Goal: Transaction & Acquisition: Book appointment/travel/reservation

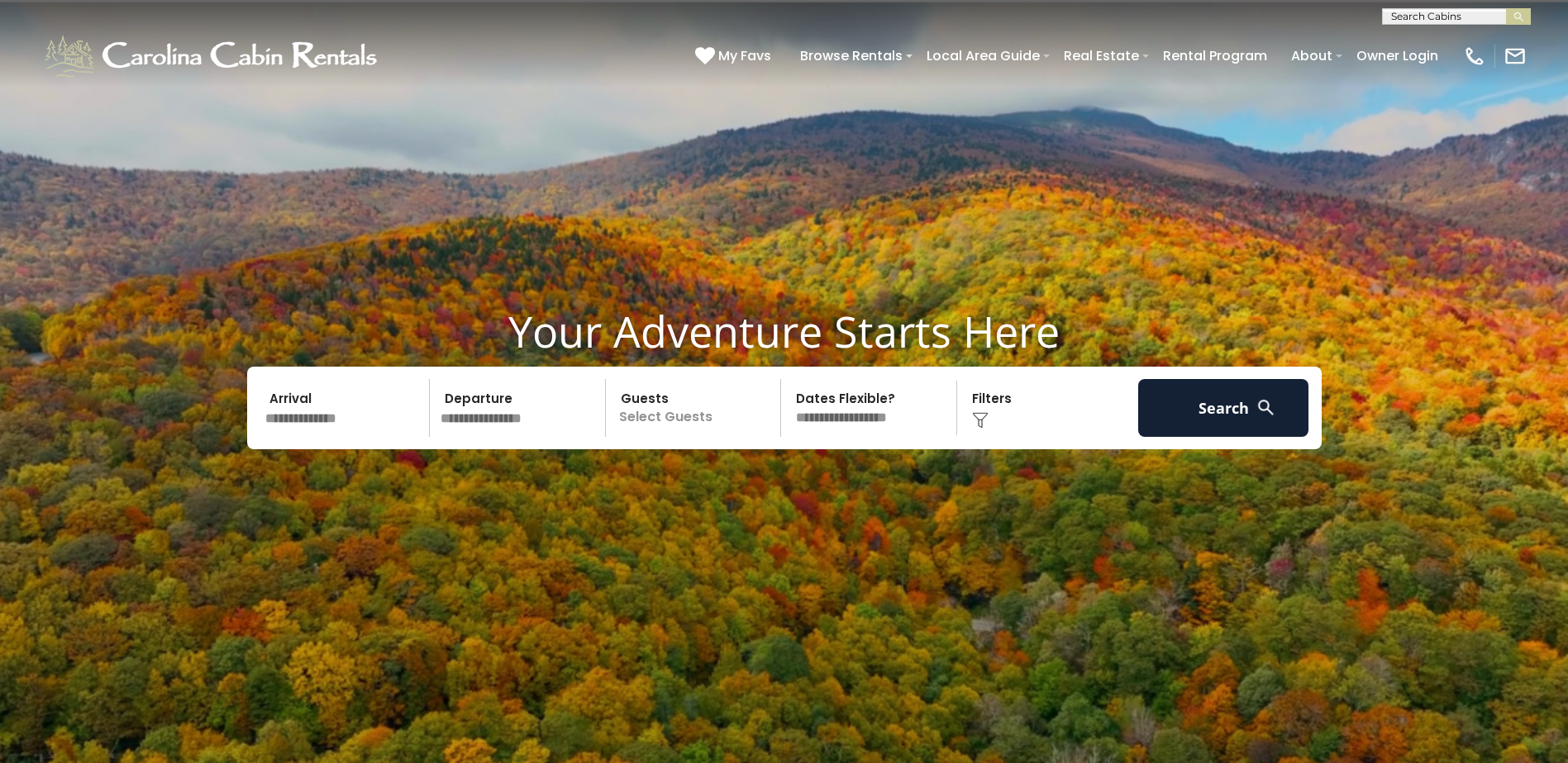
click at [508, 425] on input "text" at bounding box center [520, 409] width 171 height 58
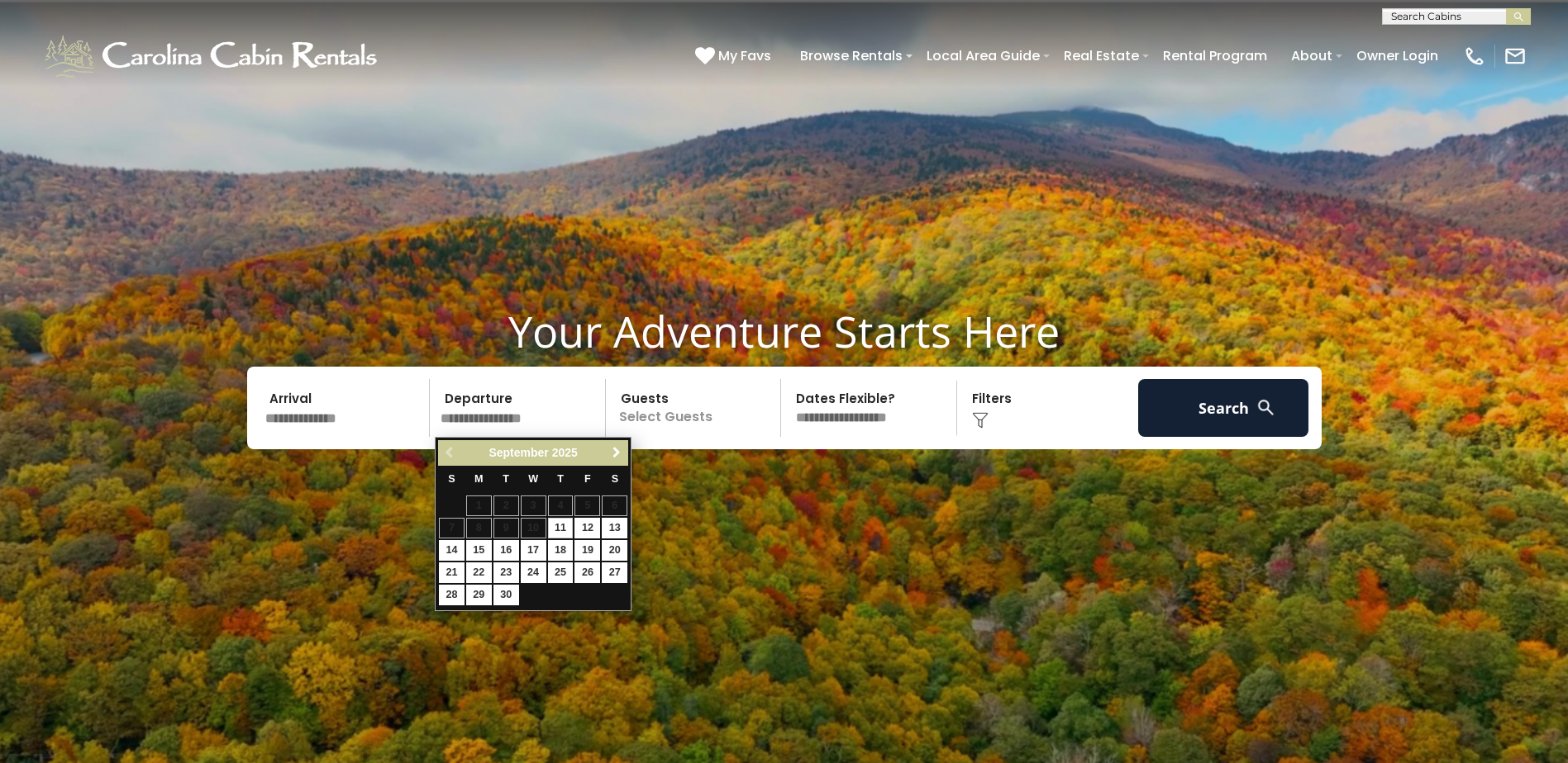
click at [619, 455] on span "Next" at bounding box center [616, 453] width 13 height 13
click at [531, 547] on link "15" at bounding box center [533, 550] width 25 height 21
type input "********"
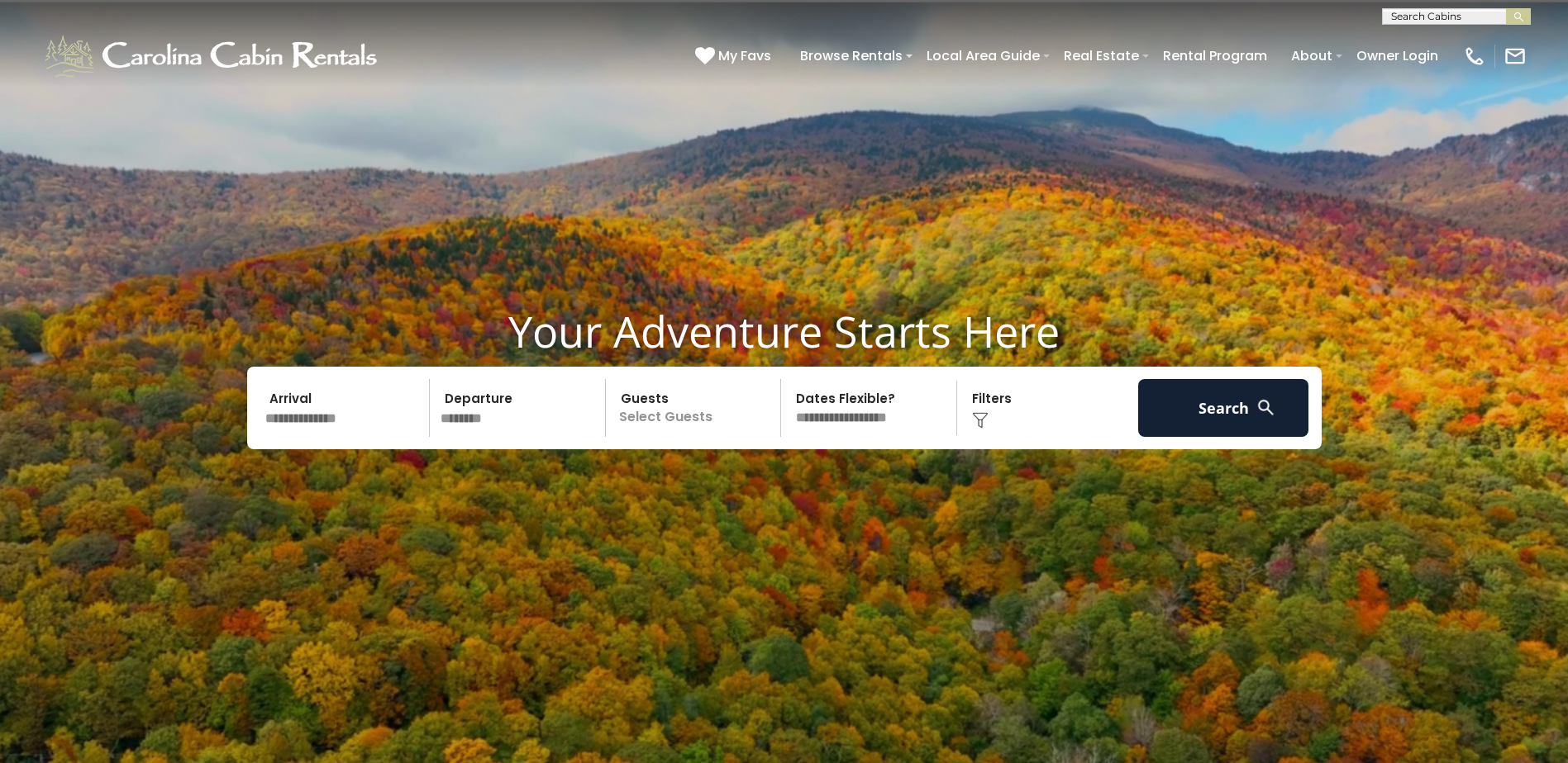
click at [648, 414] on p "Select Guests" at bounding box center [696, 409] width 171 height 58
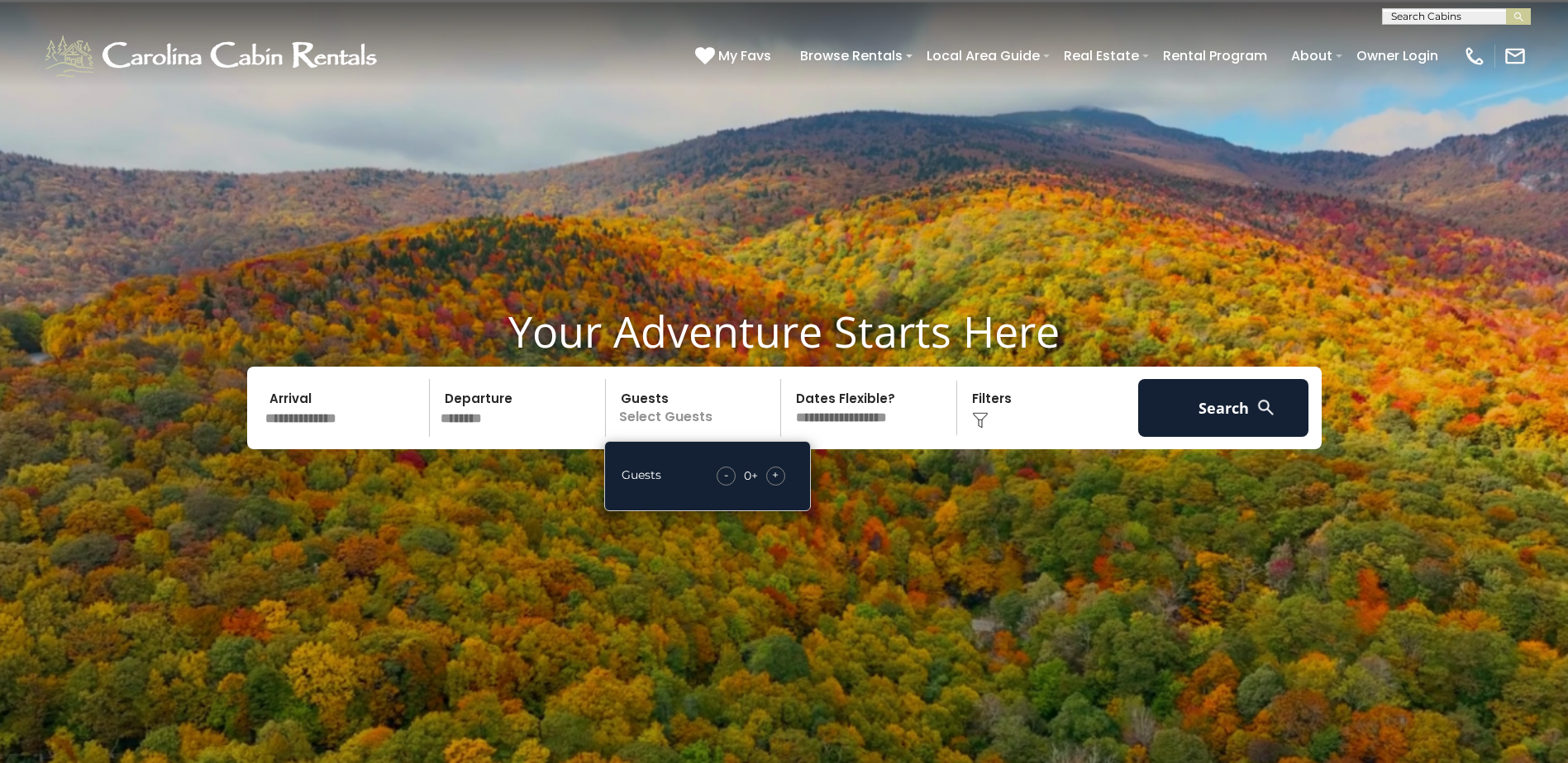
click at [774, 477] on span "+" at bounding box center [775, 475] width 7 height 17
copy div "**********"
click at [846, 412] on select "**********" at bounding box center [871, 409] width 171 height 58
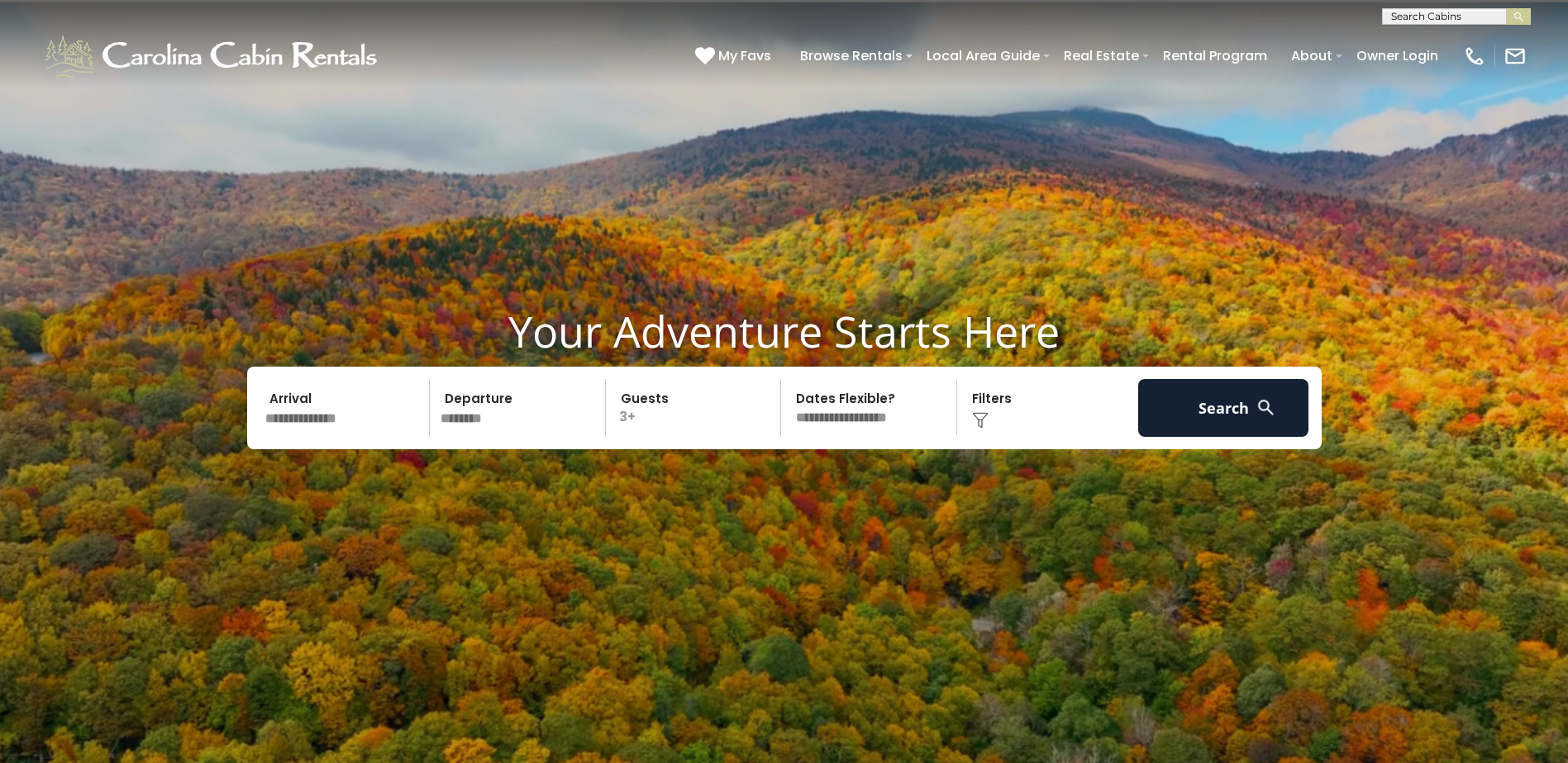
select select "*"
click at [786, 380] on select "**********" at bounding box center [871, 409] width 171 height 58
click at [1215, 421] on button "Search" at bounding box center [1224, 409] width 171 height 58
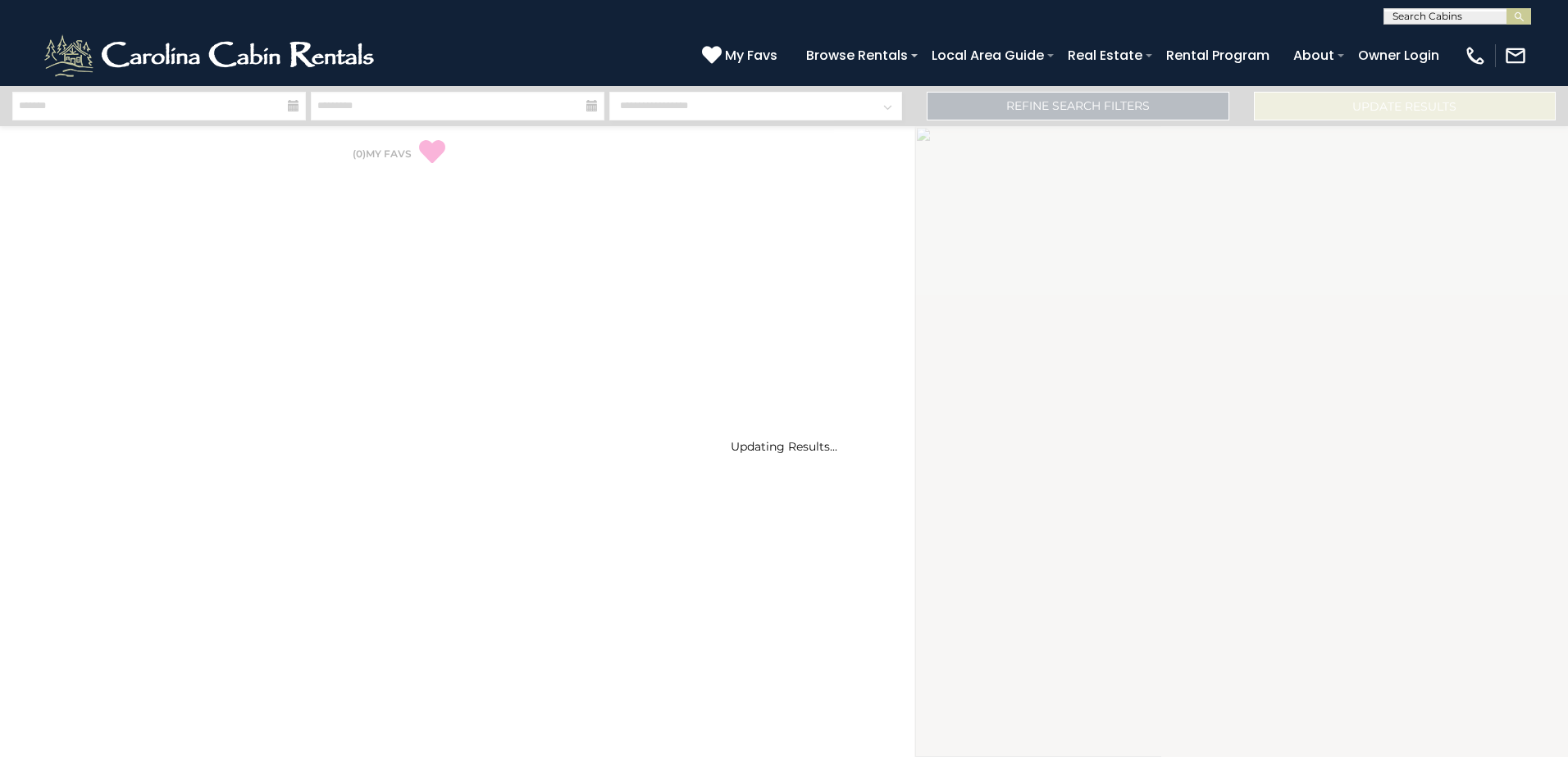
select select "*"
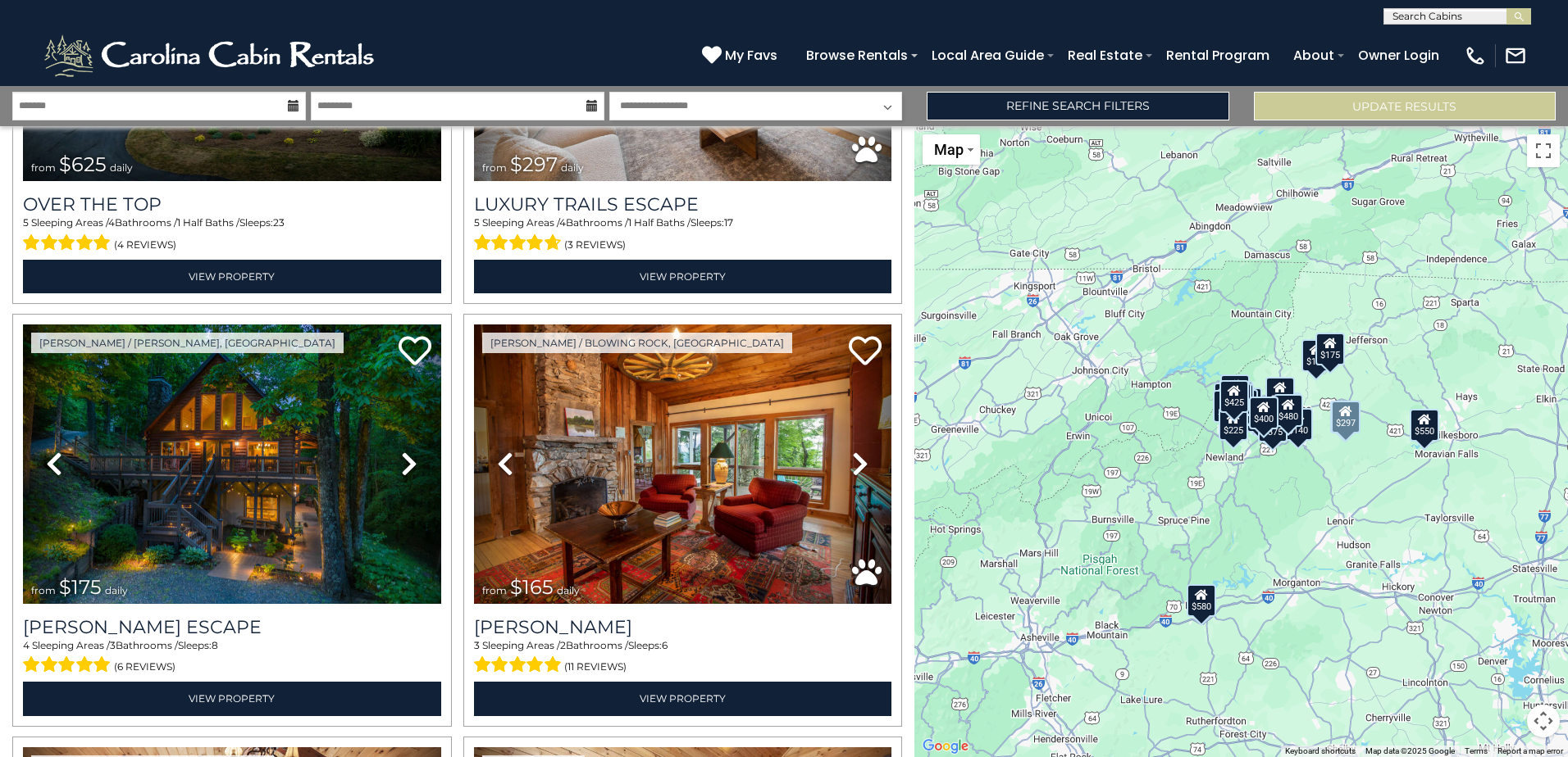
scroll to position [328, 0]
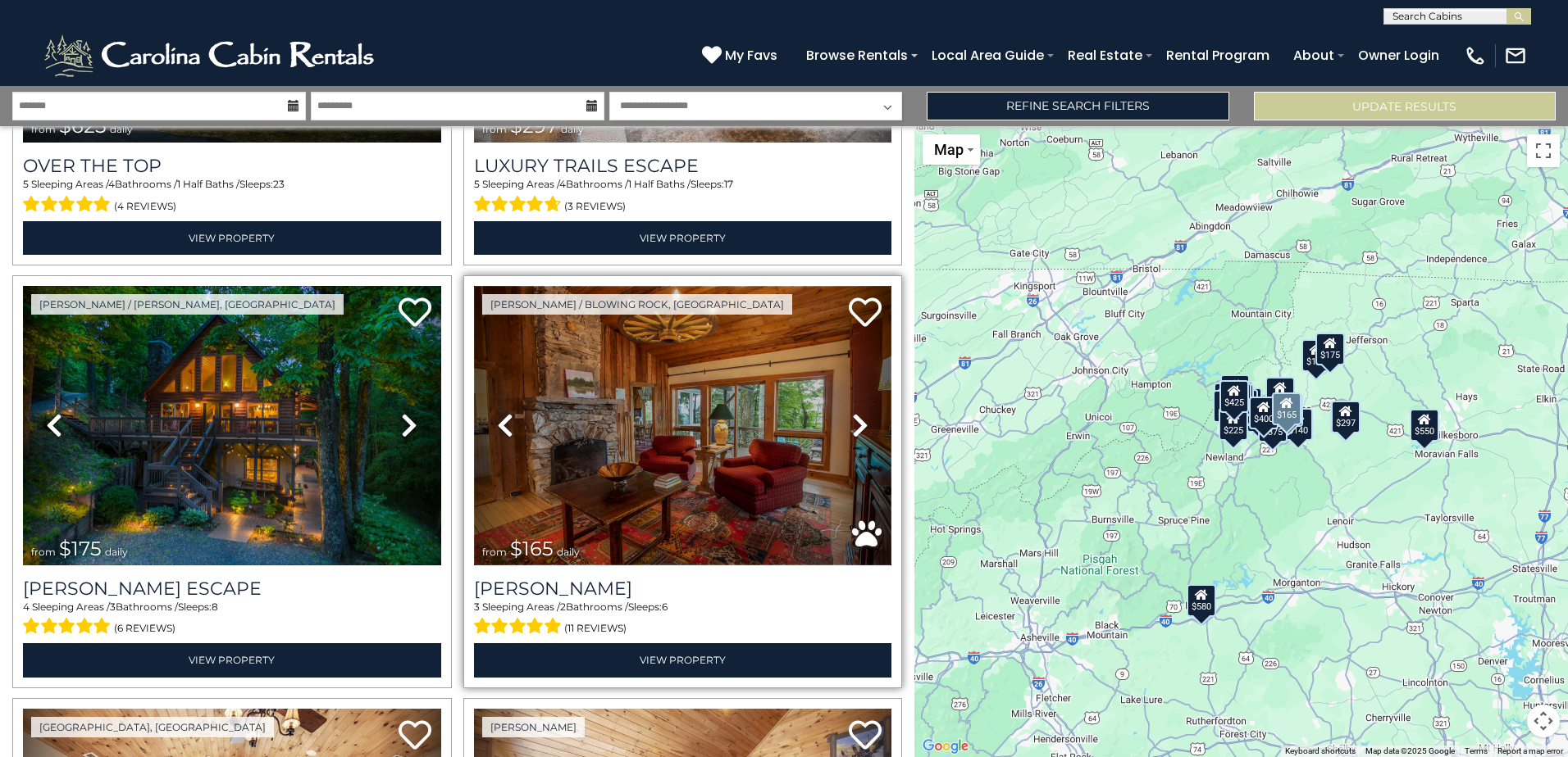
click at [646, 356] on img at bounding box center [682, 426] width 418 height 280
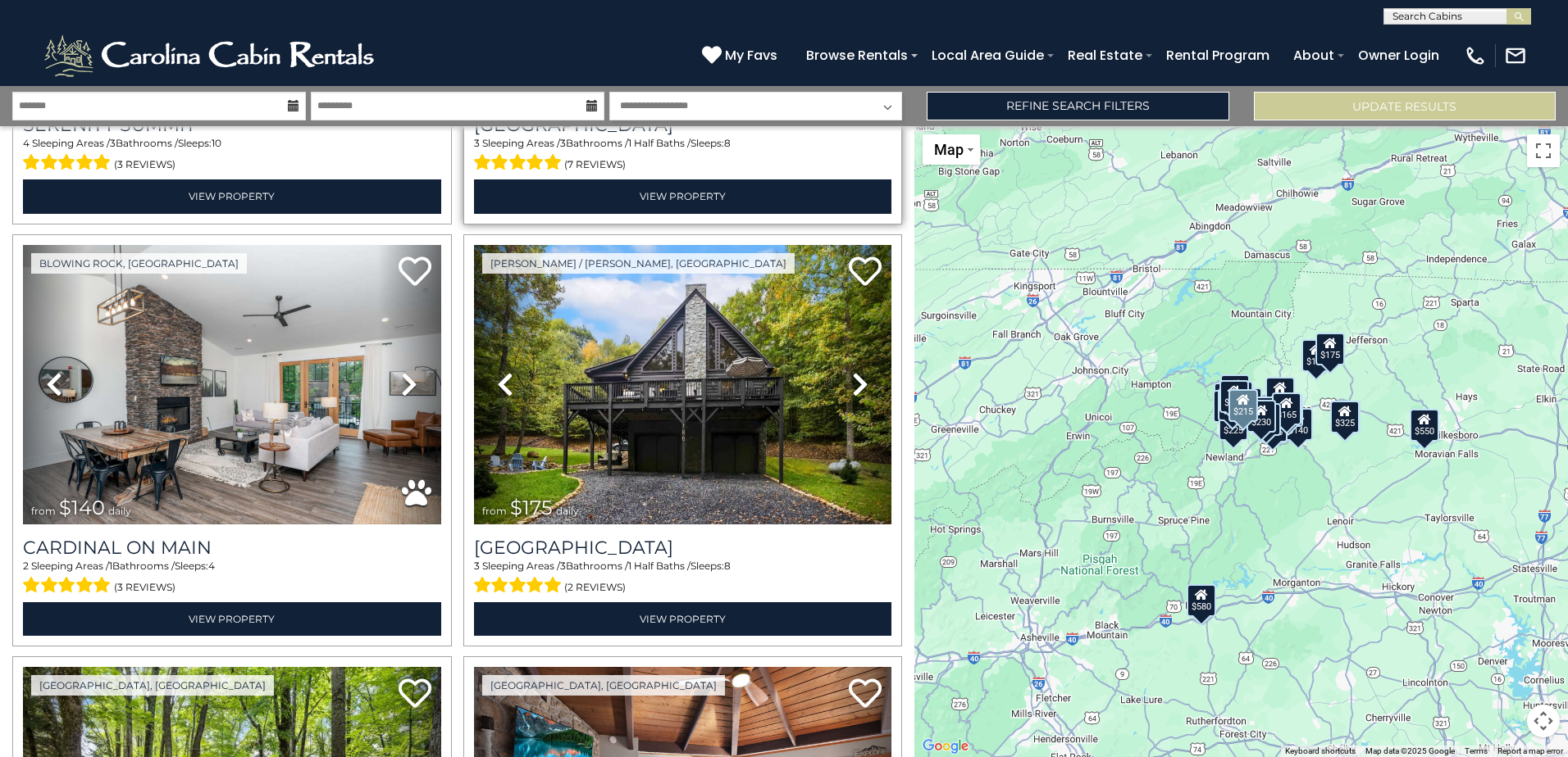
scroll to position [4180, 0]
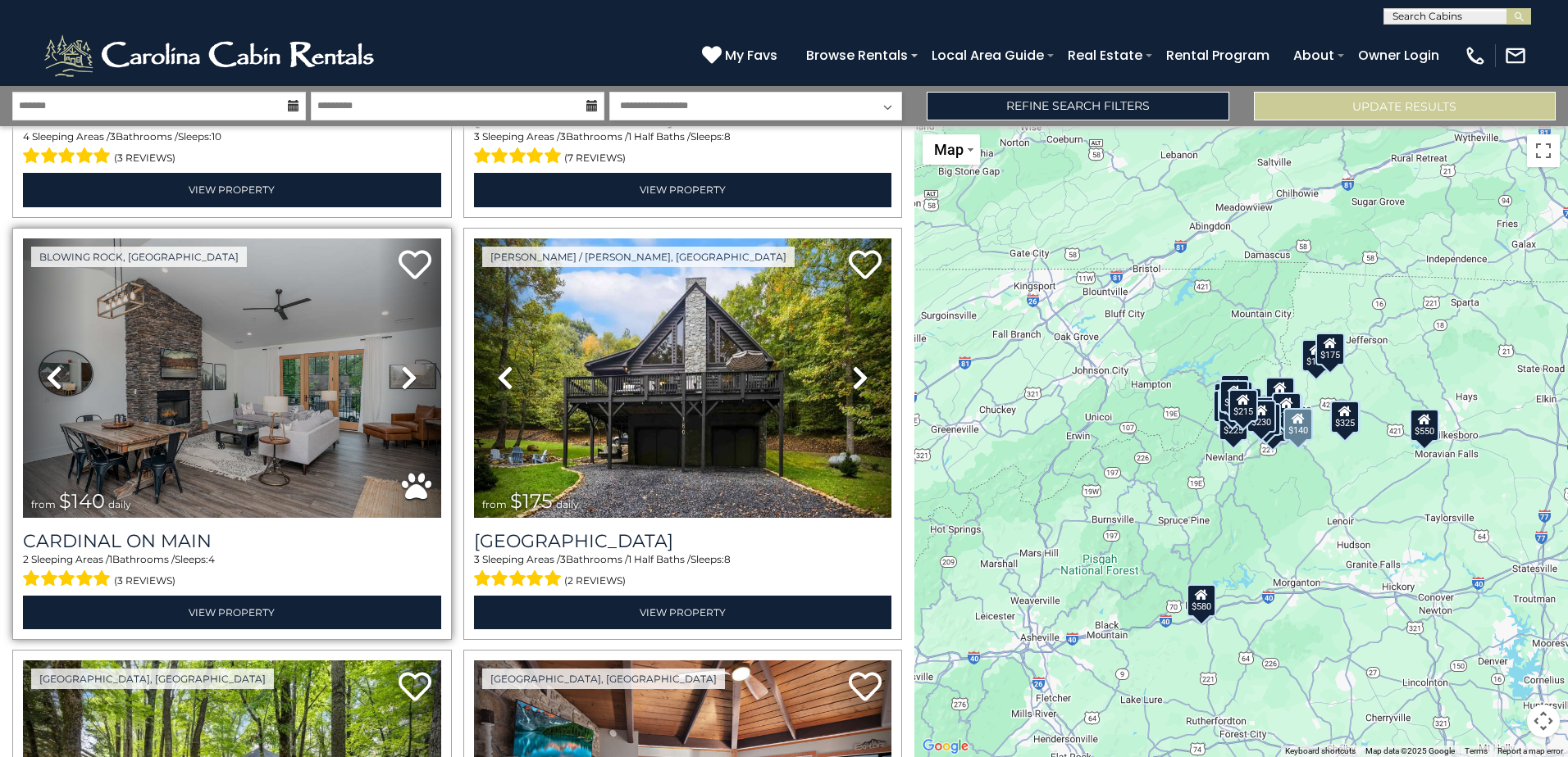
click at [406, 365] on icon at bounding box center [409, 378] width 17 height 26
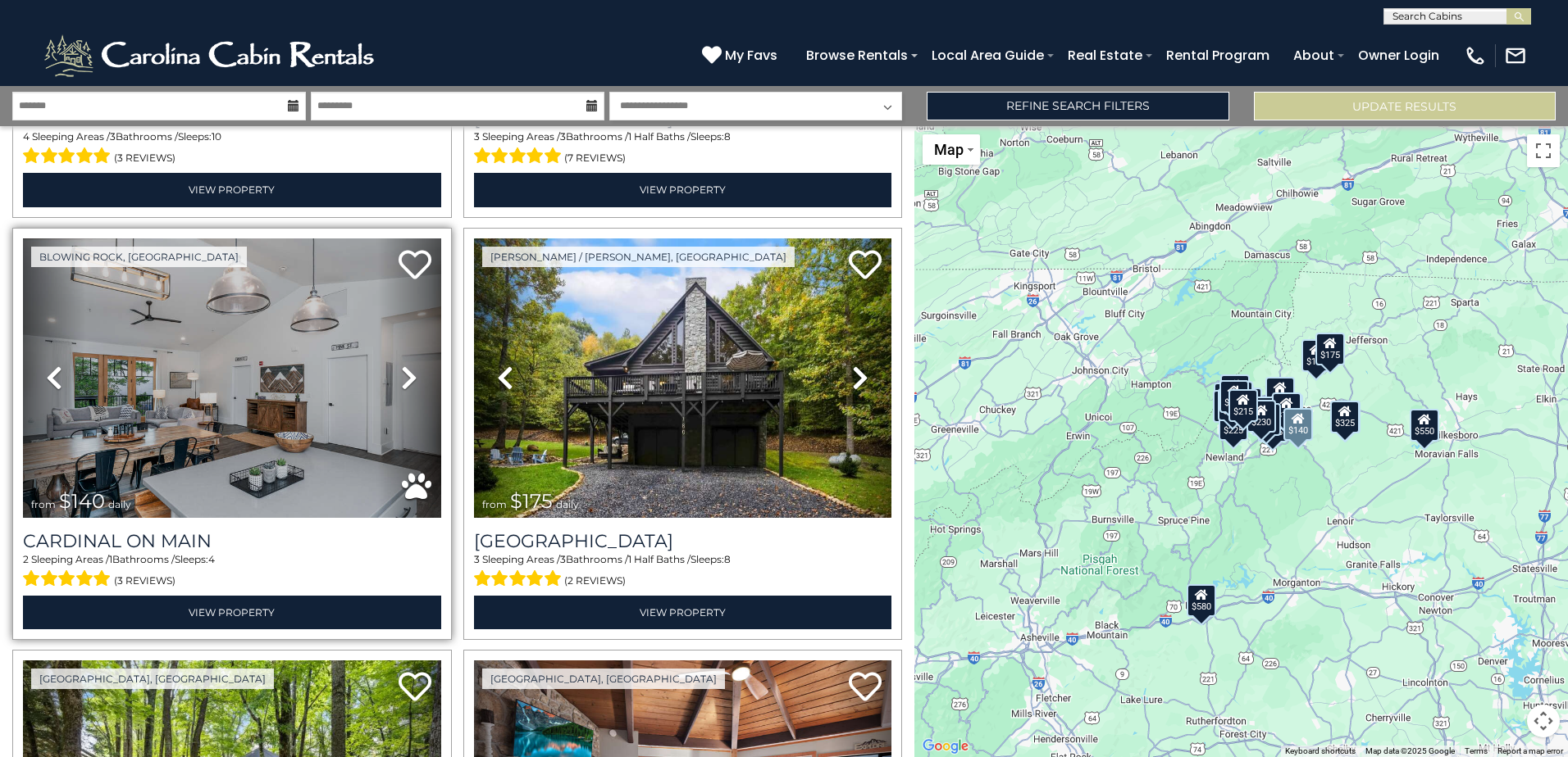
click at [406, 365] on icon at bounding box center [409, 378] width 17 height 26
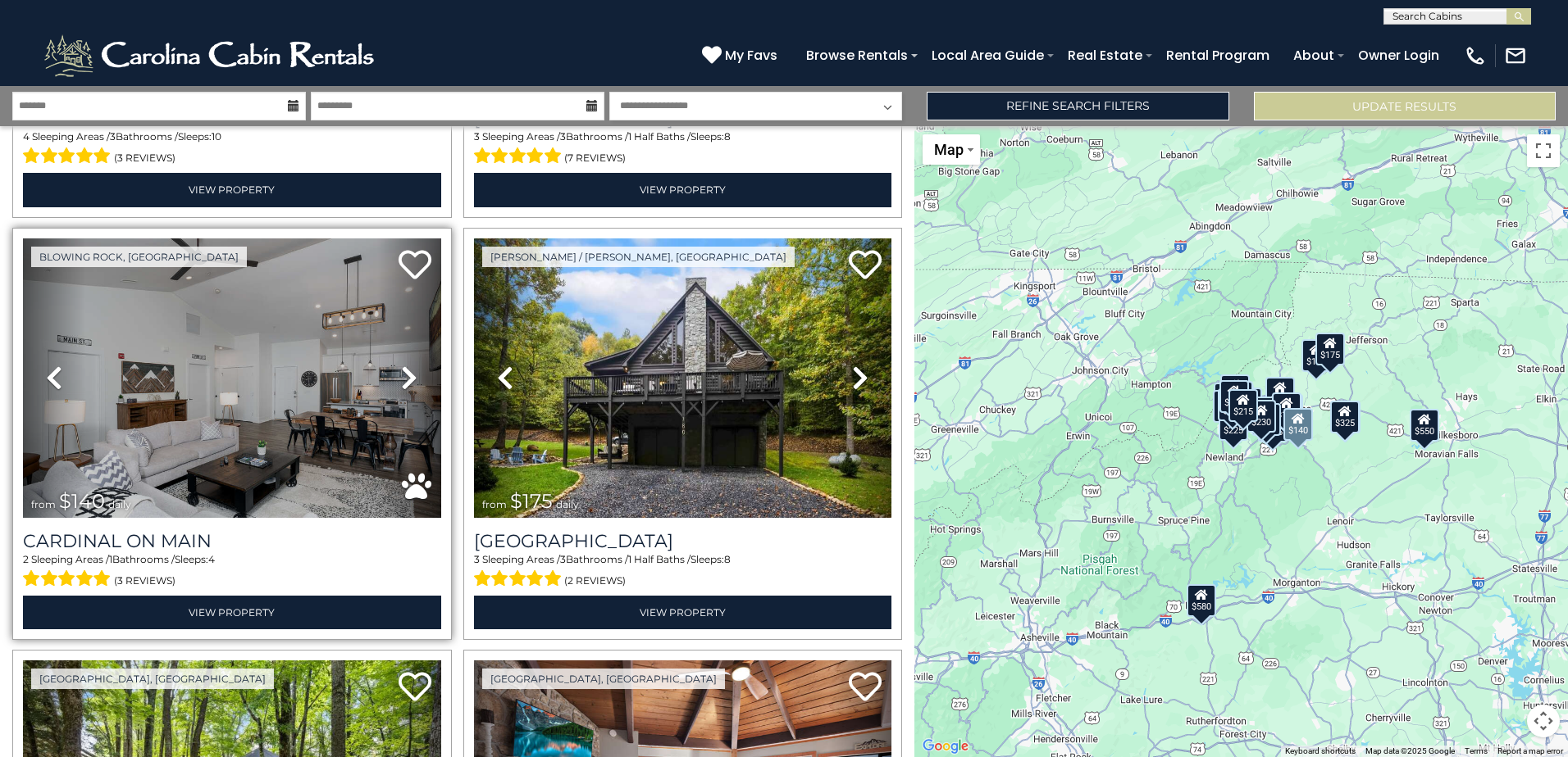
click at [406, 365] on icon at bounding box center [409, 378] width 17 height 26
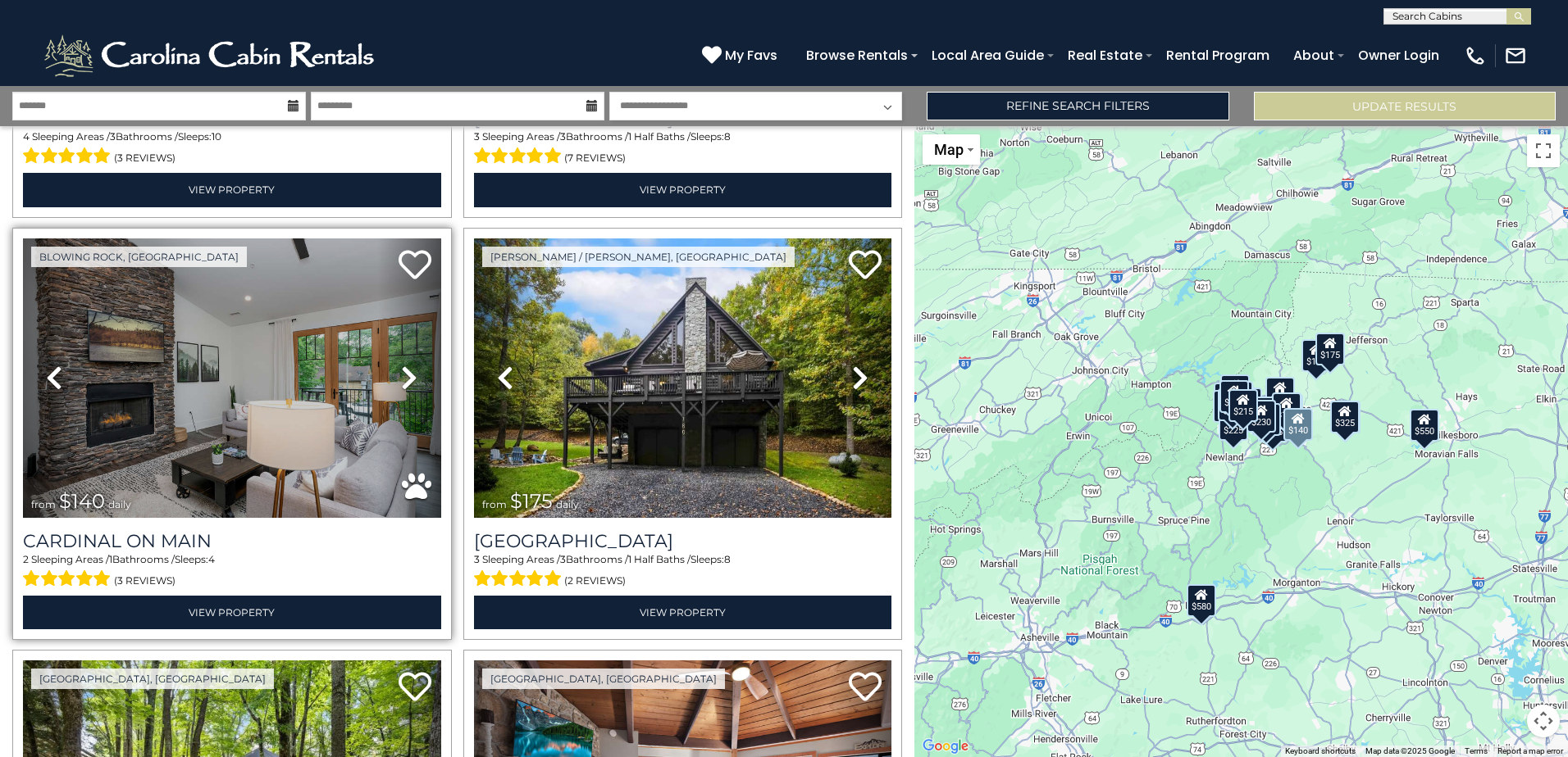
click at [406, 365] on icon at bounding box center [409, 378] width 17 height 26
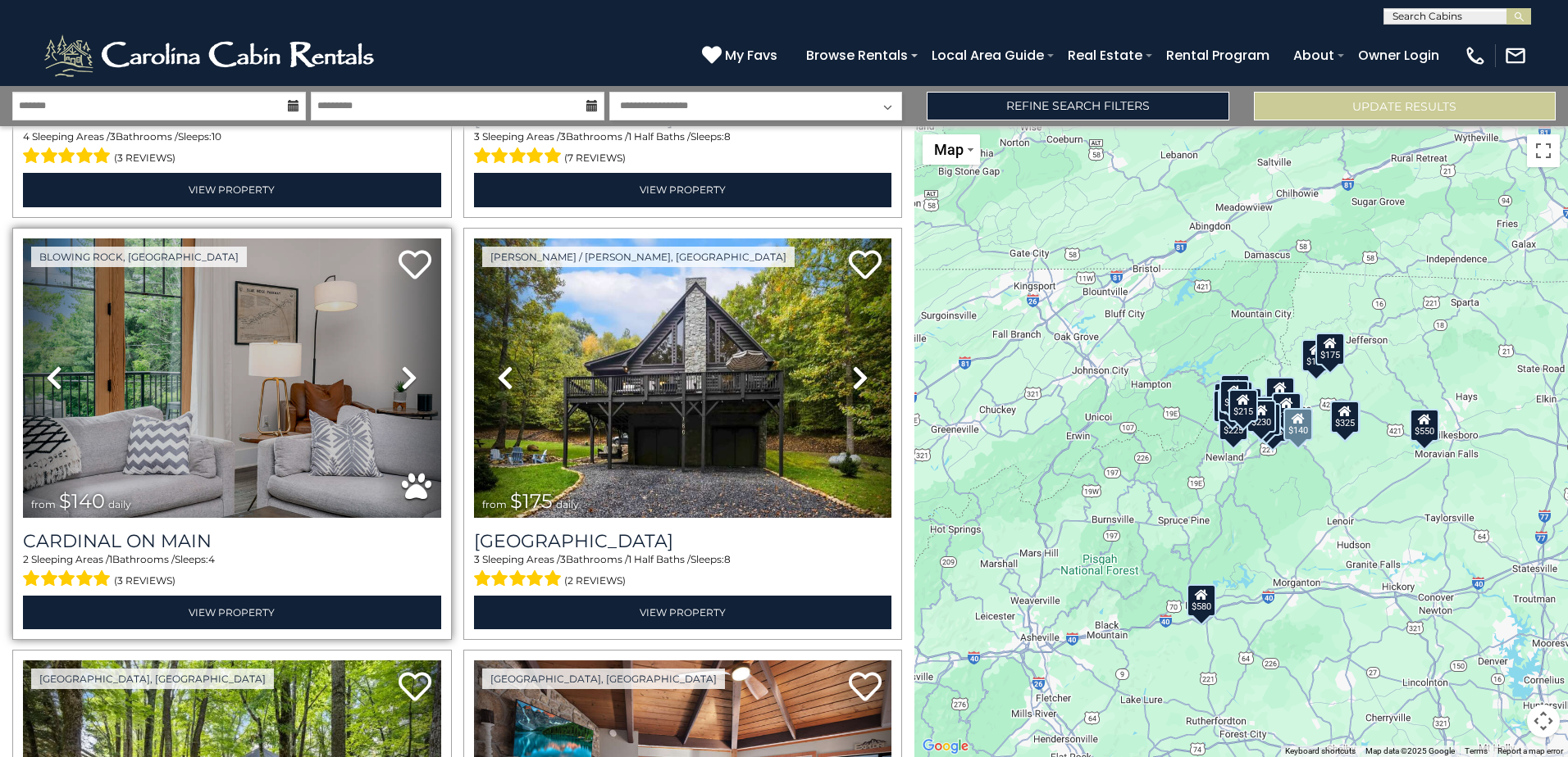
click at [406, 365] on icon at bounding box center [409, 378] width 17 height 26
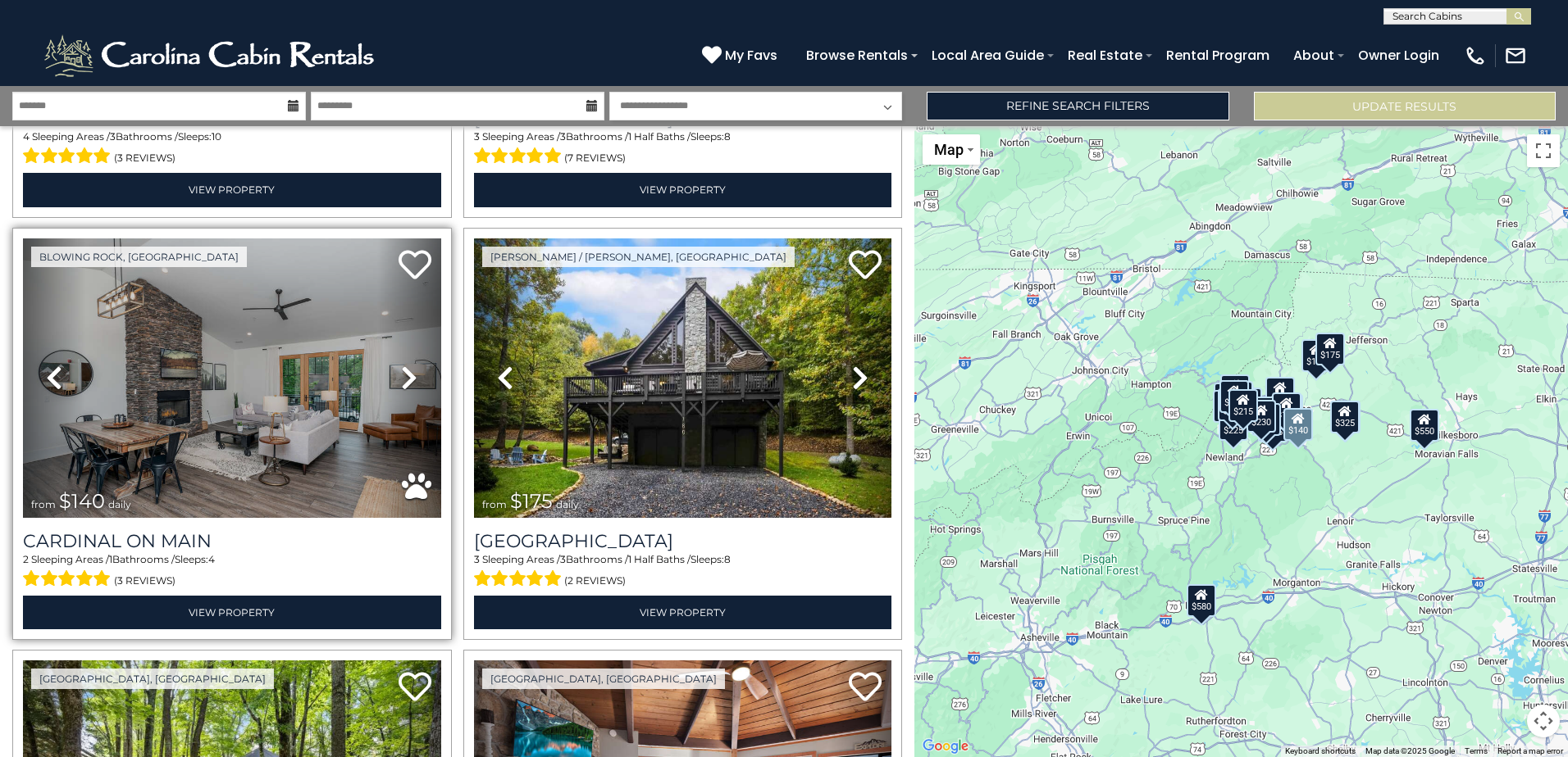
click at [406, 365] on icon at bounding box center [409, 378] width 17 height 26
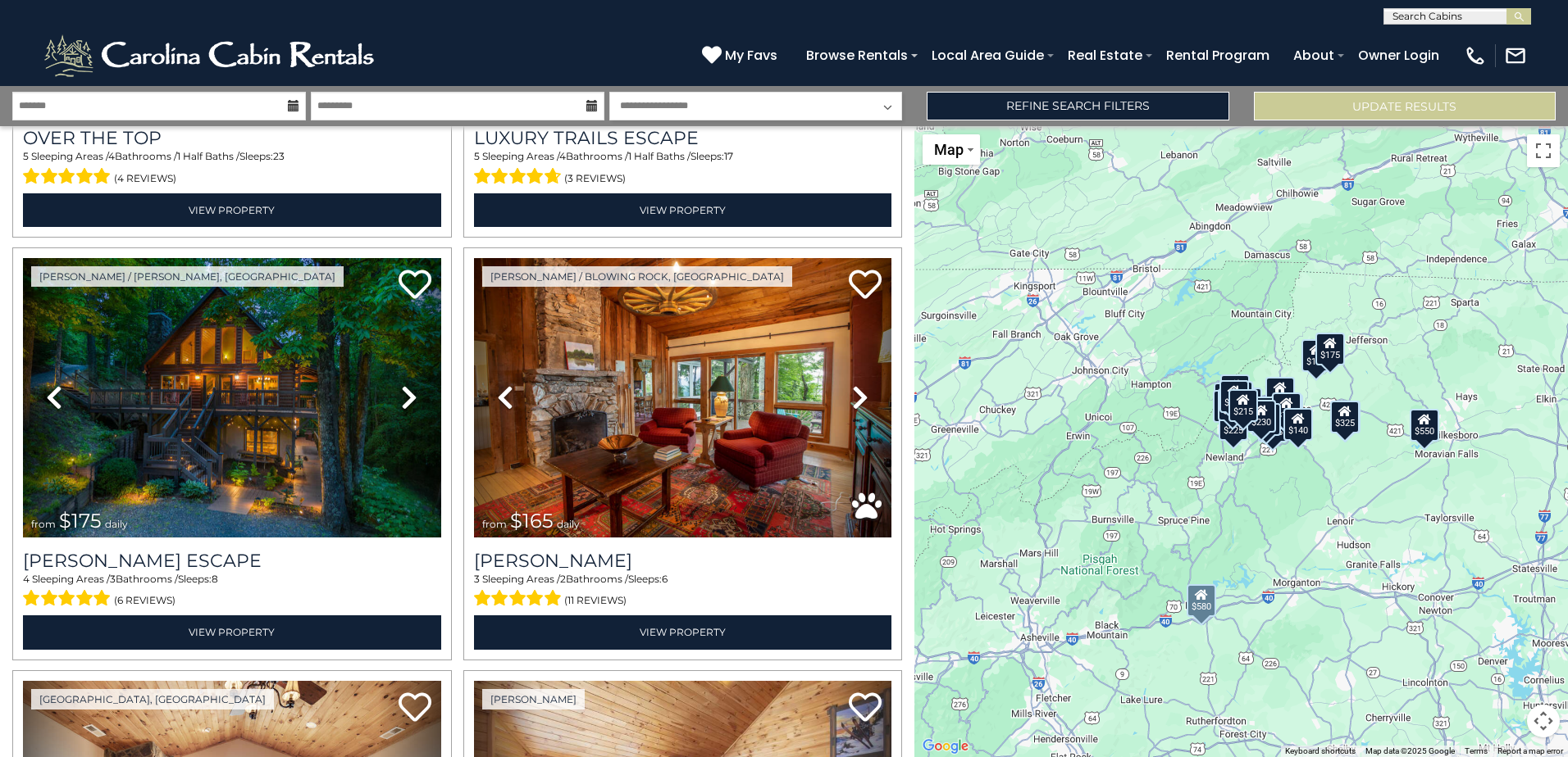
scroll to position [328, 0]
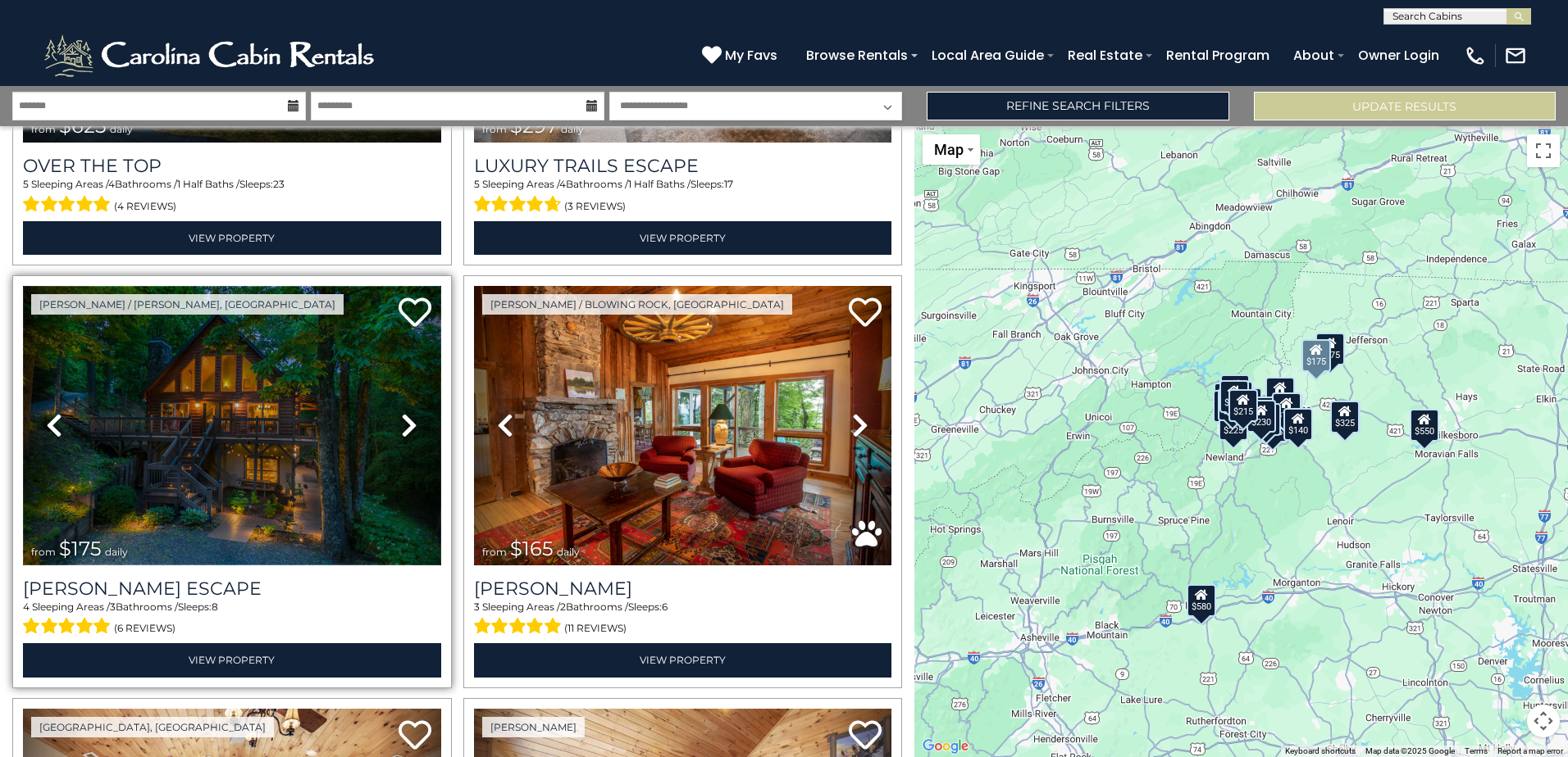
click at [192, 390] on img at bounding box center [232, 426] width 418 height 280
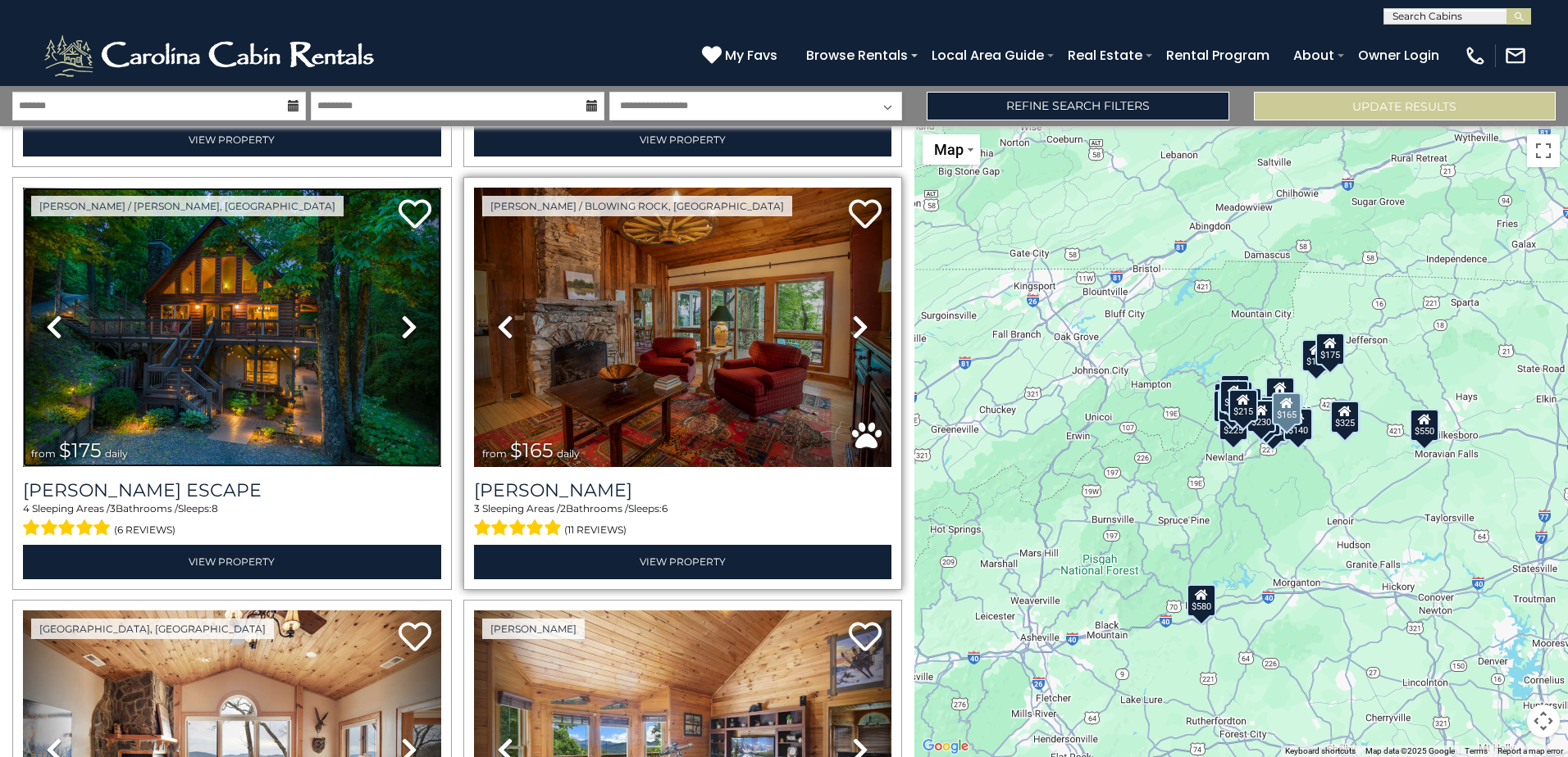
scroll to position [574, 0]
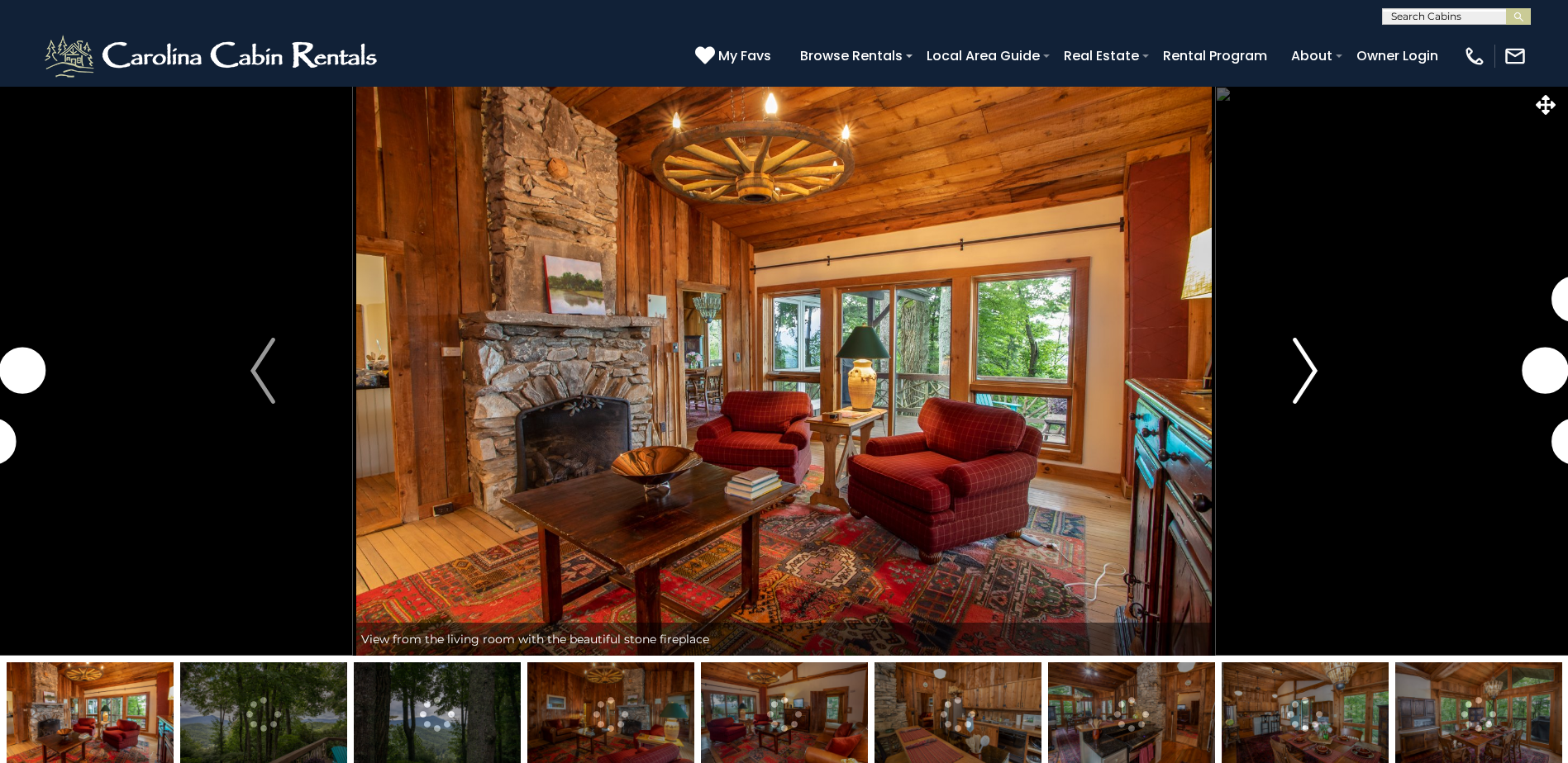
click at [1302, 369] on img "Next" at bounding box center [1304, 370] width 24 height 67
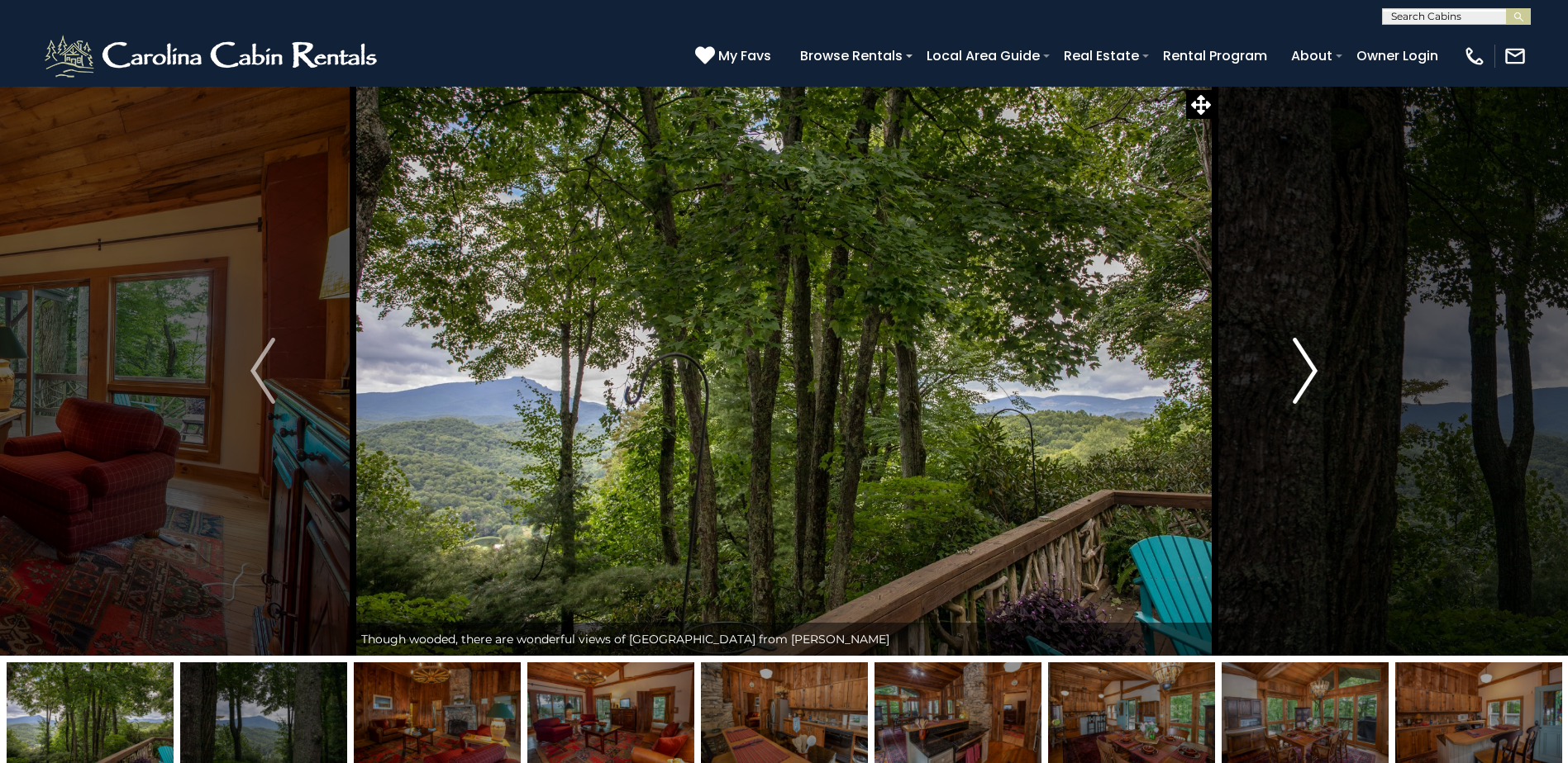
click at [1302, 365] on img "Next" at bounding box center [1304, 370] width 24 height 67
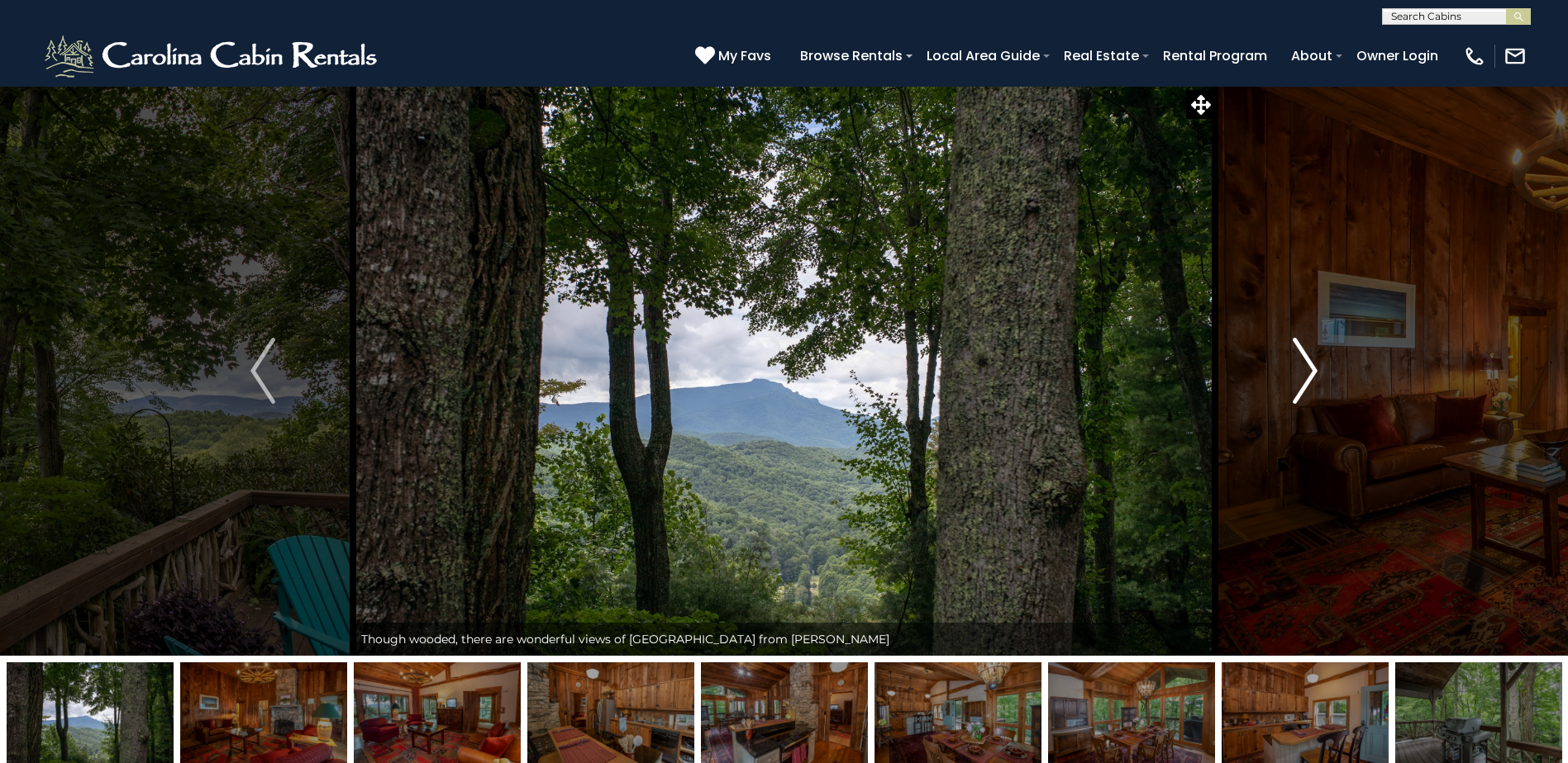
click at [1302, 365] on img "Next" at bounding box center [1304, 370] width 24 height 67
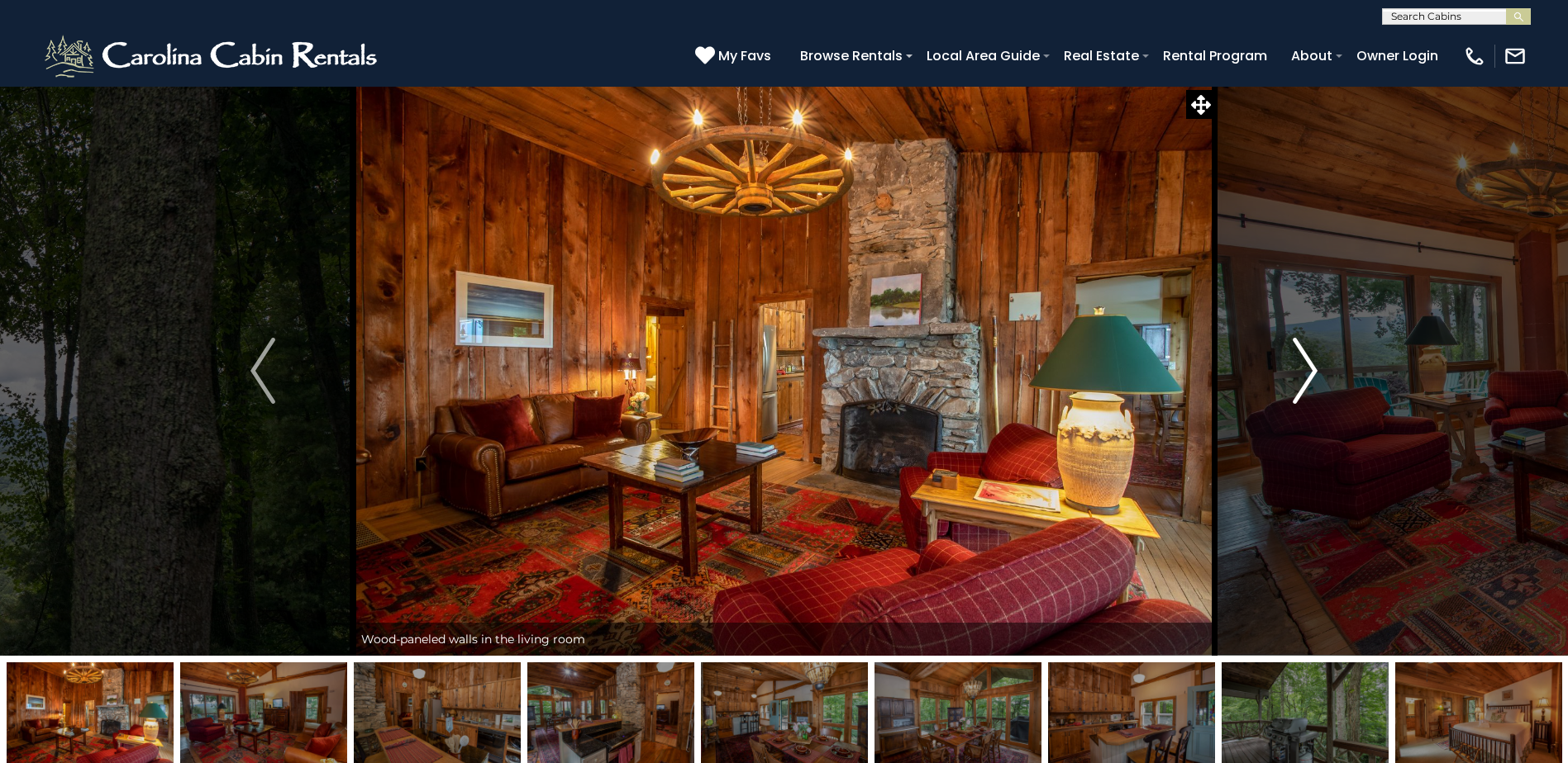
click at [1302, 365] on img "Next" at bounding box center [1304, 370] width 24 height 67
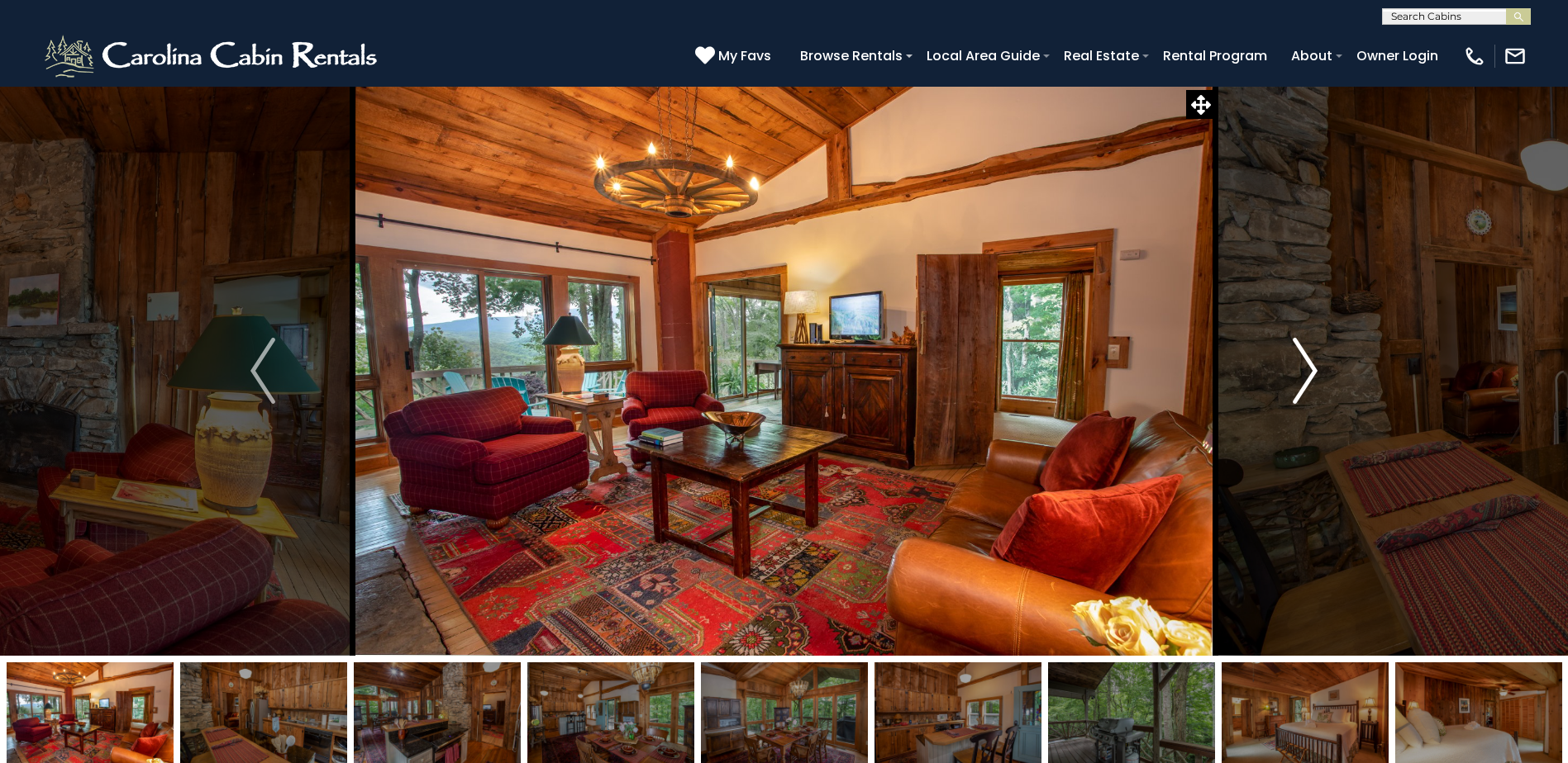
click at [1302, 365] on img "Next" at bounding box center [1304, 370] width 24 height 67
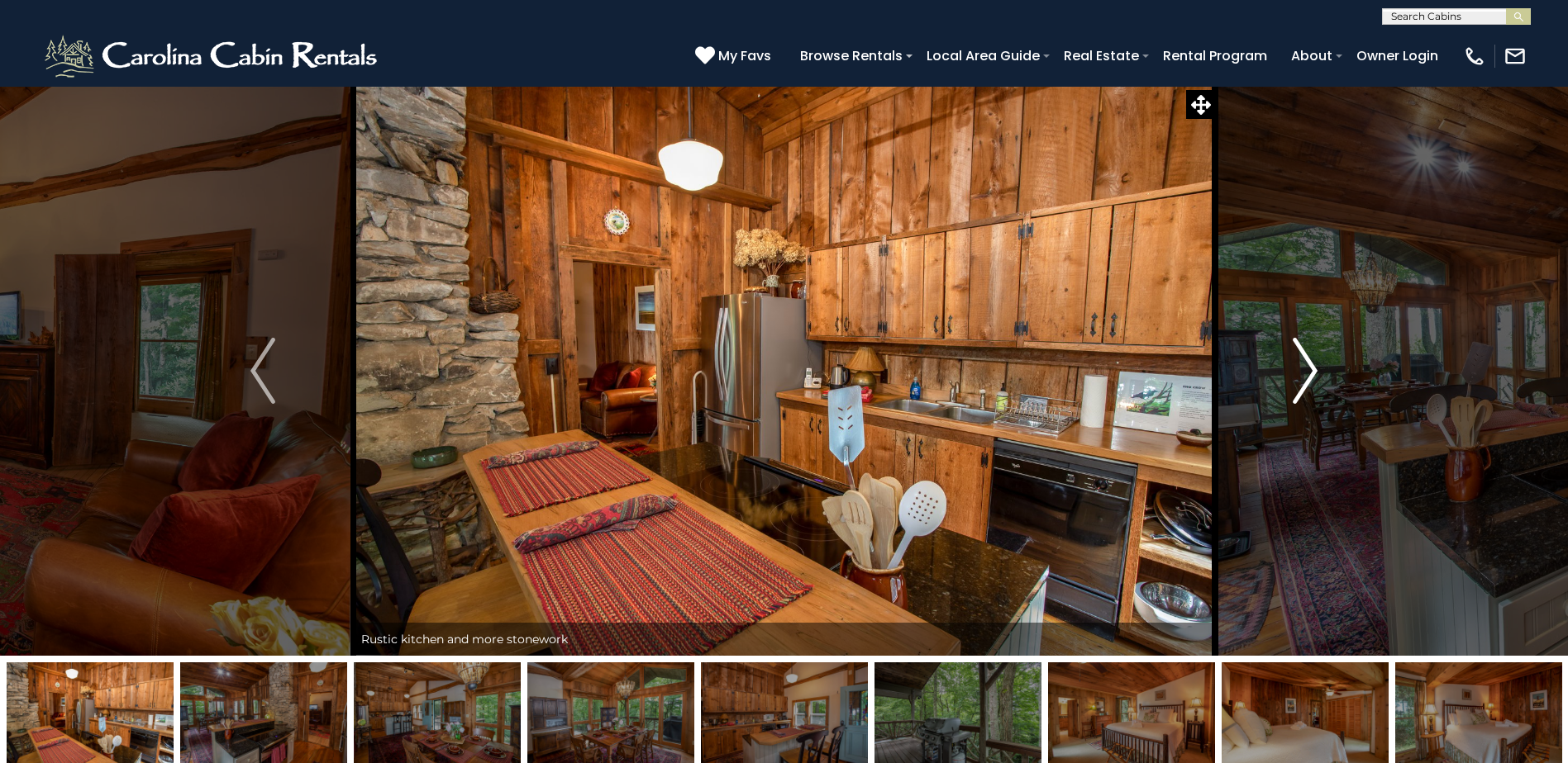
click at [1302, 365] on img "Next" at bounding box center [1304, 370] width 24 height 67
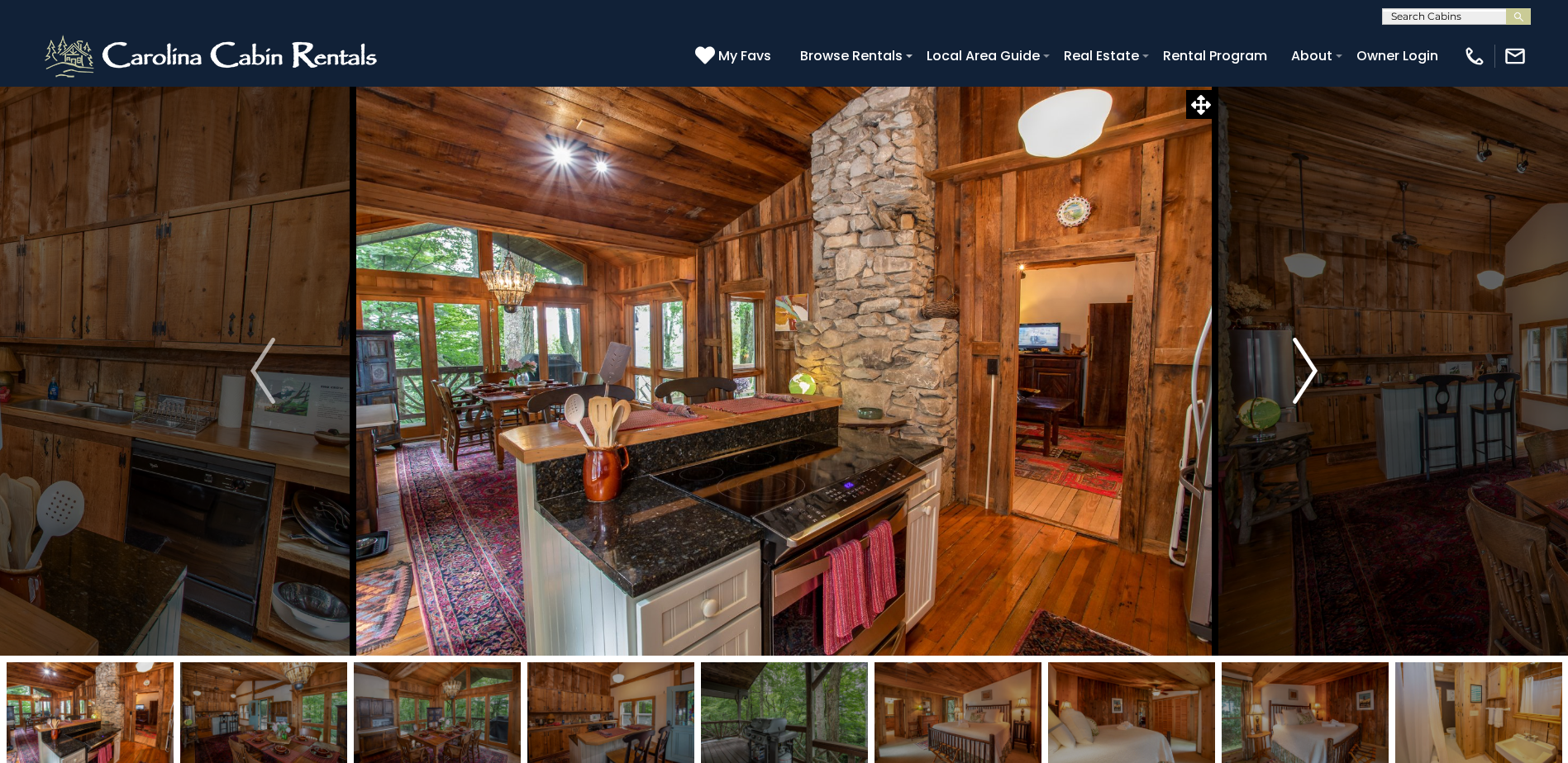
click at [1302, 365] on img "Next" at bounding box center [1304, 370] width 24 height 67
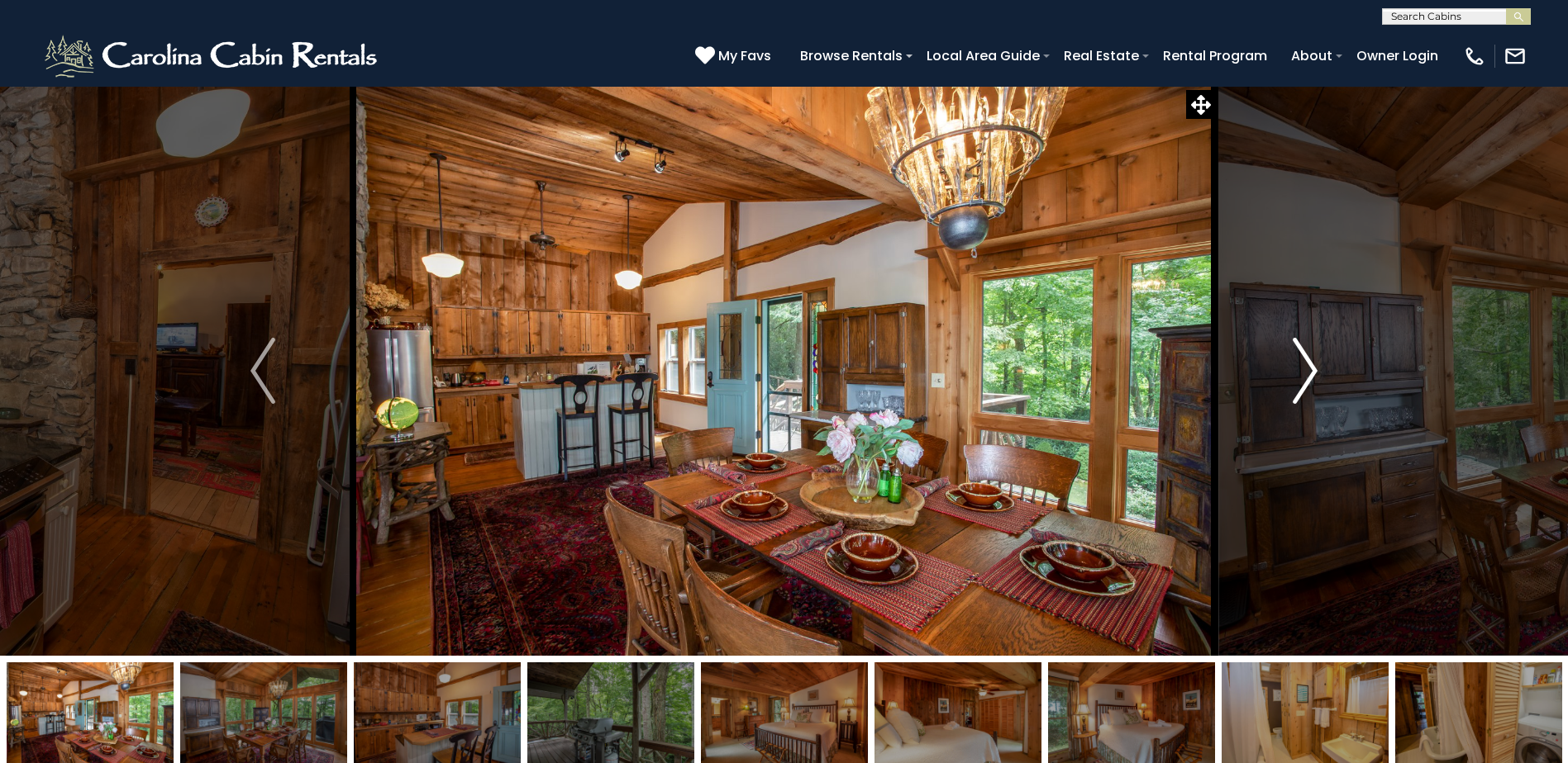
click at [1302, 365] on img "Next" at bounding box center [1304, 370] width 24 height 67
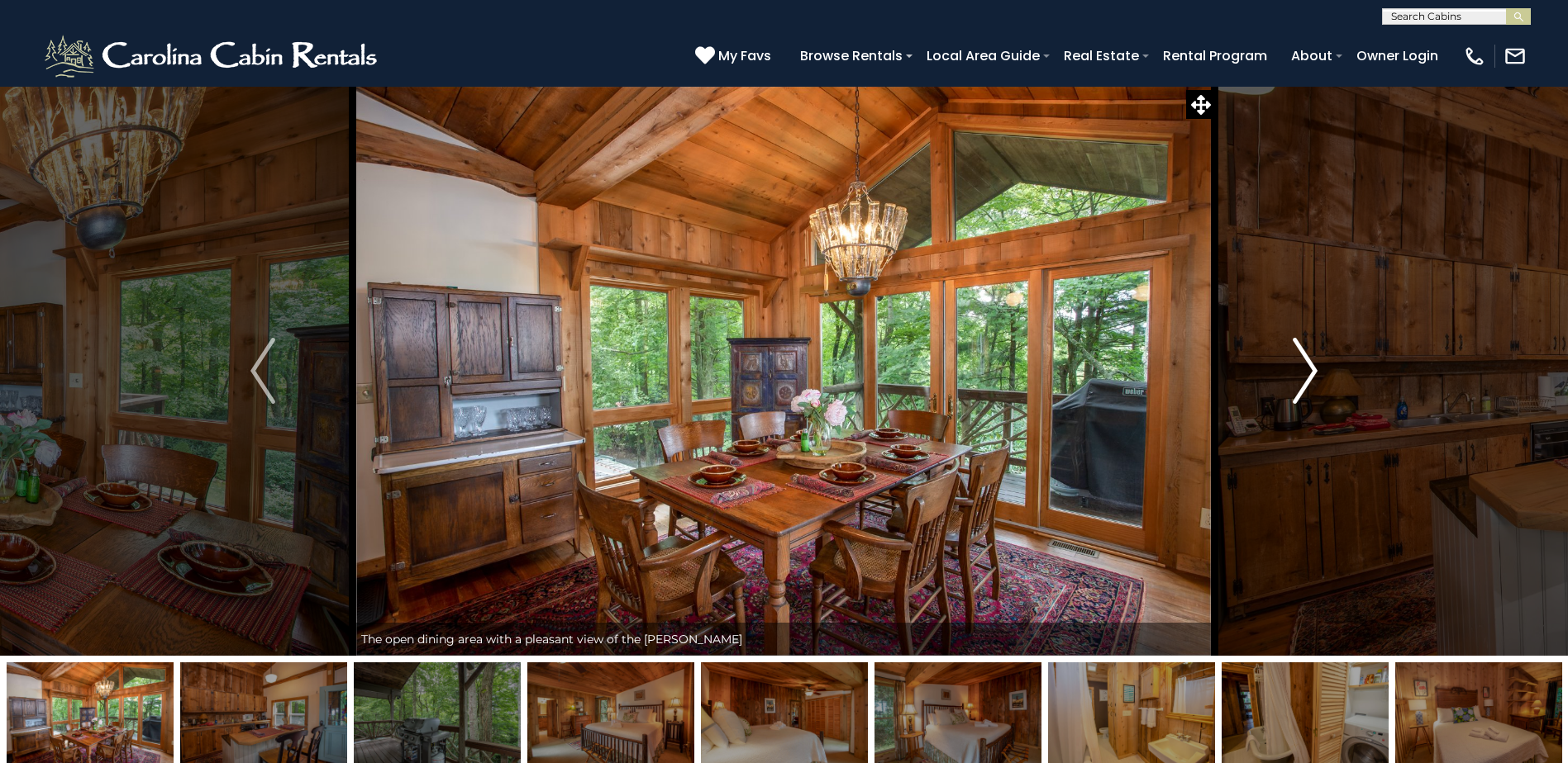
click at [1302, 365] on img "Next" at bounding box center [1304, 370] width 24 height 67
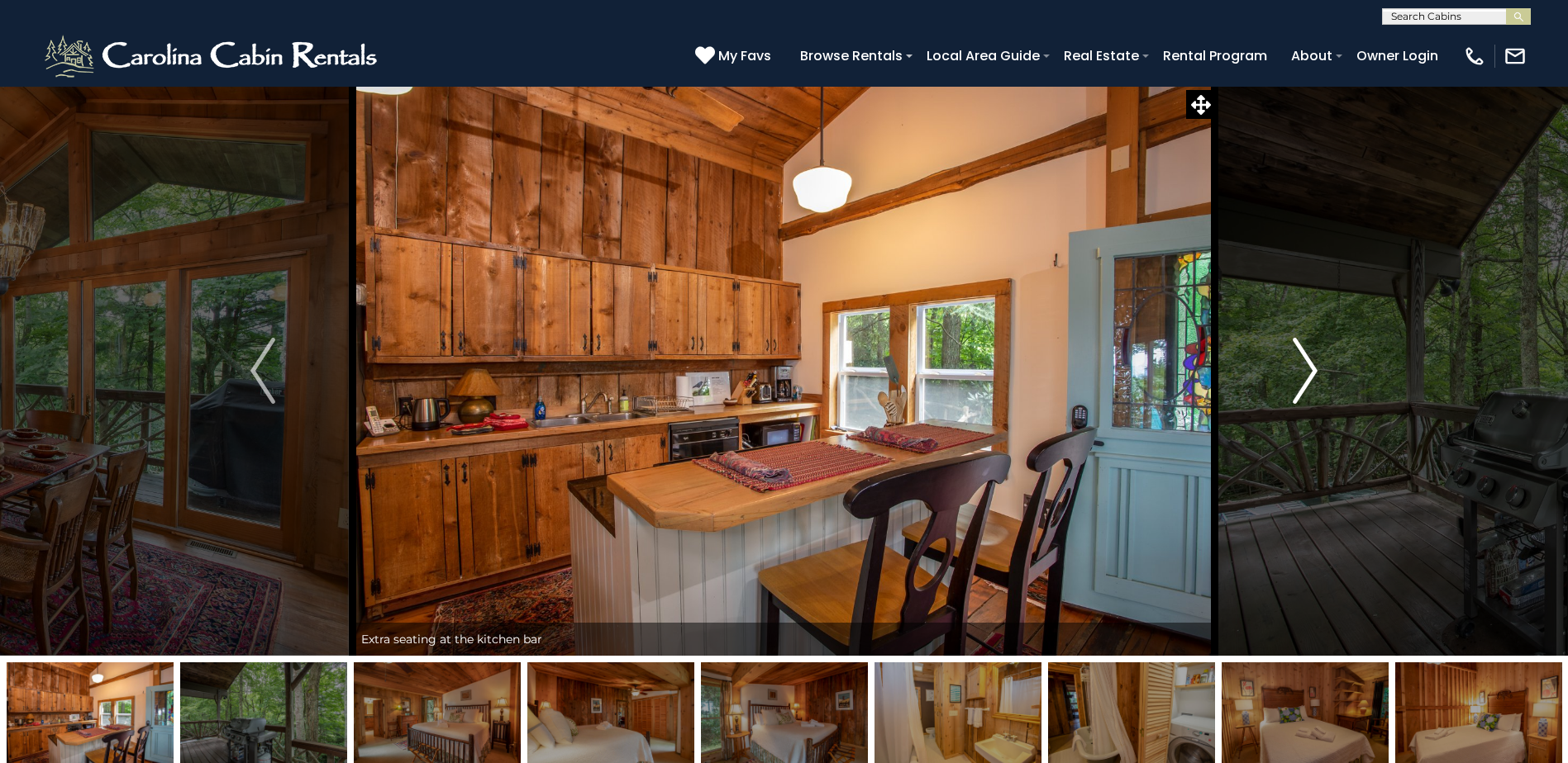
click at [1302, 365] on img "Next" at bounding box center [1304, 370] width 24 height 67
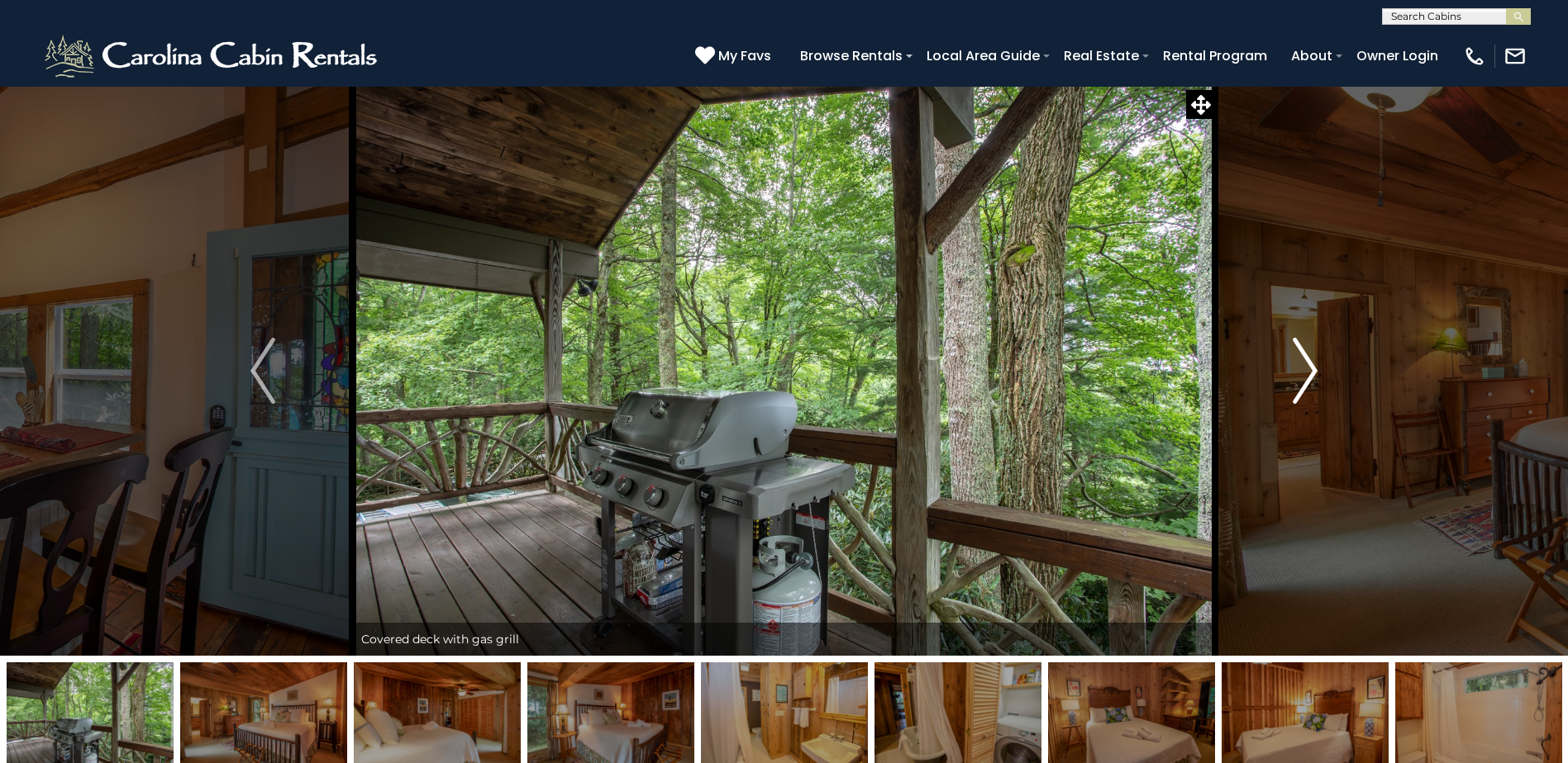
click at [1302, 365] on img "Next" at bounding box center [1304, 370] width 24 height 67
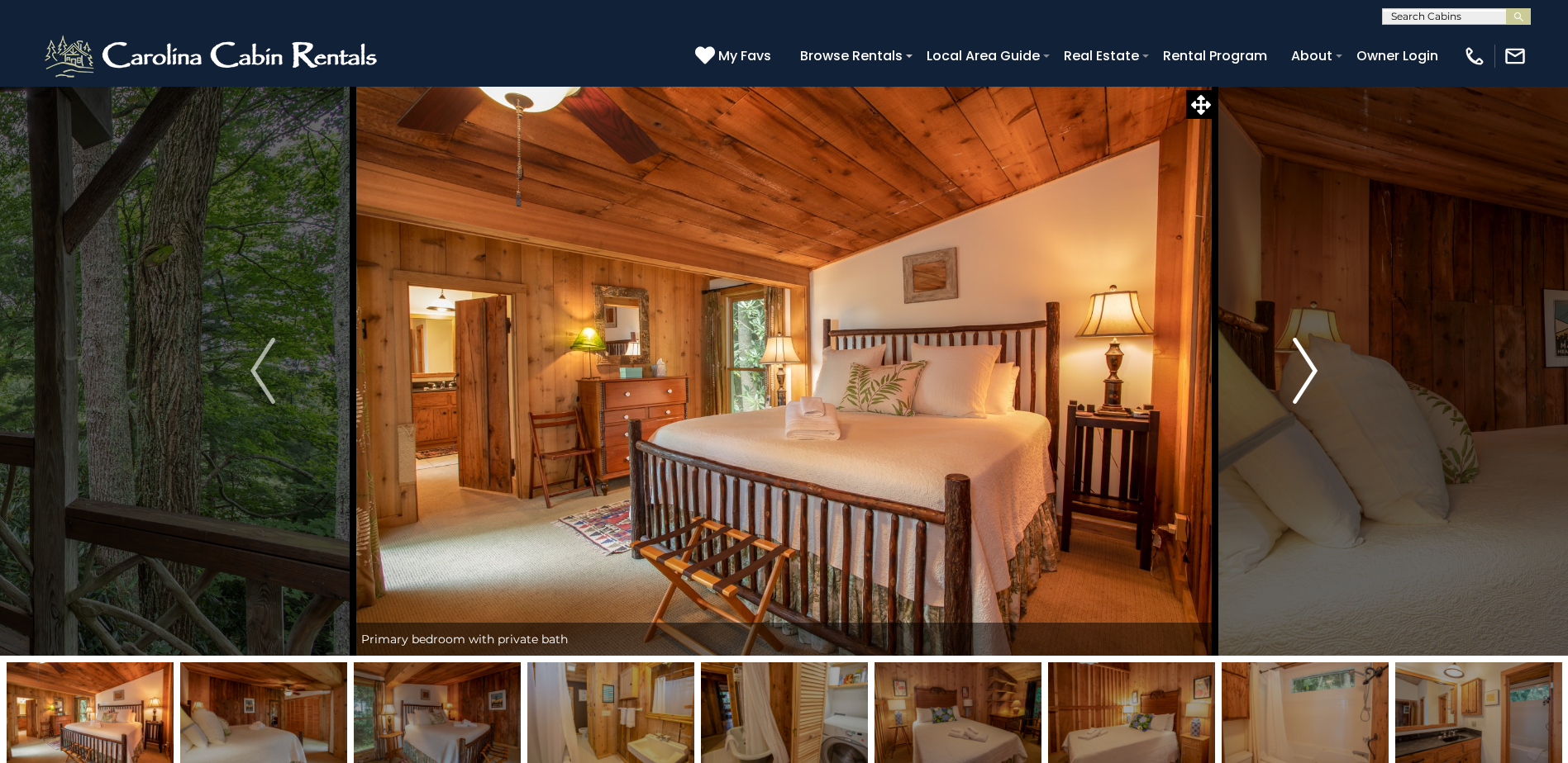
click at [1302, 365] on img "Next" at bounding box center [1304, 370] width 24 height 67
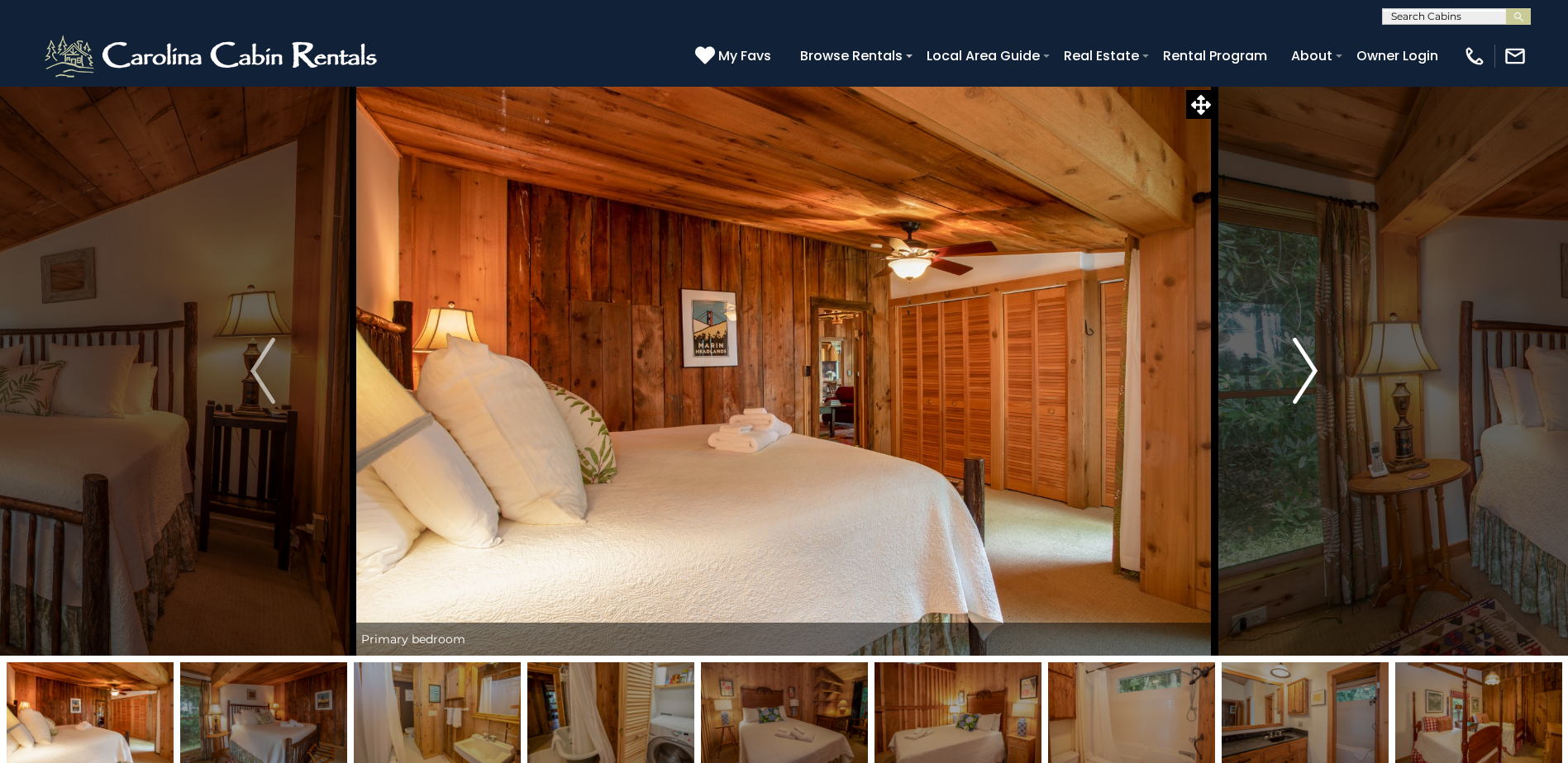
click at [1302, 365] on img "Next" at bounding box center [1304, 370] width 24 height 67
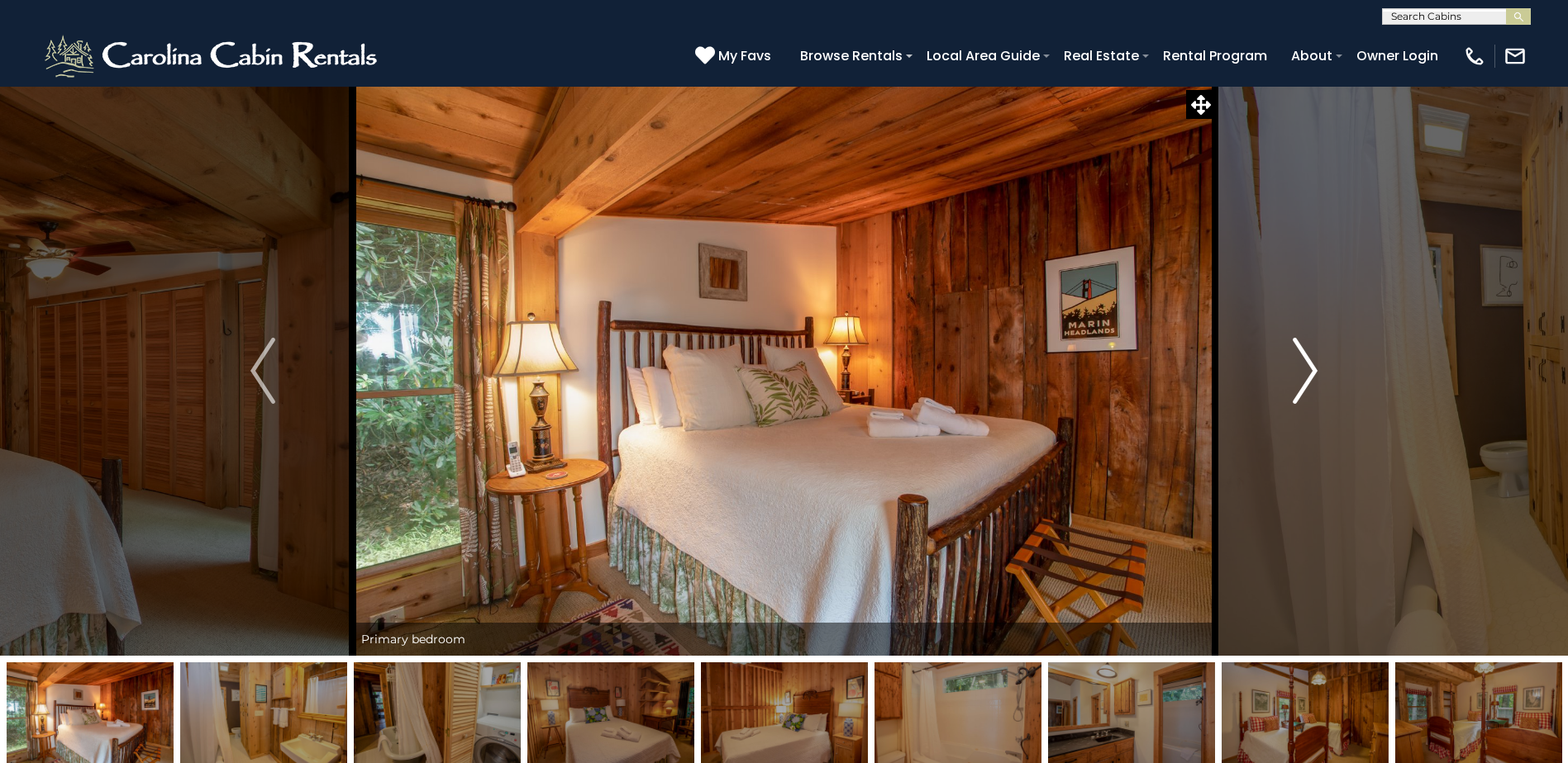
click at [1302, 365] on img "Next" at bounding box center [1304, 370] width 24 height 67
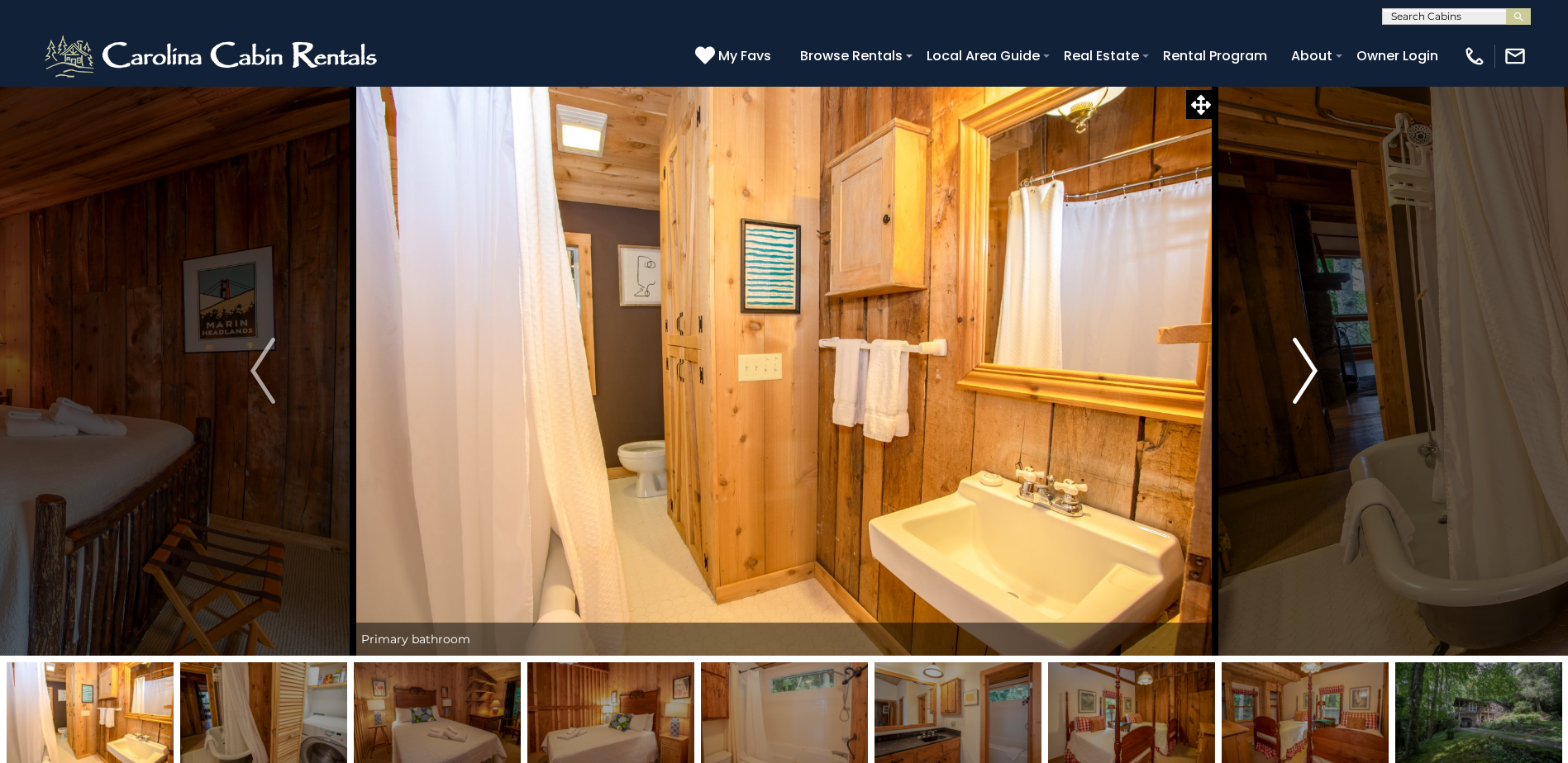
click at [1302, 365] on img "Next" at bounding box center [1304, 370] width 24 height 67
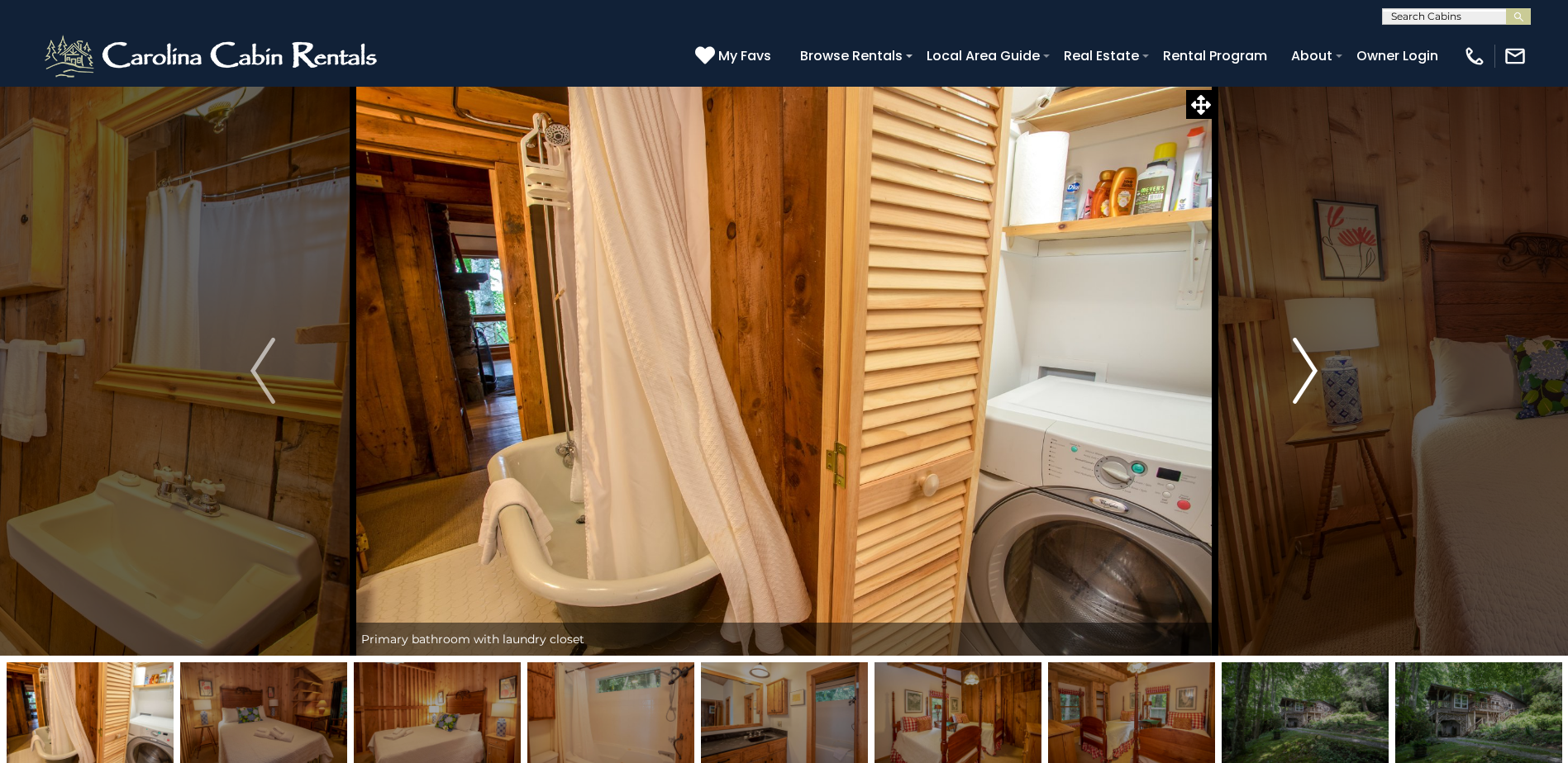
click at [1302, 365] on img "Next" at bounding box center [1304, 370] width 24 height 67
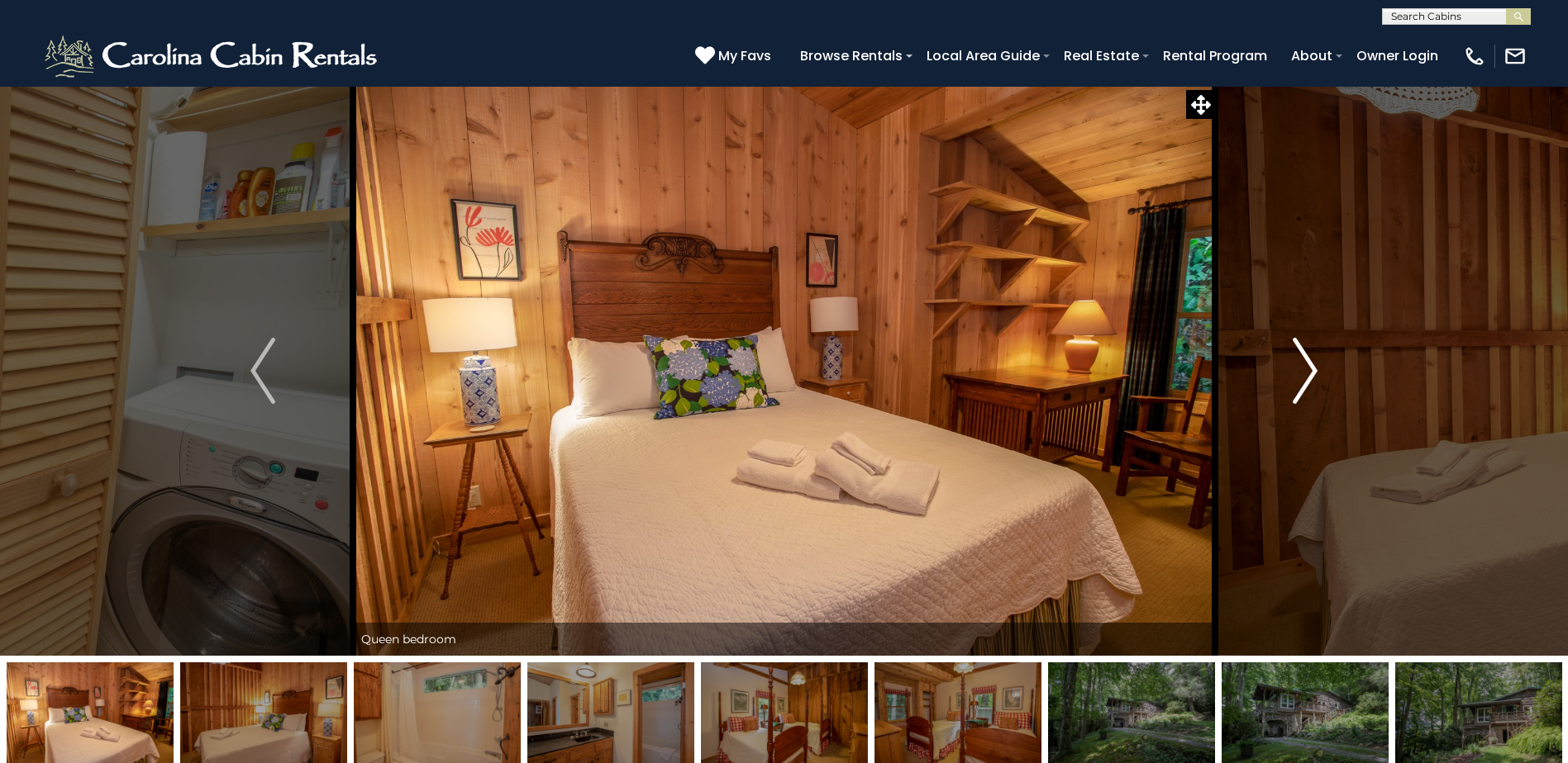
click at [1302, 365] on img "Next" at bounding box center [1304, 370] width 24 height 67
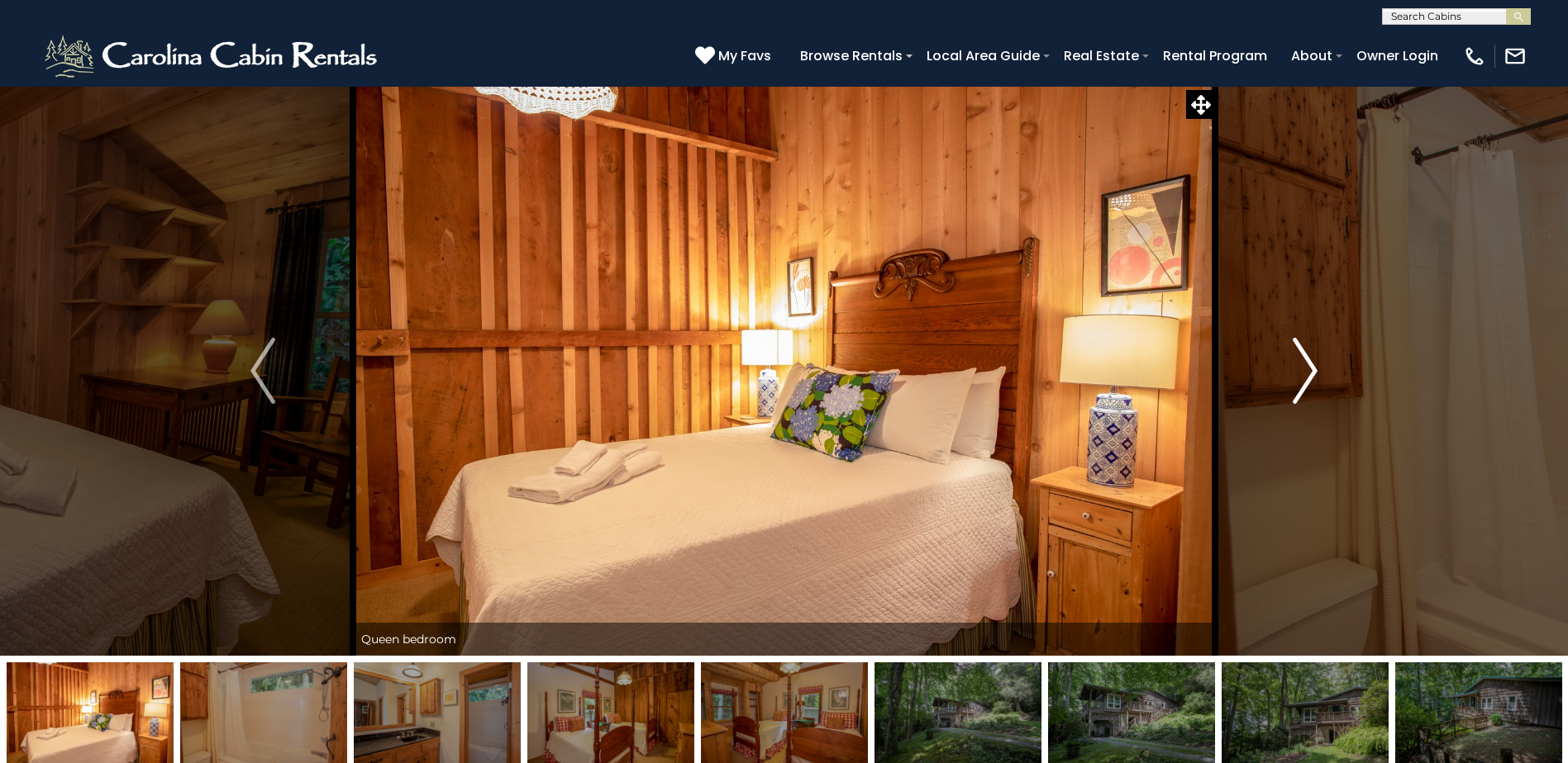
click at [1302, 365] on img "Next" at bounding box center [1304, 370] width 24 height 67
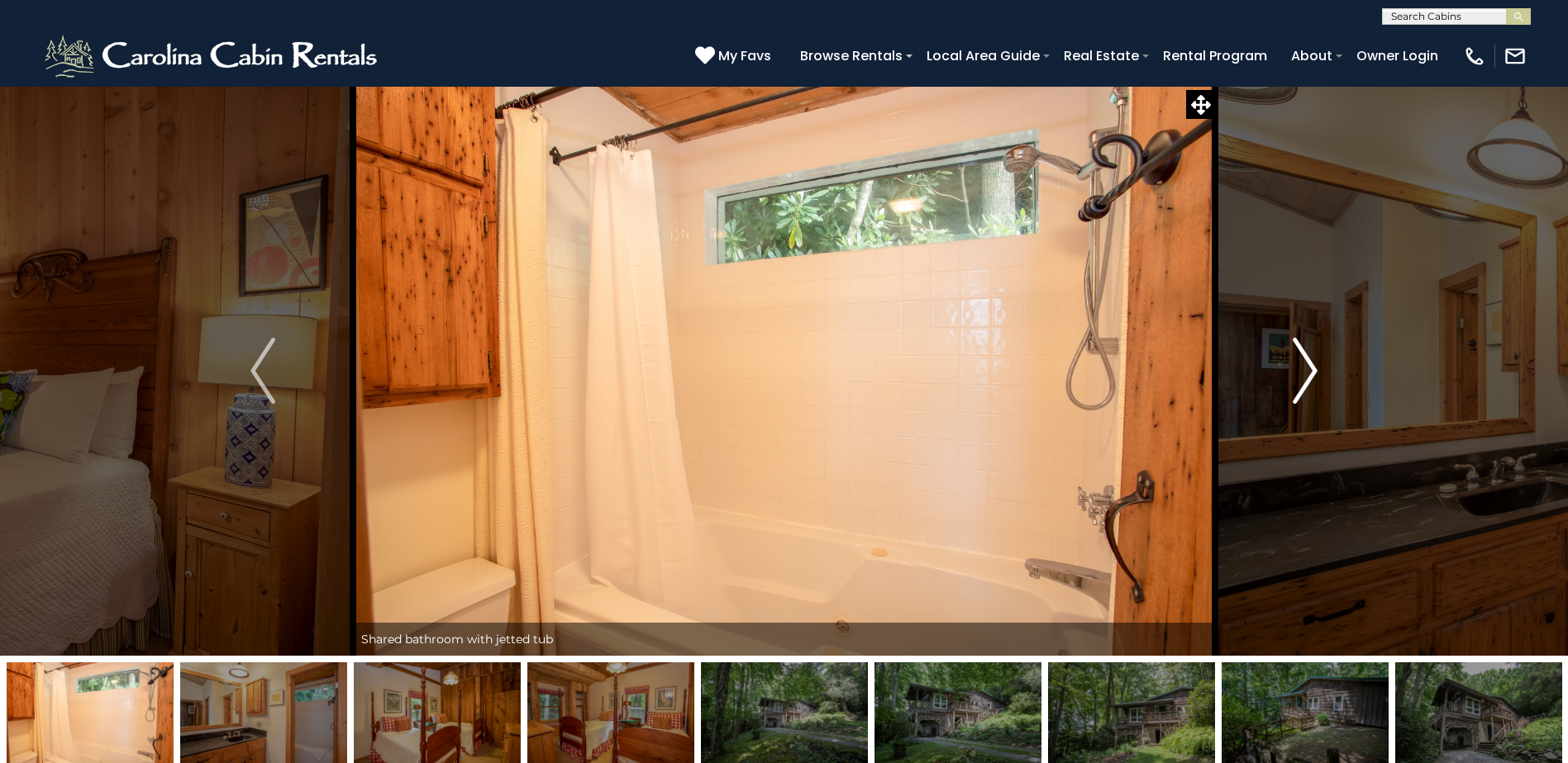
click at [1302, 365] on img "Next" at bounding box center [1304, 370] width 24 height 67
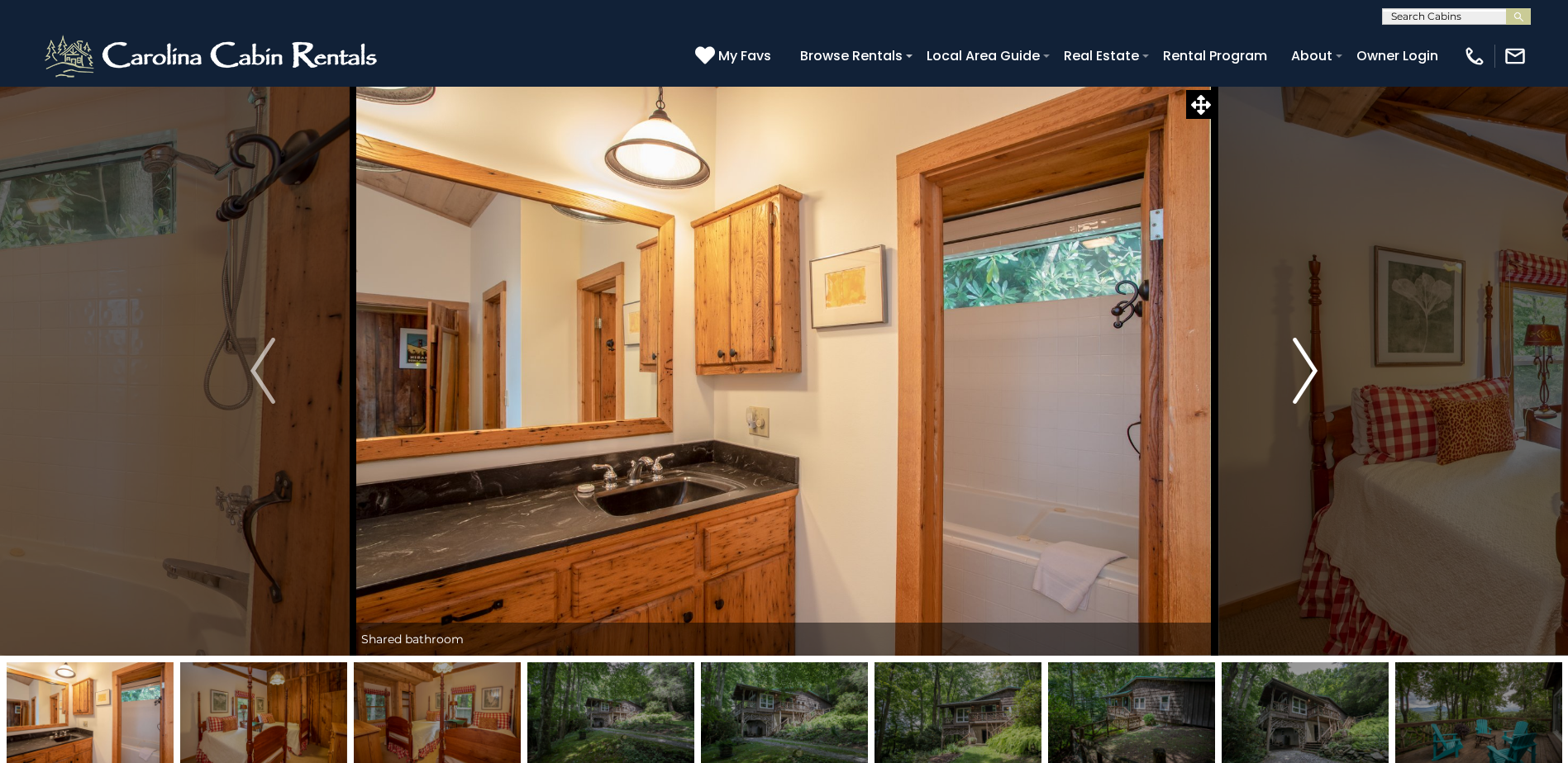
click at [1302, 365] on img "Next" at bounding box center [1304, 370] width 24 height 67
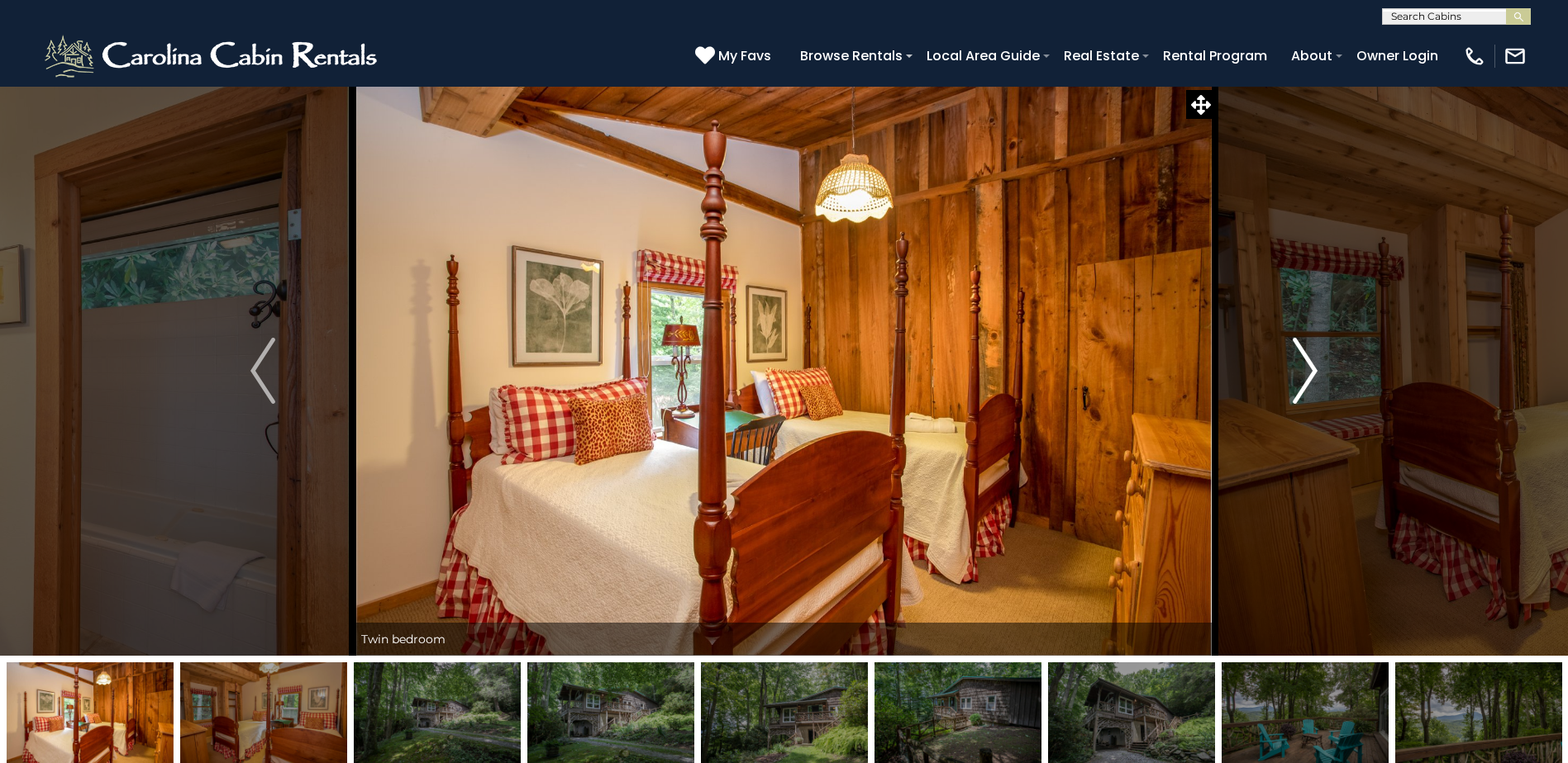
click at [1302, 365] on img "Next" at bounding box center [1304, 370] width 24 height 67
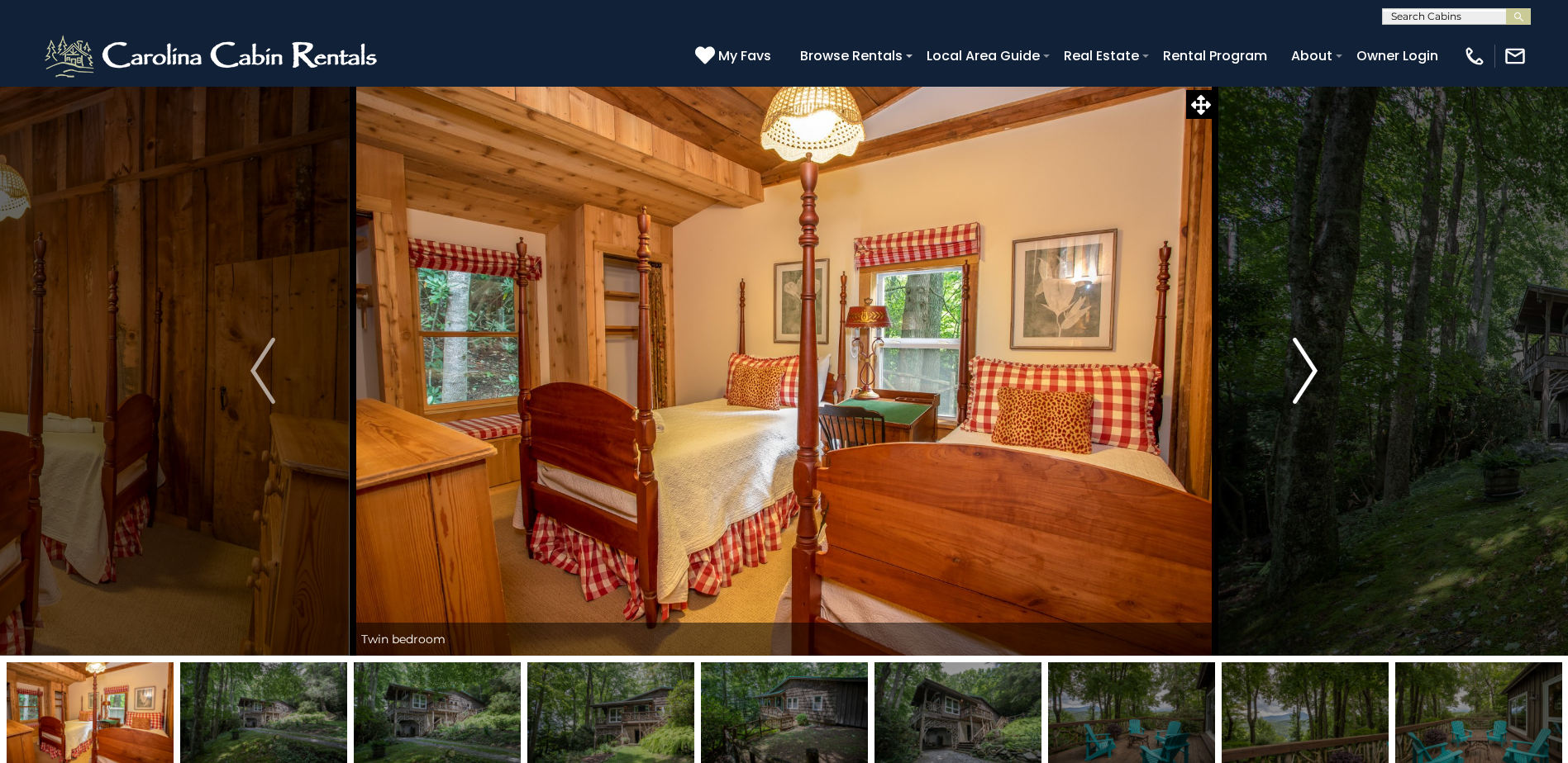
click at [1302, 365] on img "Next" at bounding box center [1304, 370] width 24 height 67
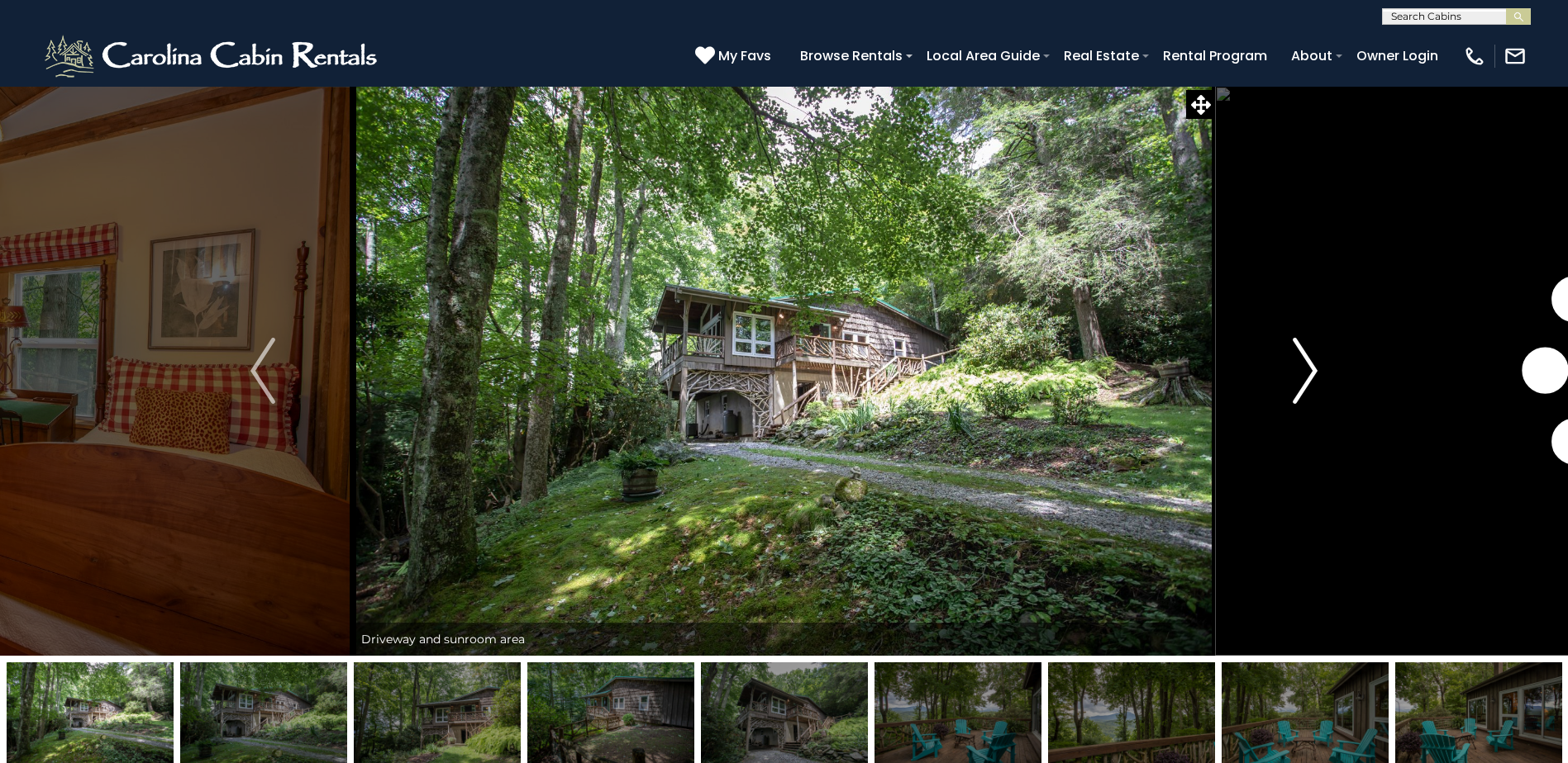
click at [1302, 365] on img "Next" at bounding box center [1304, 370] width 24 height 67
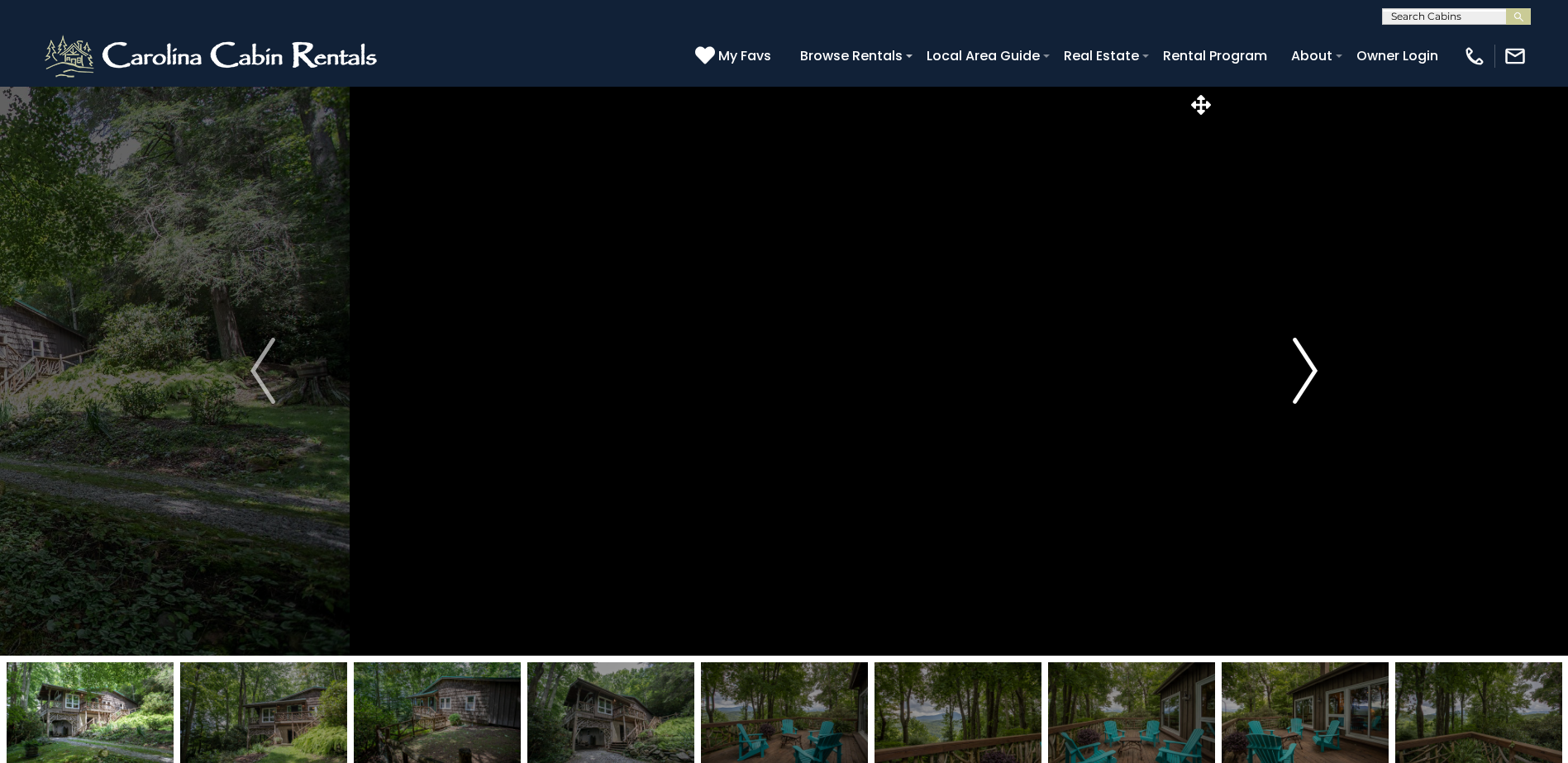
click at [1302, 365] on img "Next" at bounding box center [1304, 370] width 24 height 67
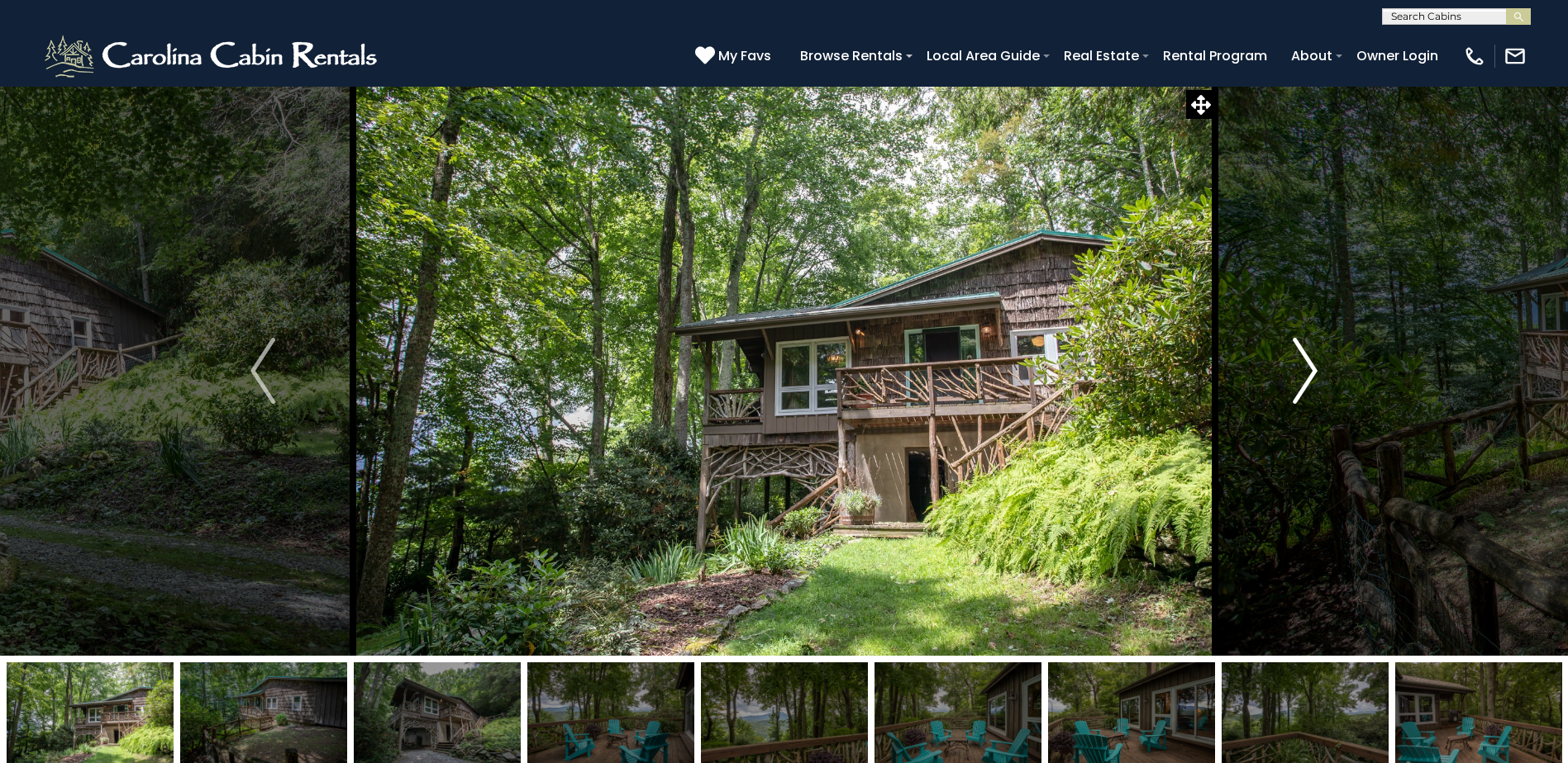
click at [1302, 365] on img "Next" at bounding box center [1304, 370] width 24 height 67
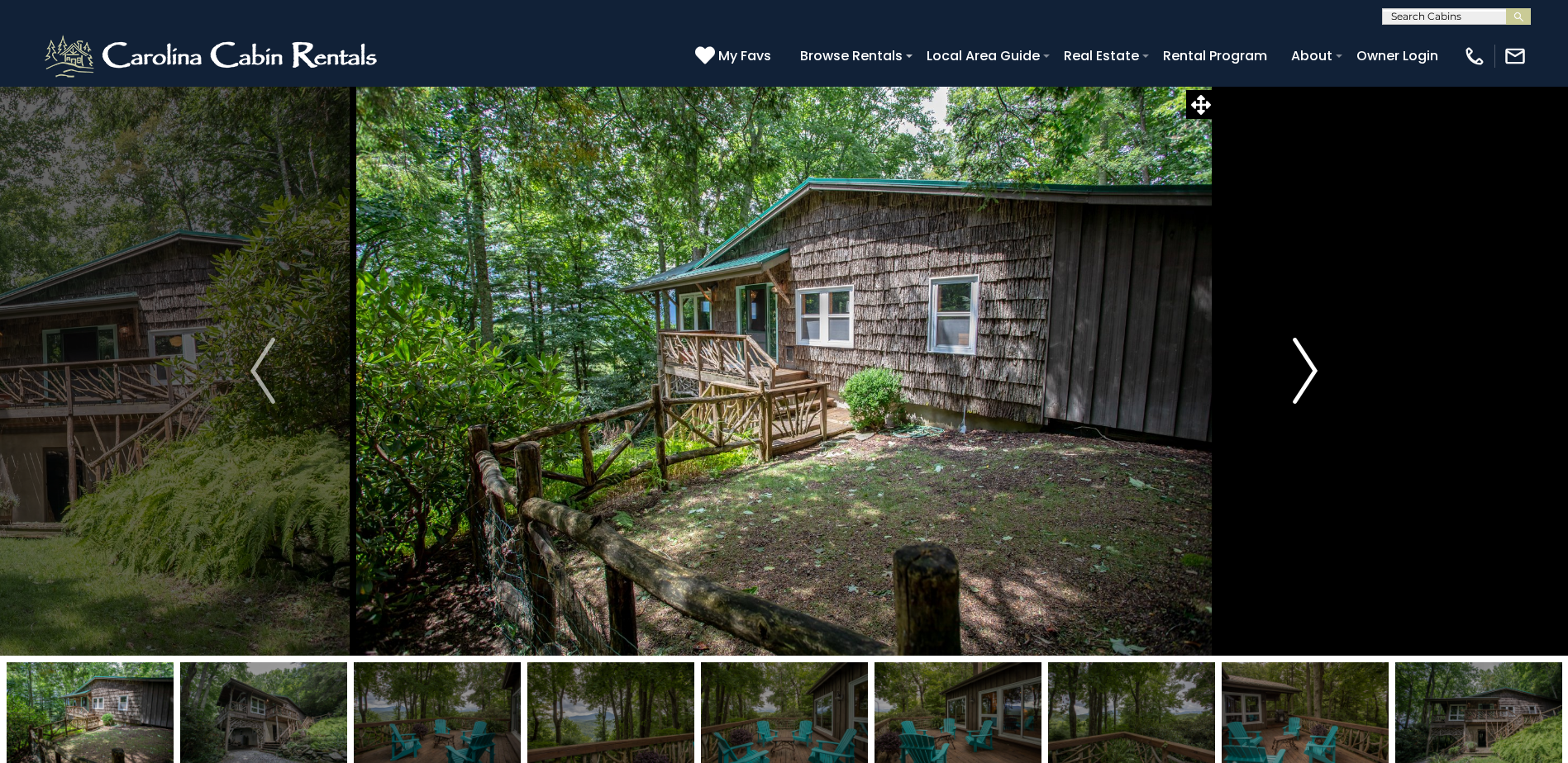
click at [1302, 365] on img "Next" at bounding box center [1304, 370] width 24 height 67
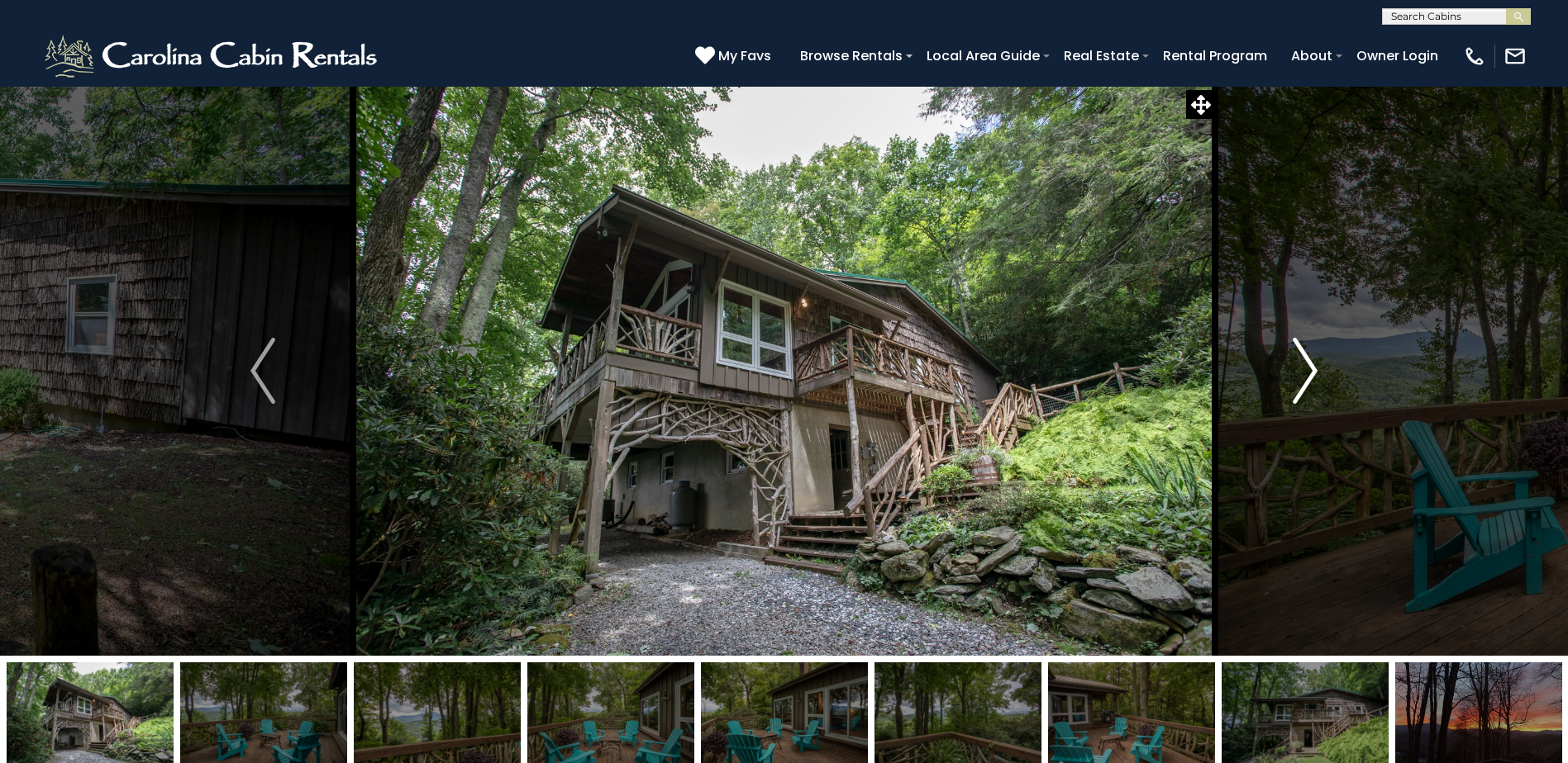
click at [1302, 365] on img "Next" at bounding box center [1304, 370] width 24 height 67
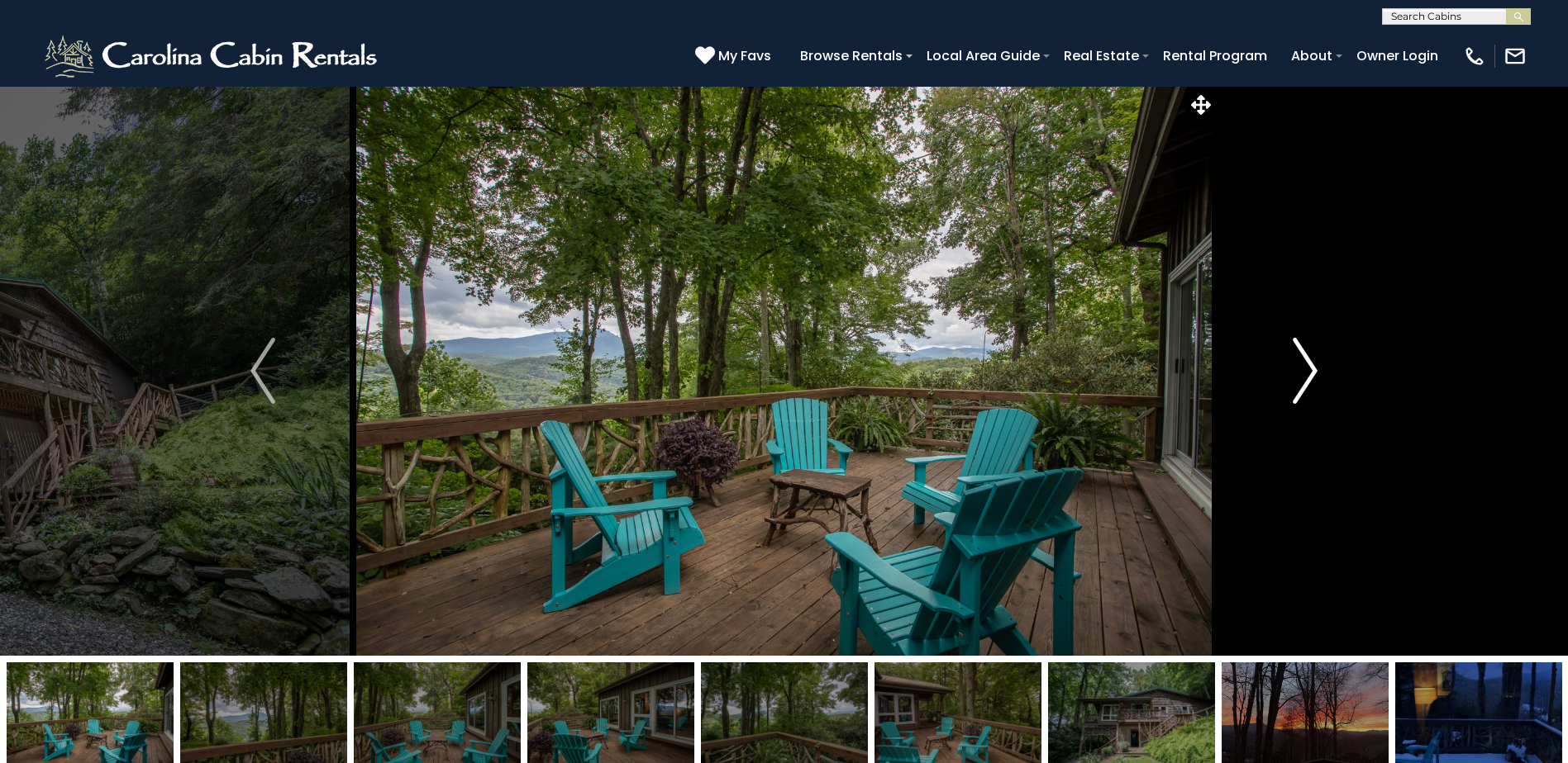
click at [1302, 365] on img "Next" at bounding box center [1304, 370] width 24 height 67
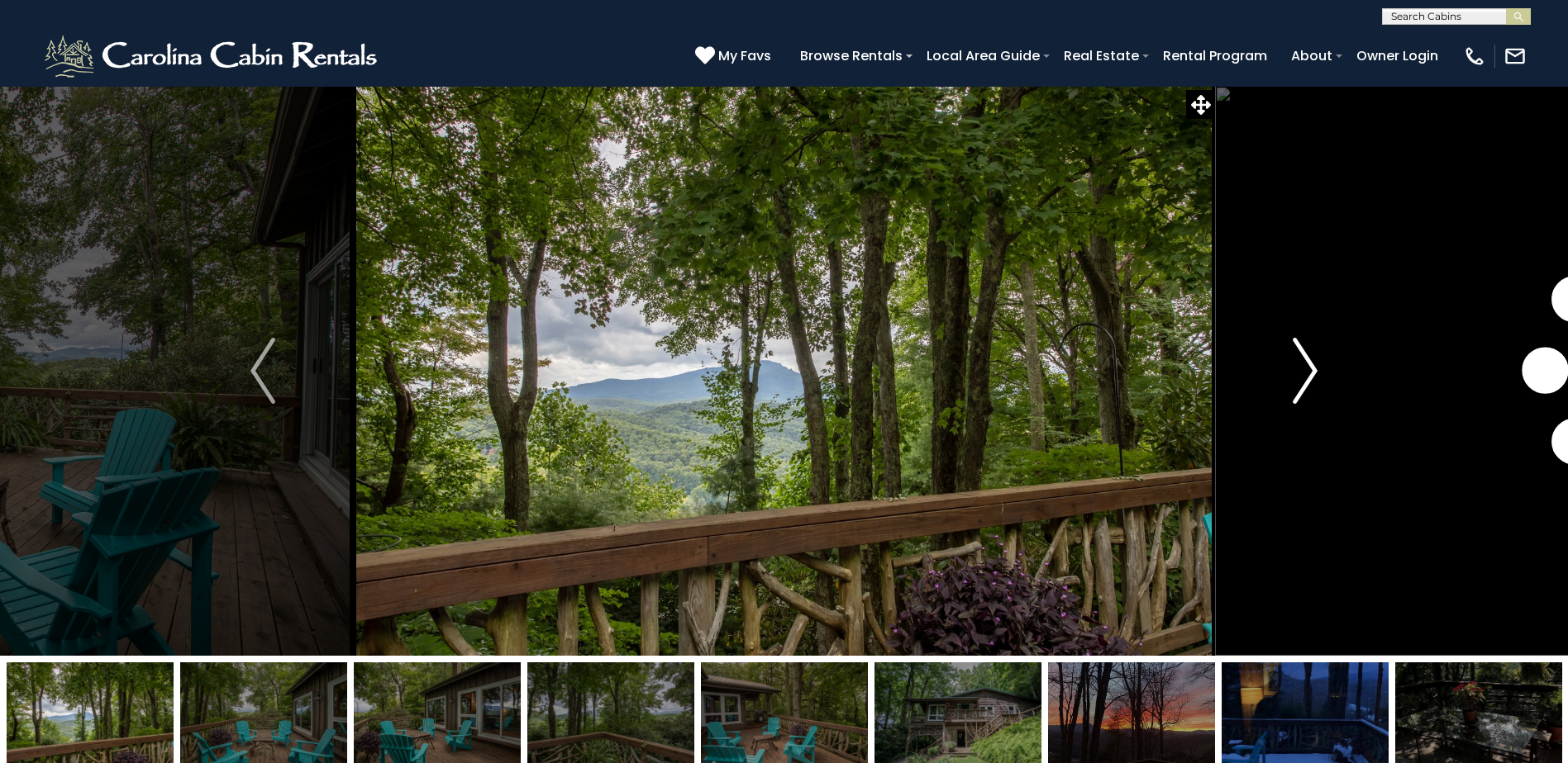
click at [1302, 365] on img "Next" at bounding box center [1304, 370] width 24 height 67
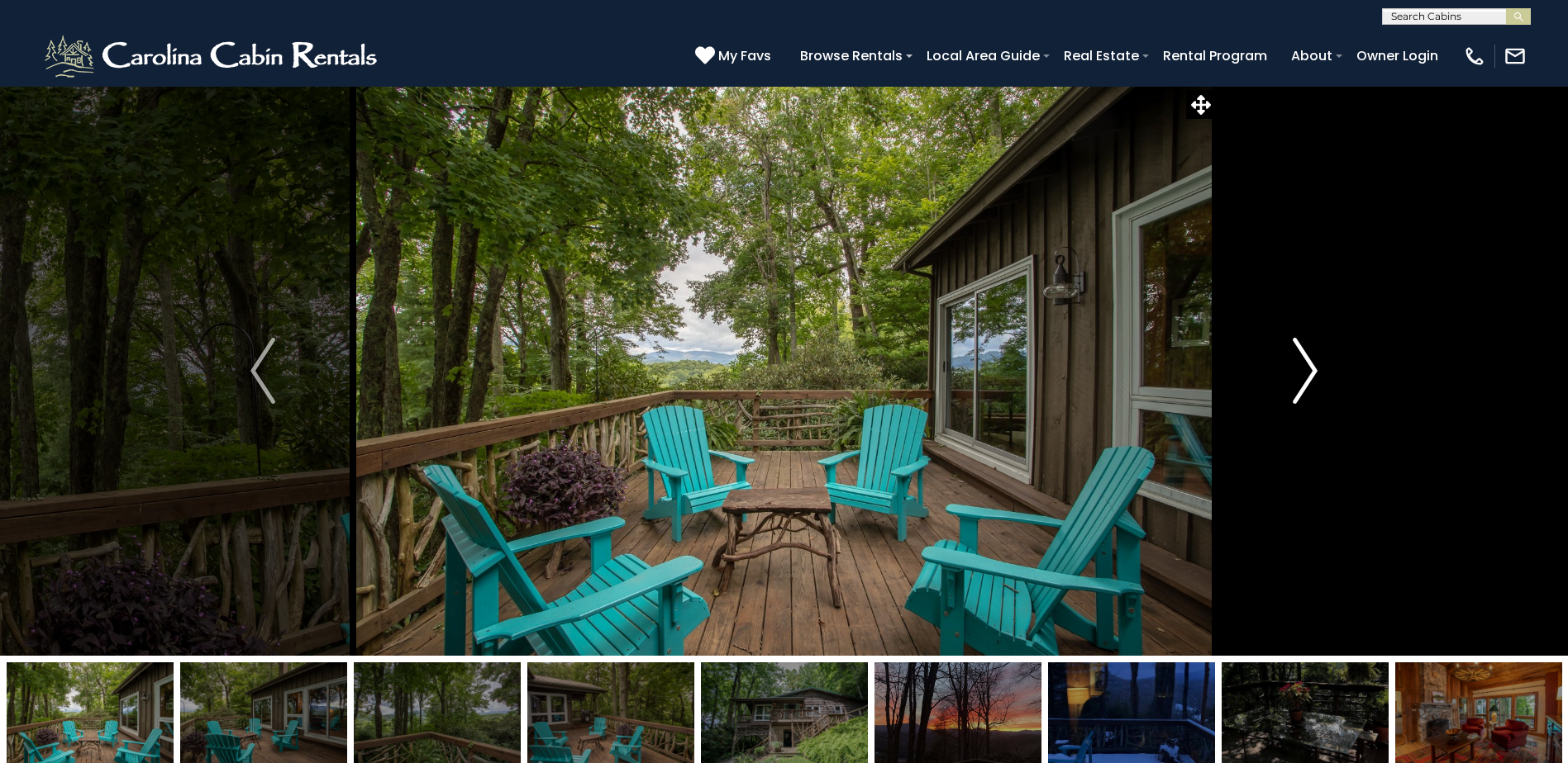
click at [1302, 365] on img "Next" at bounding box center [1304, 370] width 24 height 67
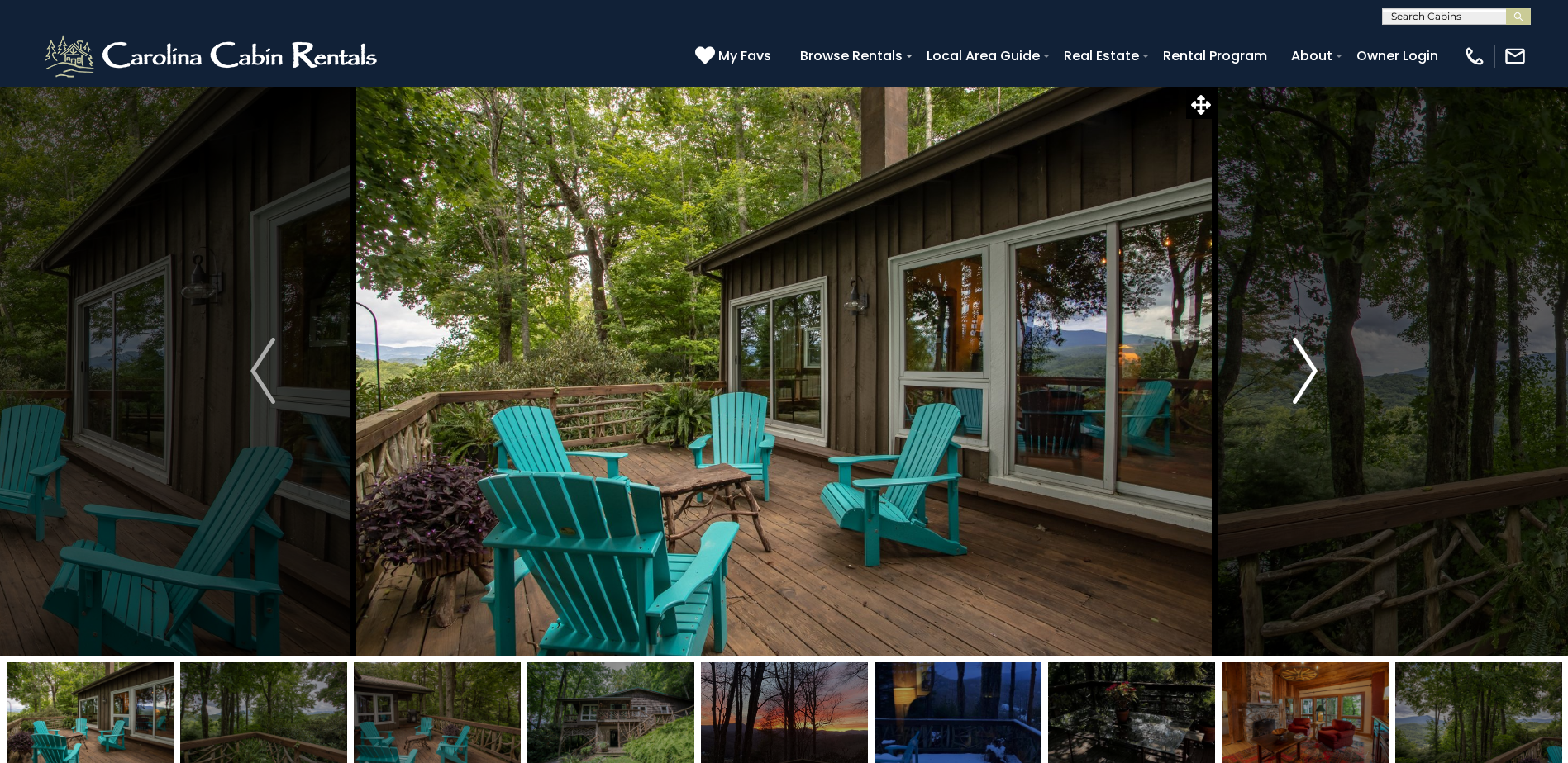
click at [1302, 365] on img "Next" at bounding box center [1304, 370] width 24 height 67
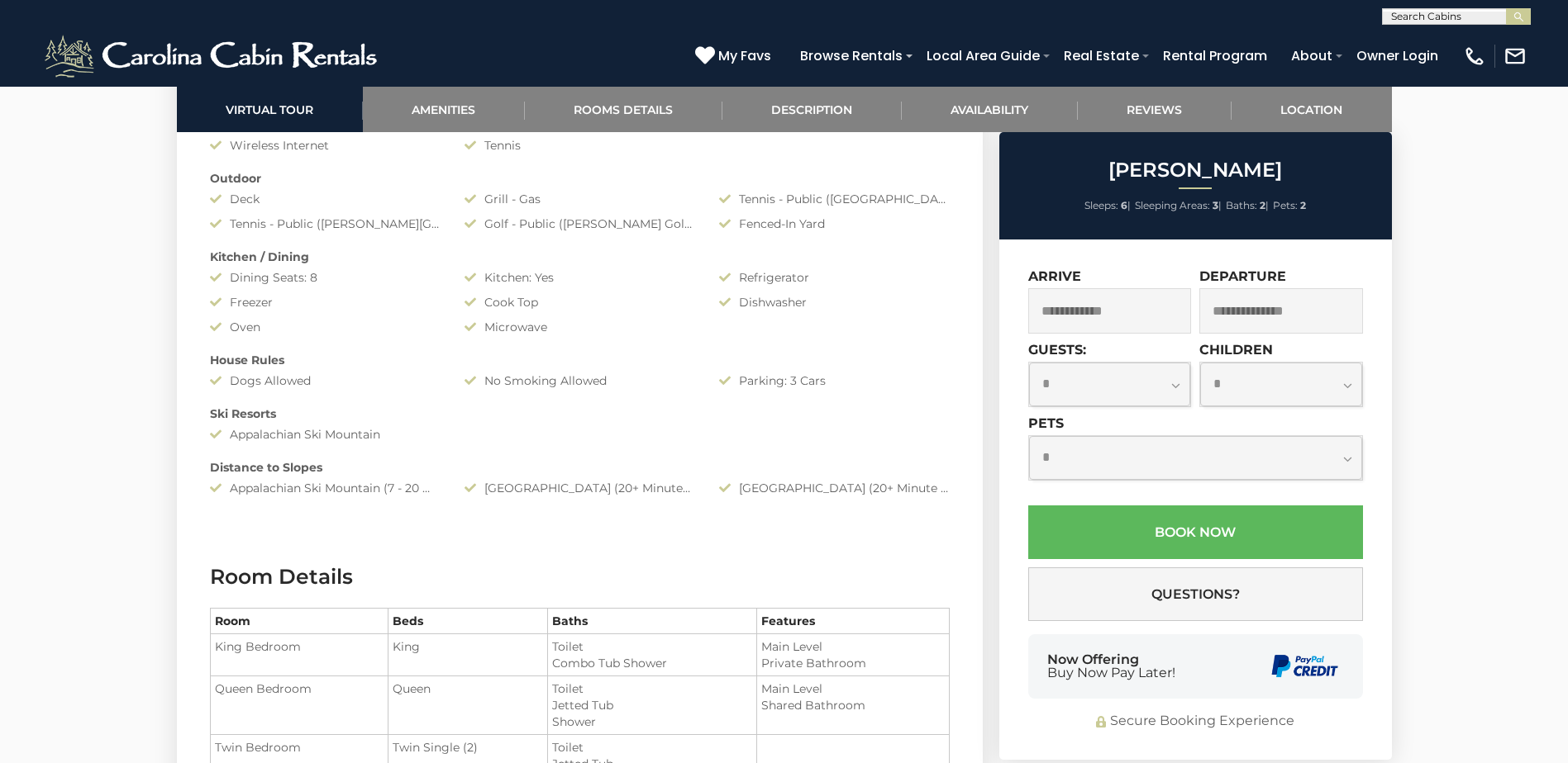
scroll to position [1157, 0]
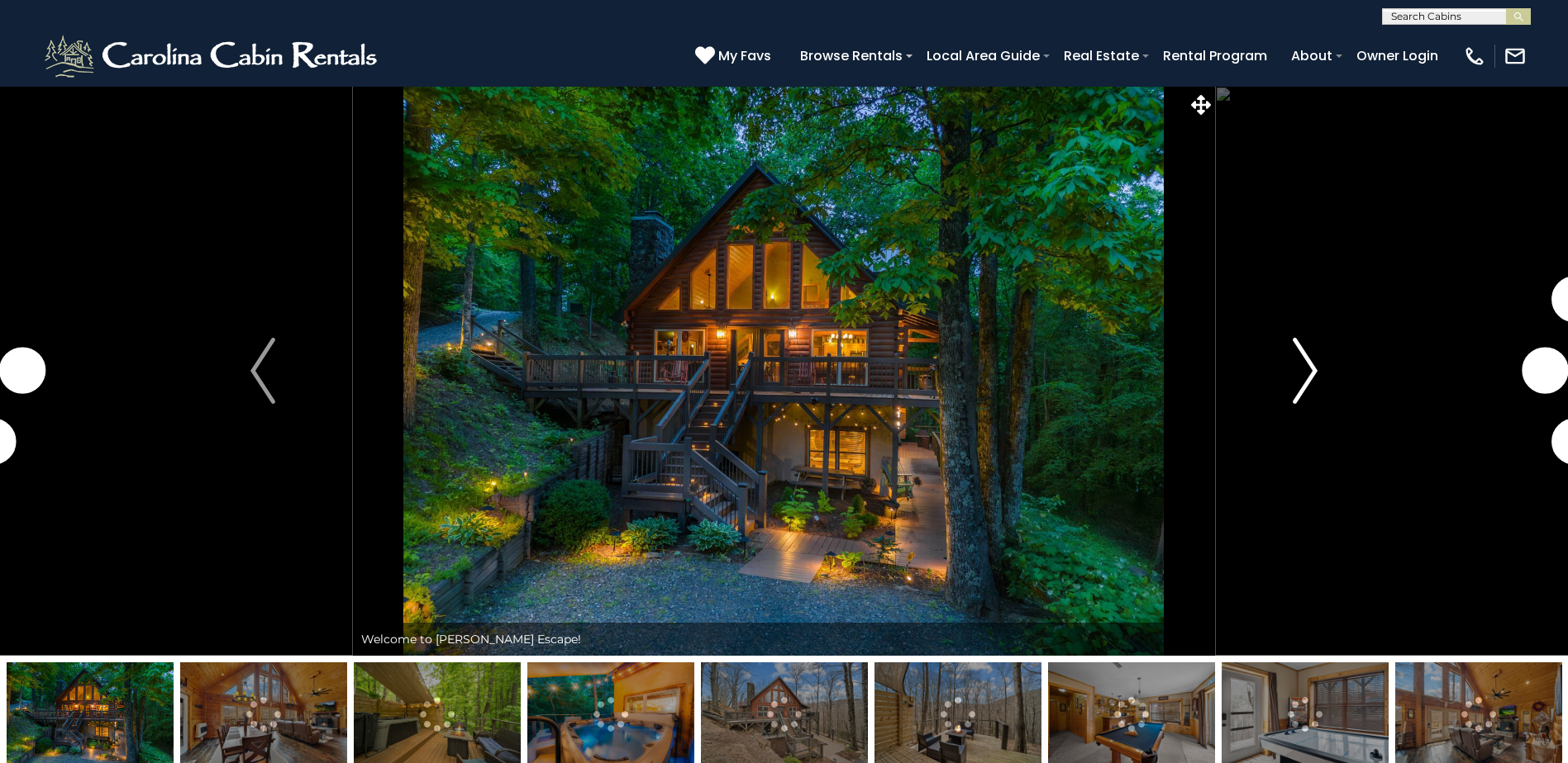
click at [1304, 360] on img "Next" at bounding box center [1304, 370] width 24 height 67
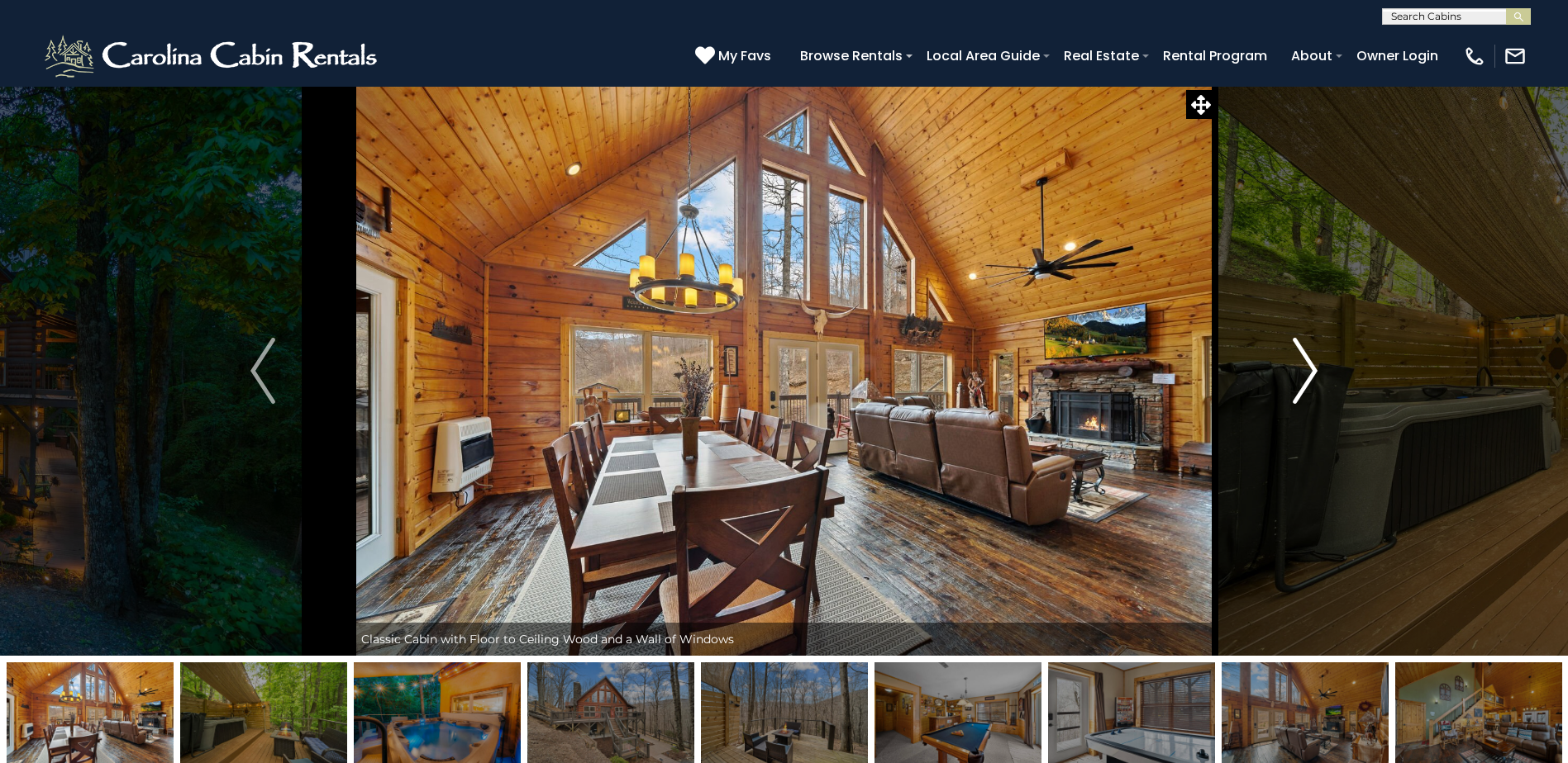
click at [1304, 360] on img "Next" at bounding box center [1304, 370] width 24 height 67
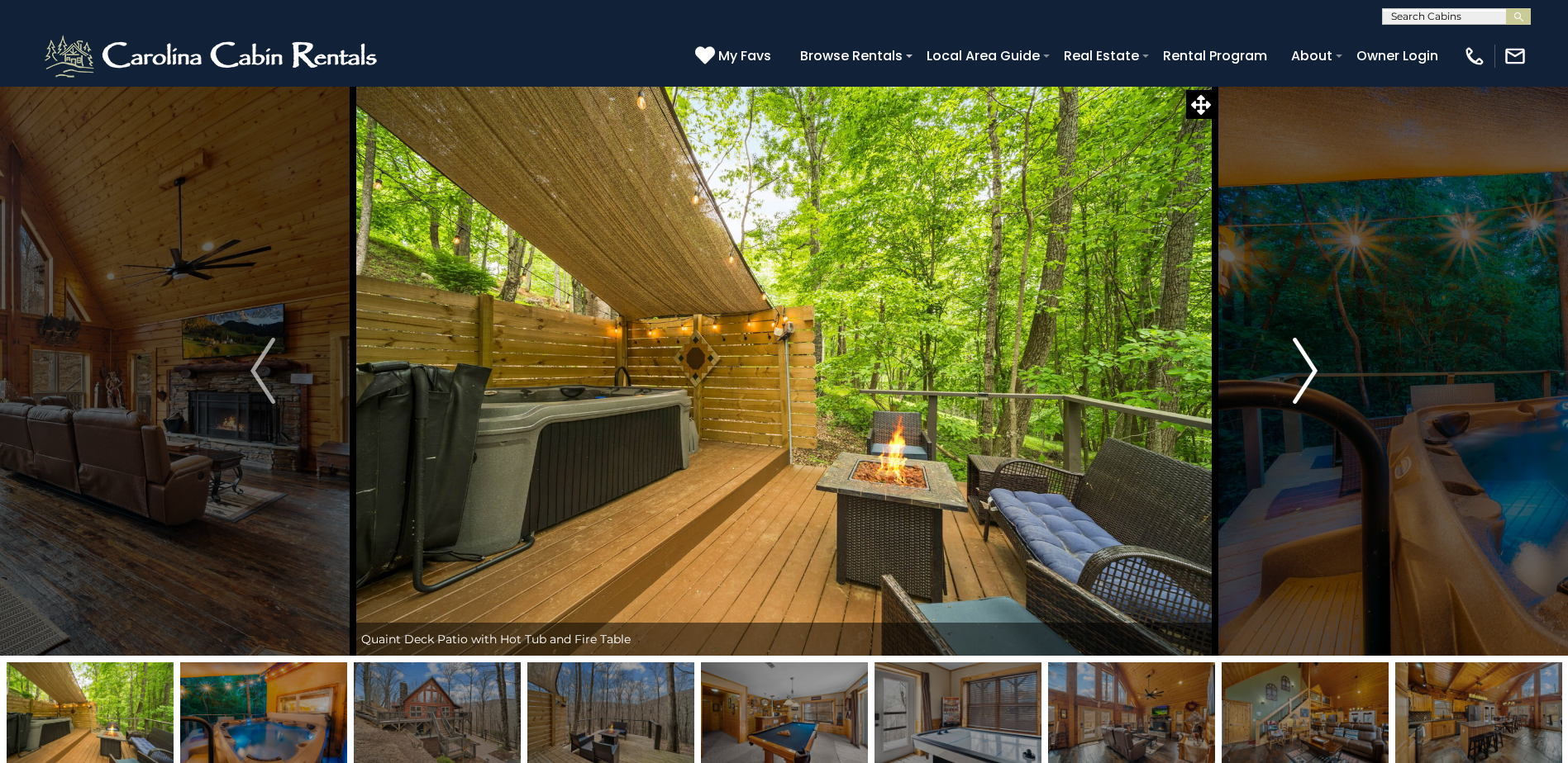
click at [1304, 360] on img "Next" at bounding box center [1304, 370] width 24 height 67
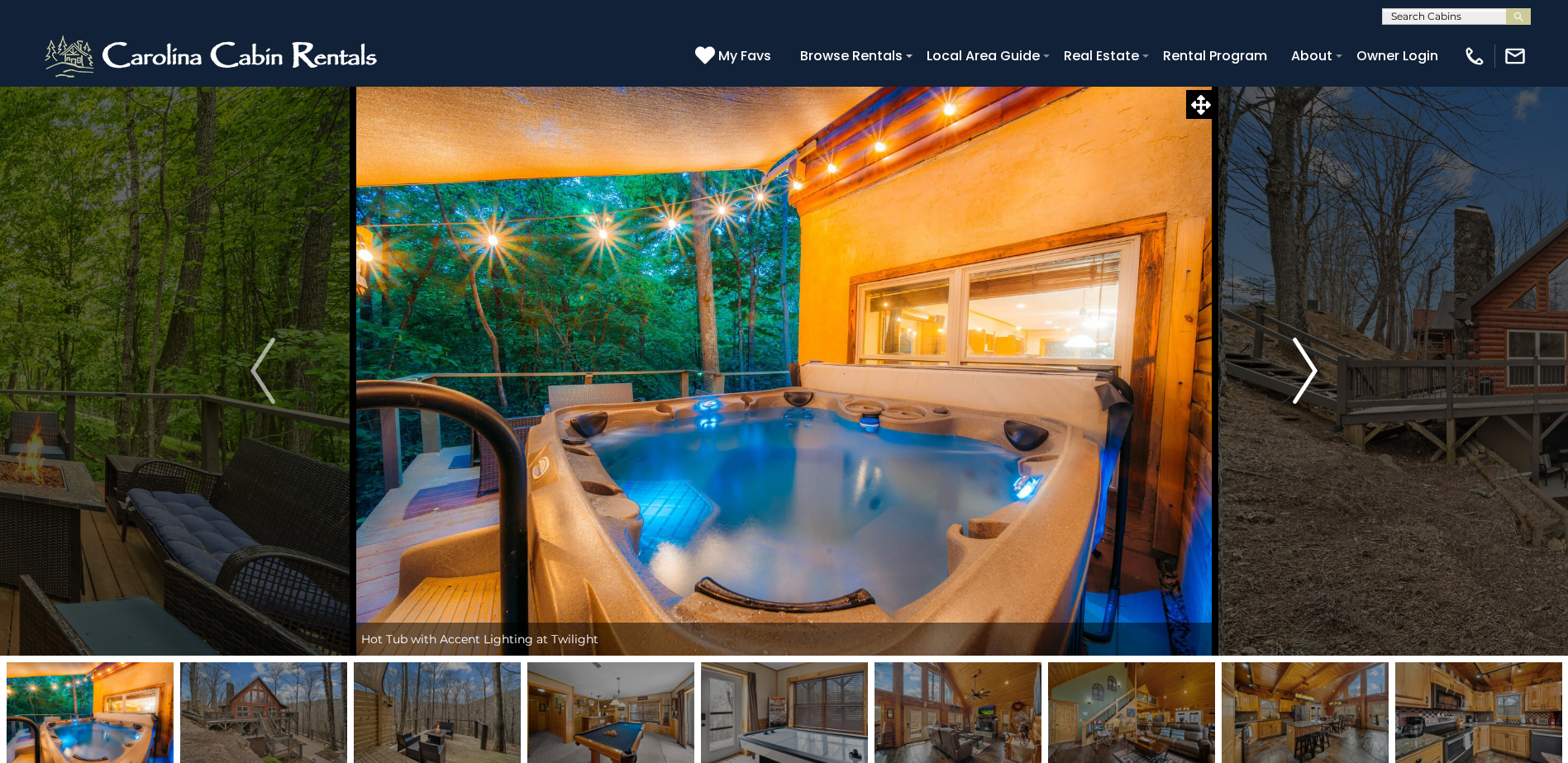
click at [1304, 360] on img "Next" at bounding box center [1304, 370] width 24 height 67
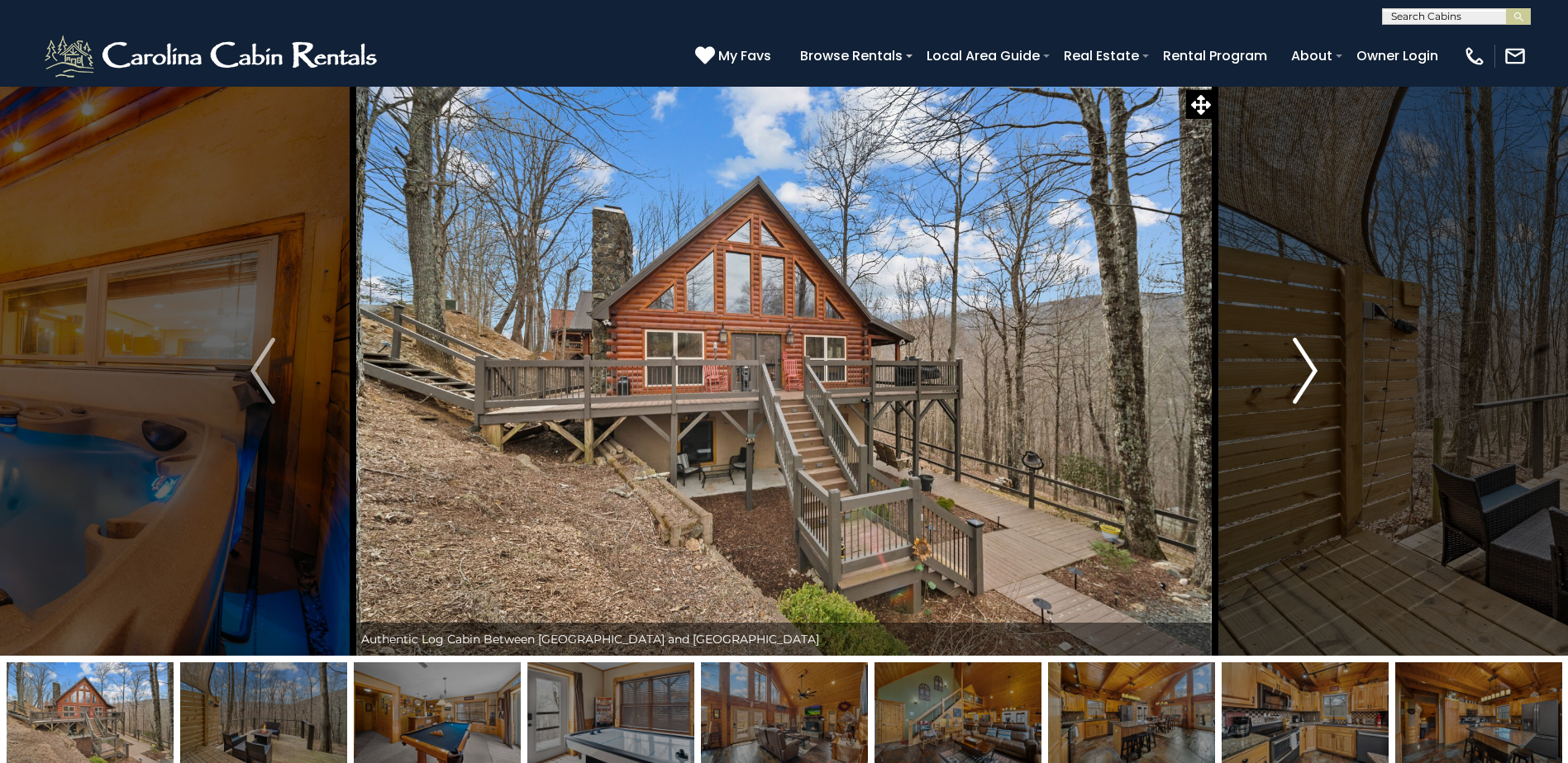
click at [1304, 360] on img "Next" at bounding box center [1304, 370] width 24 height 67
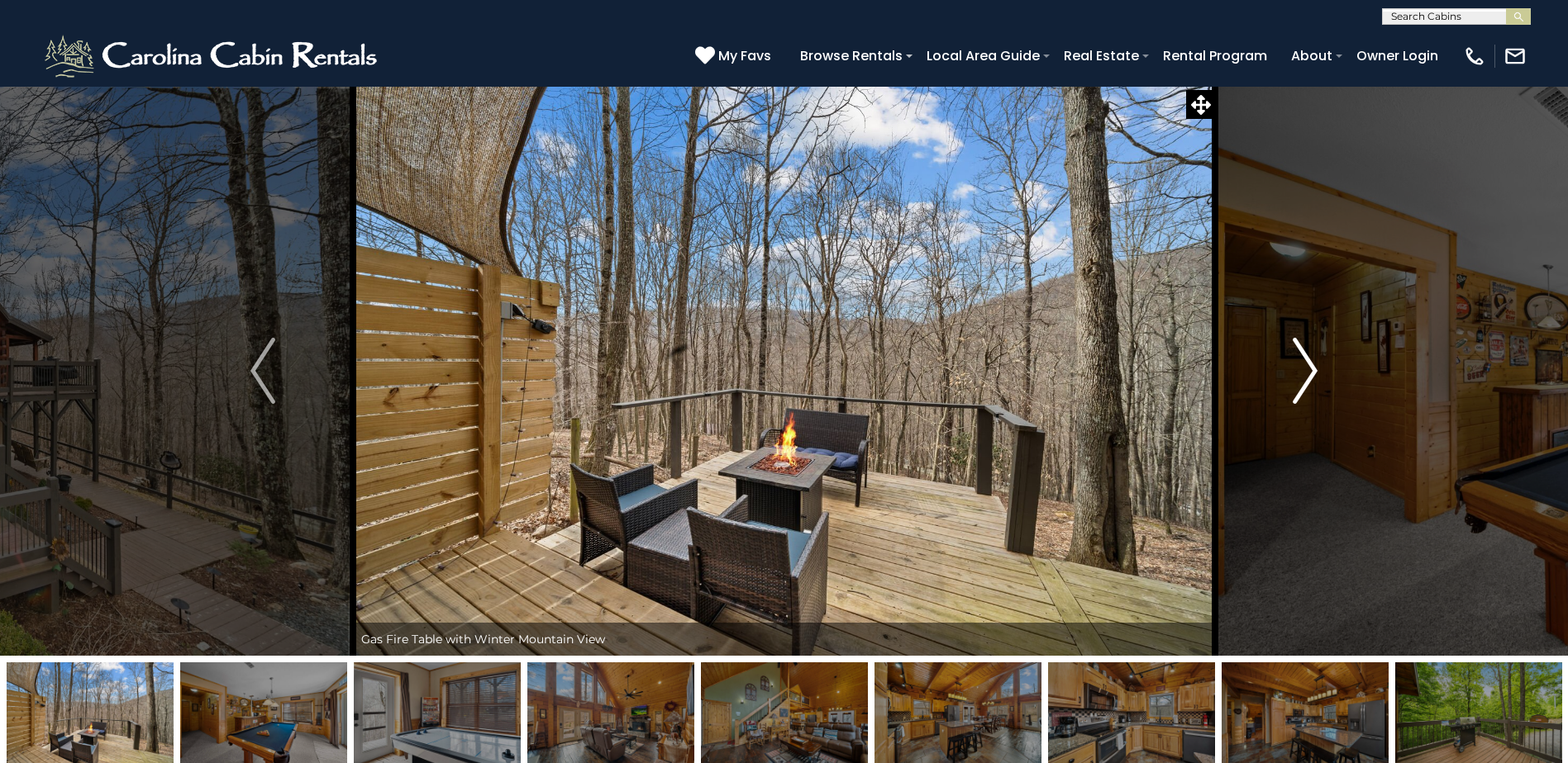
click at [1304, 360] on img "Next" at bounding box center [1304, 370] width 24 height 67
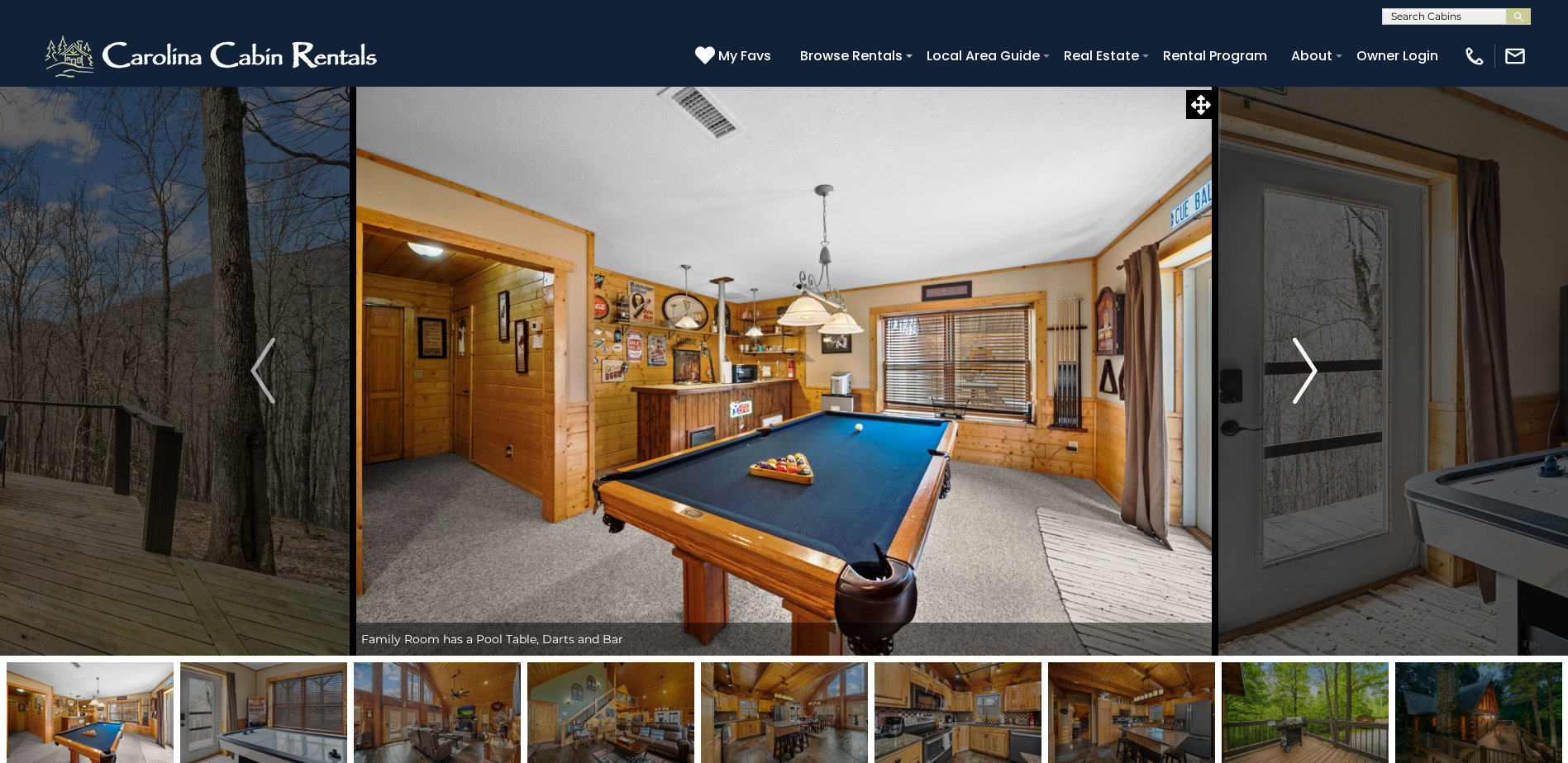
click at [1304, 360] on img "Next" at bounding box center [1304, 370] width 24 height 67
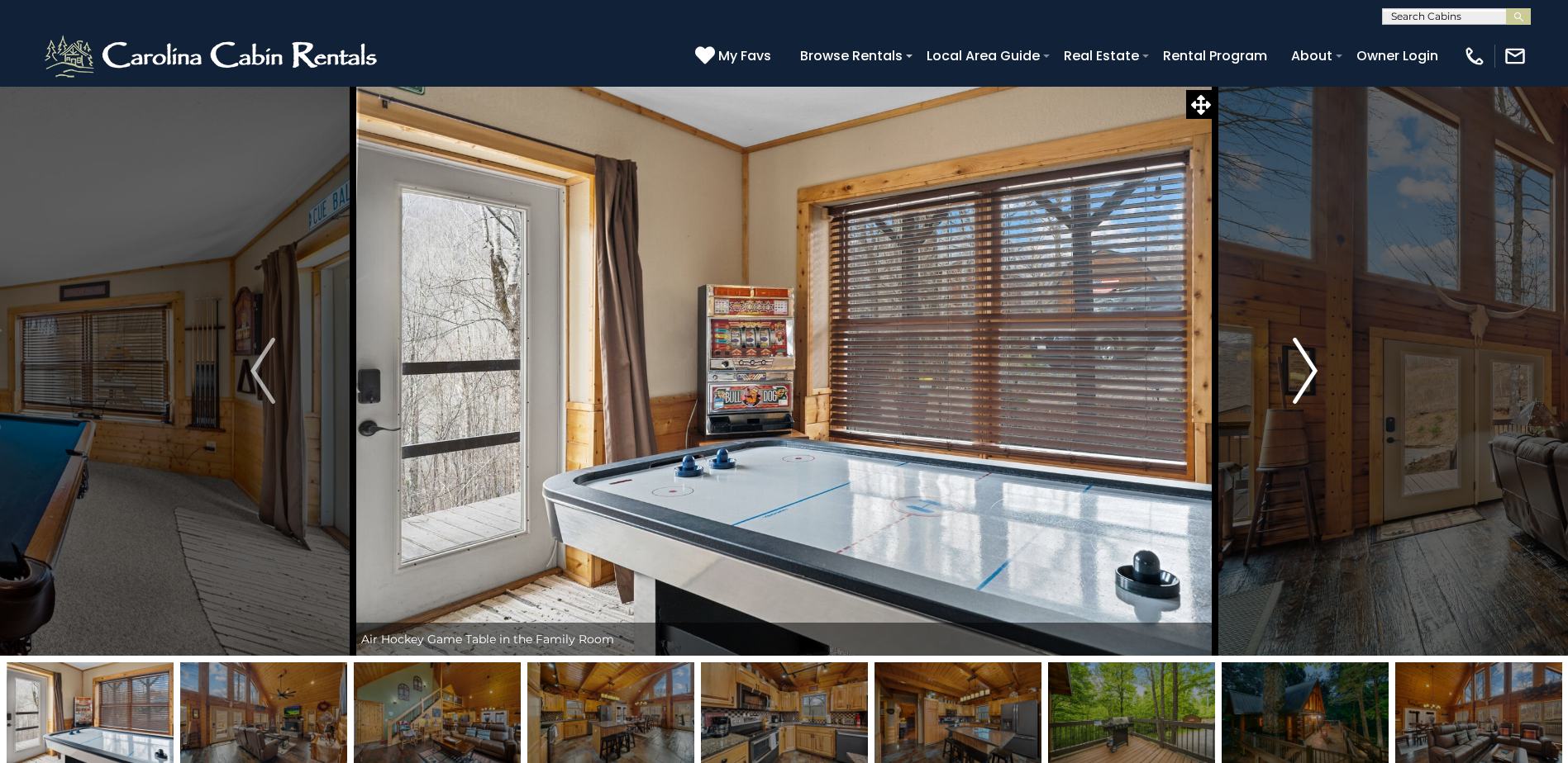
click at [1304, 360] on img "Next" at bounding box center [1304, 370] width 24 height 67
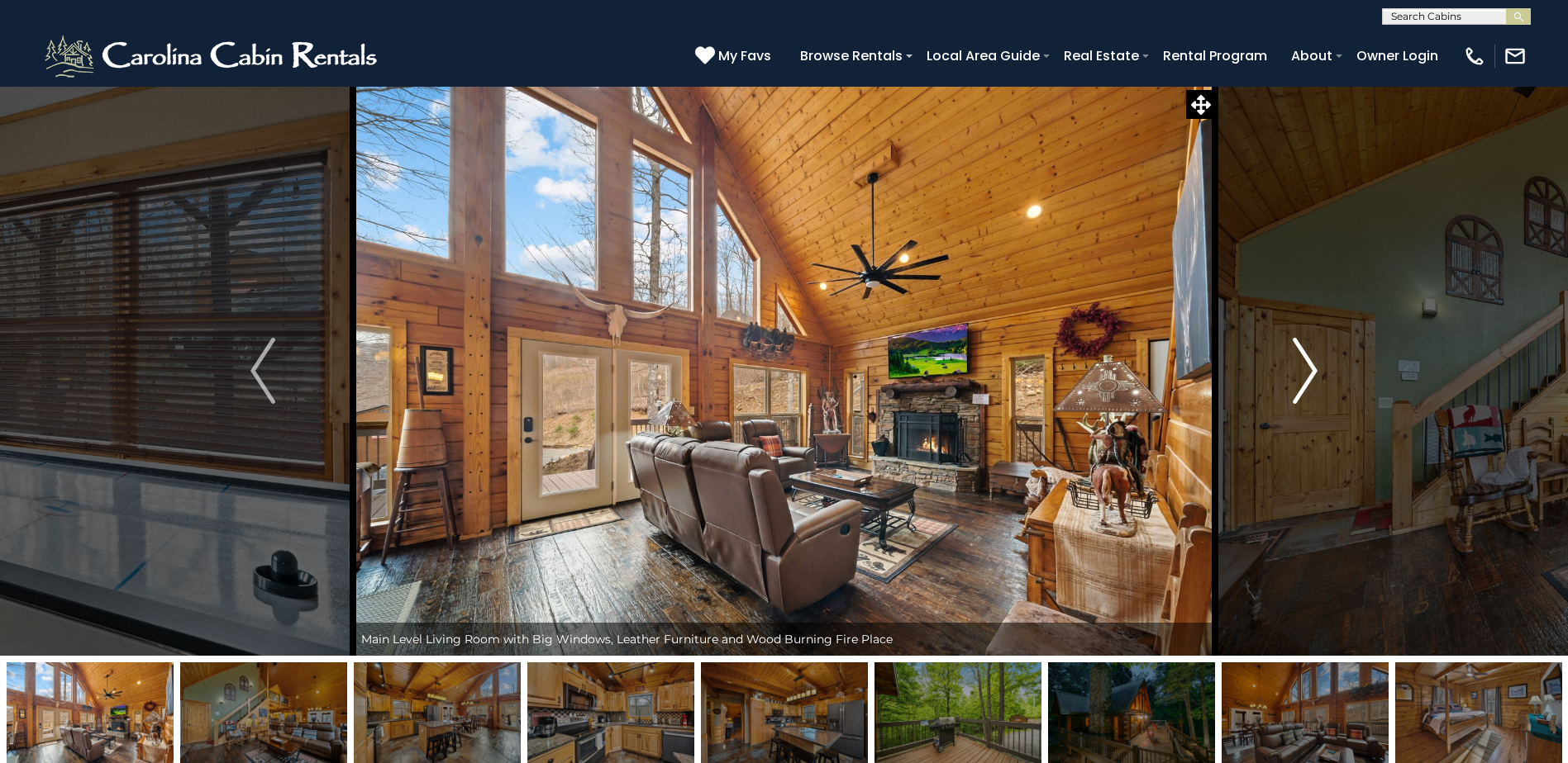
click at [1304, 360] on img "Next" at bounding box center [1304, 370] width 24 height 67
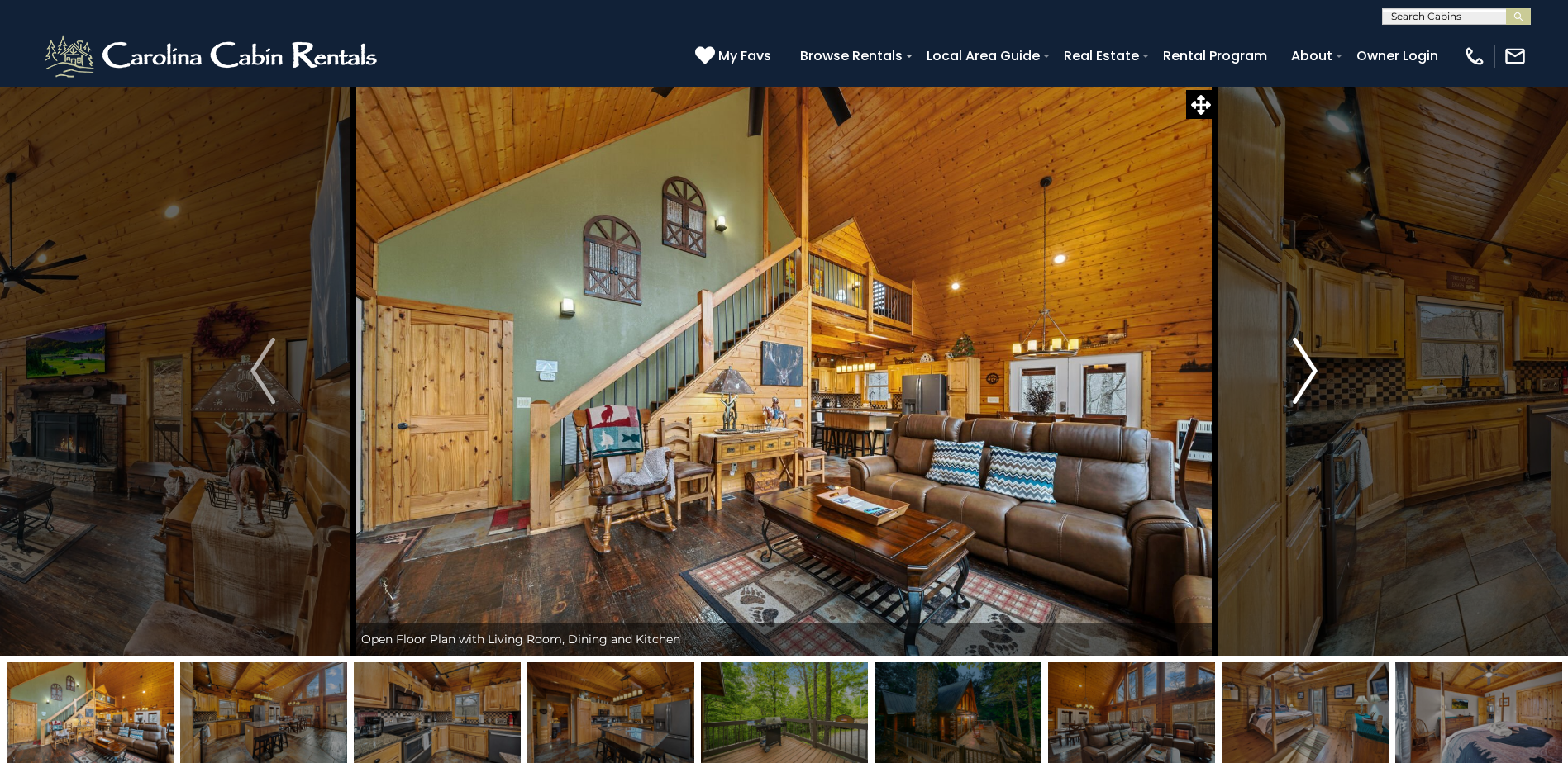
click at [1304, 360] on img "Next" at bounding box center [1304, 370] width 24 height 67
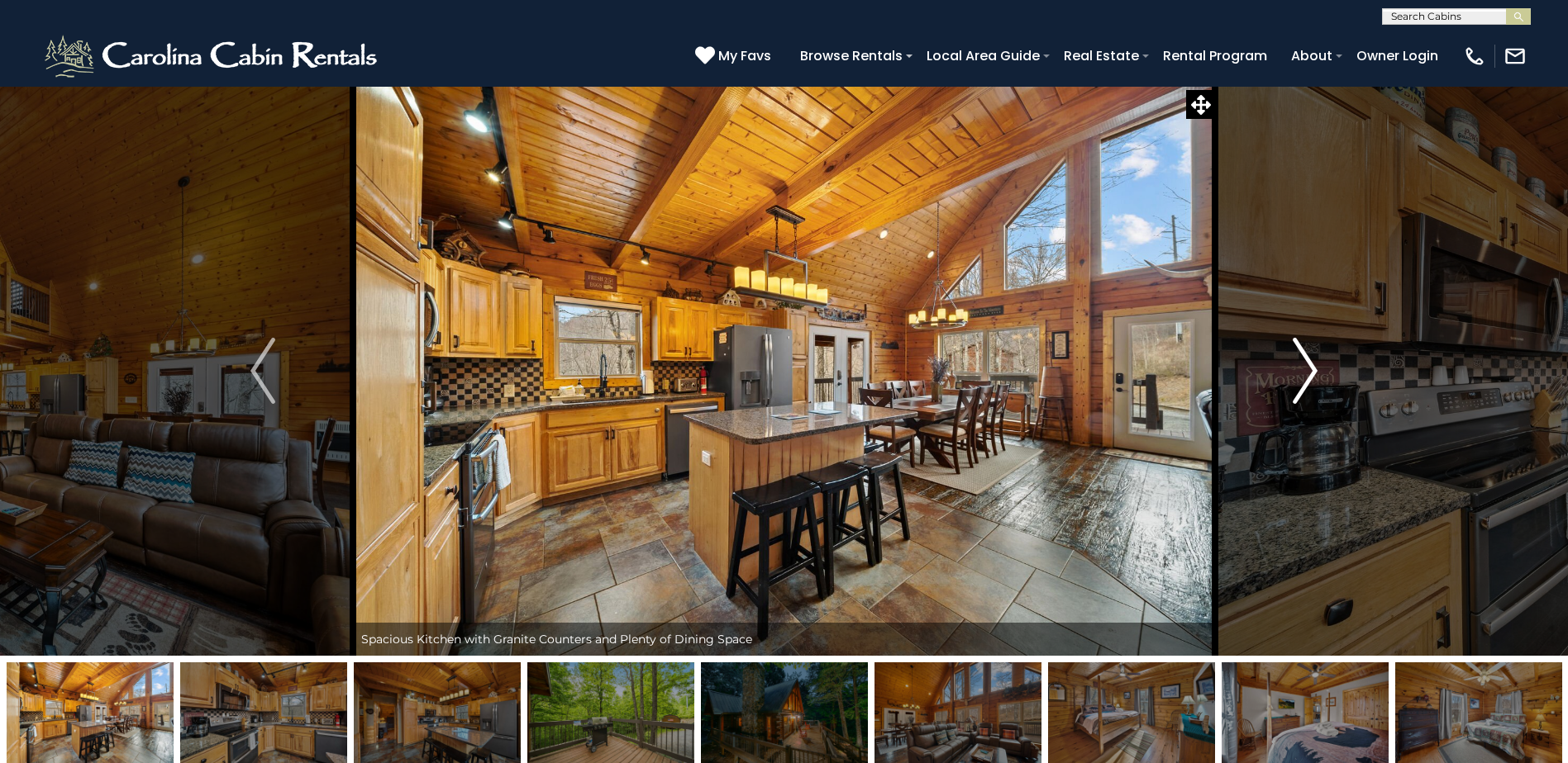
click at [1304, 360] on img "Next" at bounding box center [1304, 370] width 24 height 67
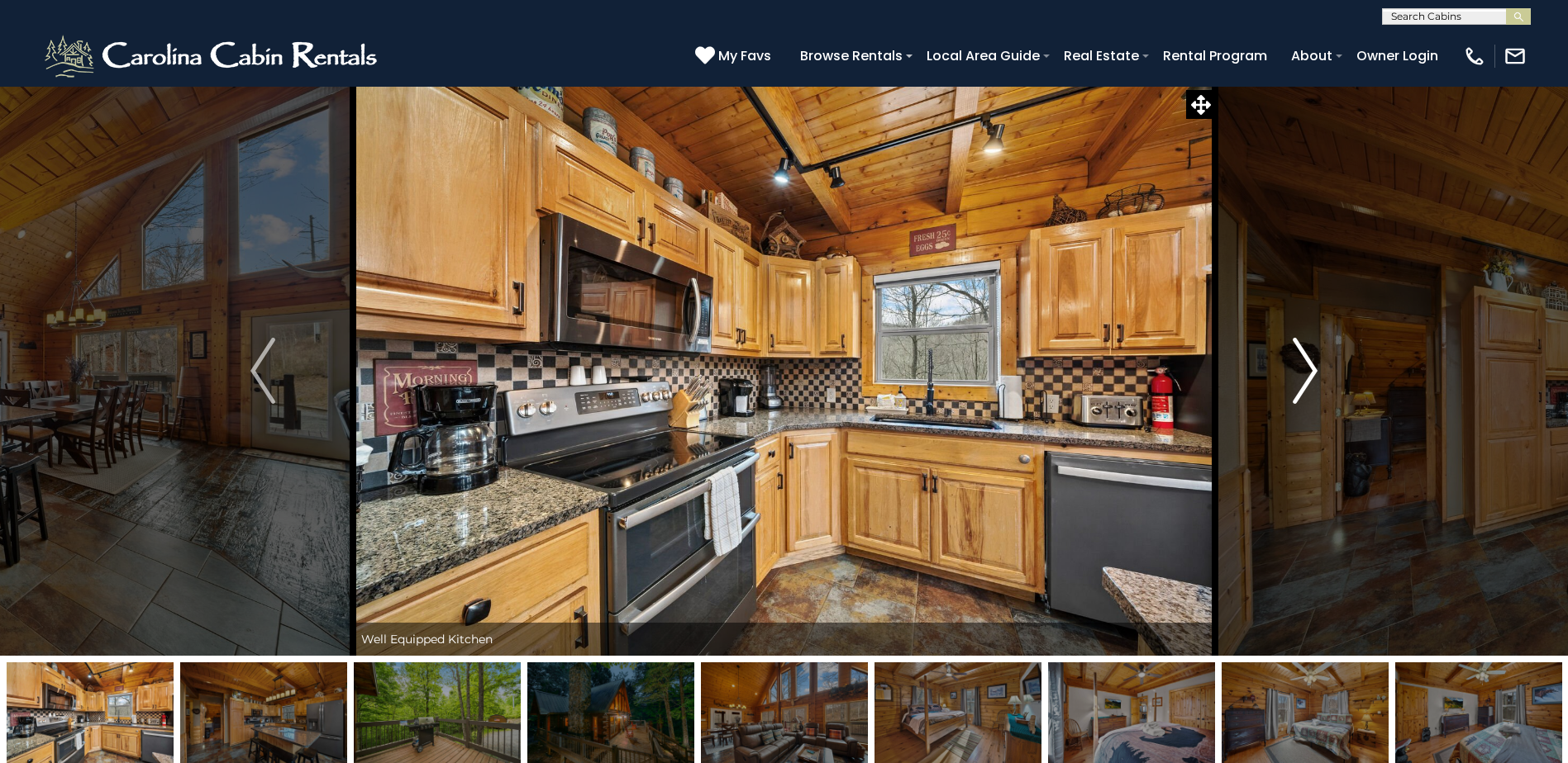
click at [1304, 360] on img "Next" at bounding box center [1304, 370] width 24 height 67
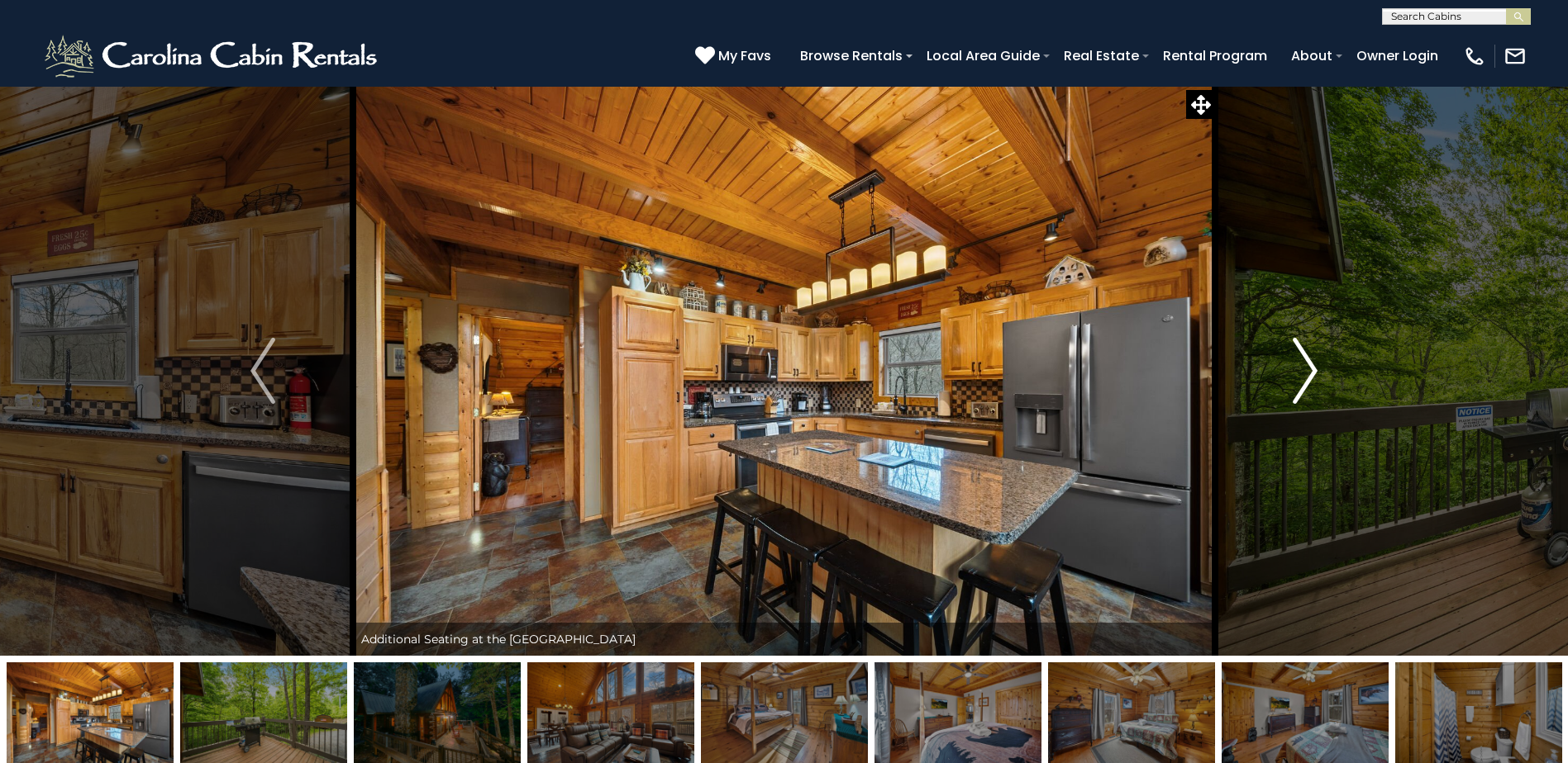
click at [1304, 360] on img "Next" at bounding box center [1304, 370] width 24 height 67
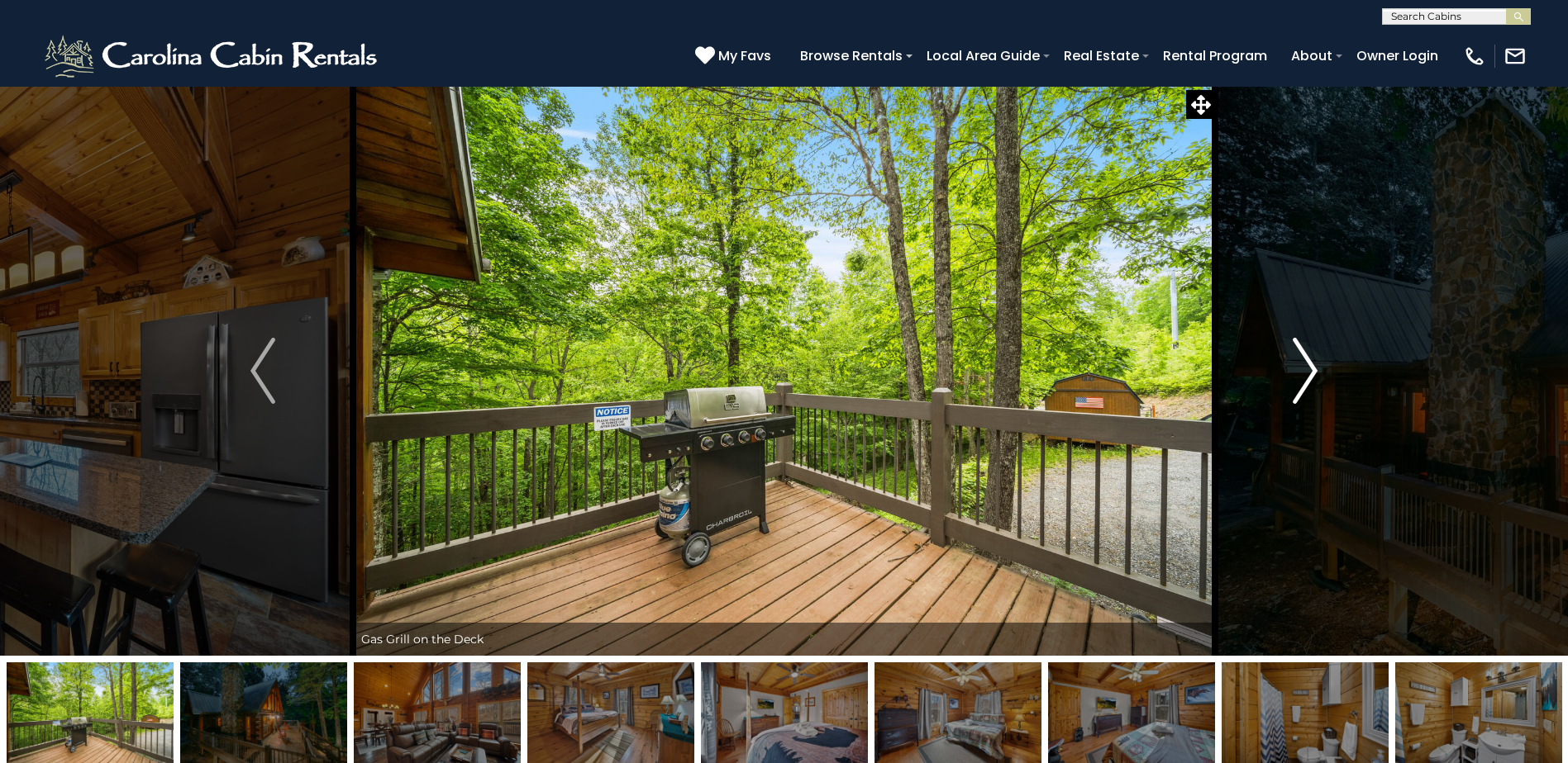
click at [1304, 360] on img "Next" at bounding box center [1304, 370] width 24 height 67
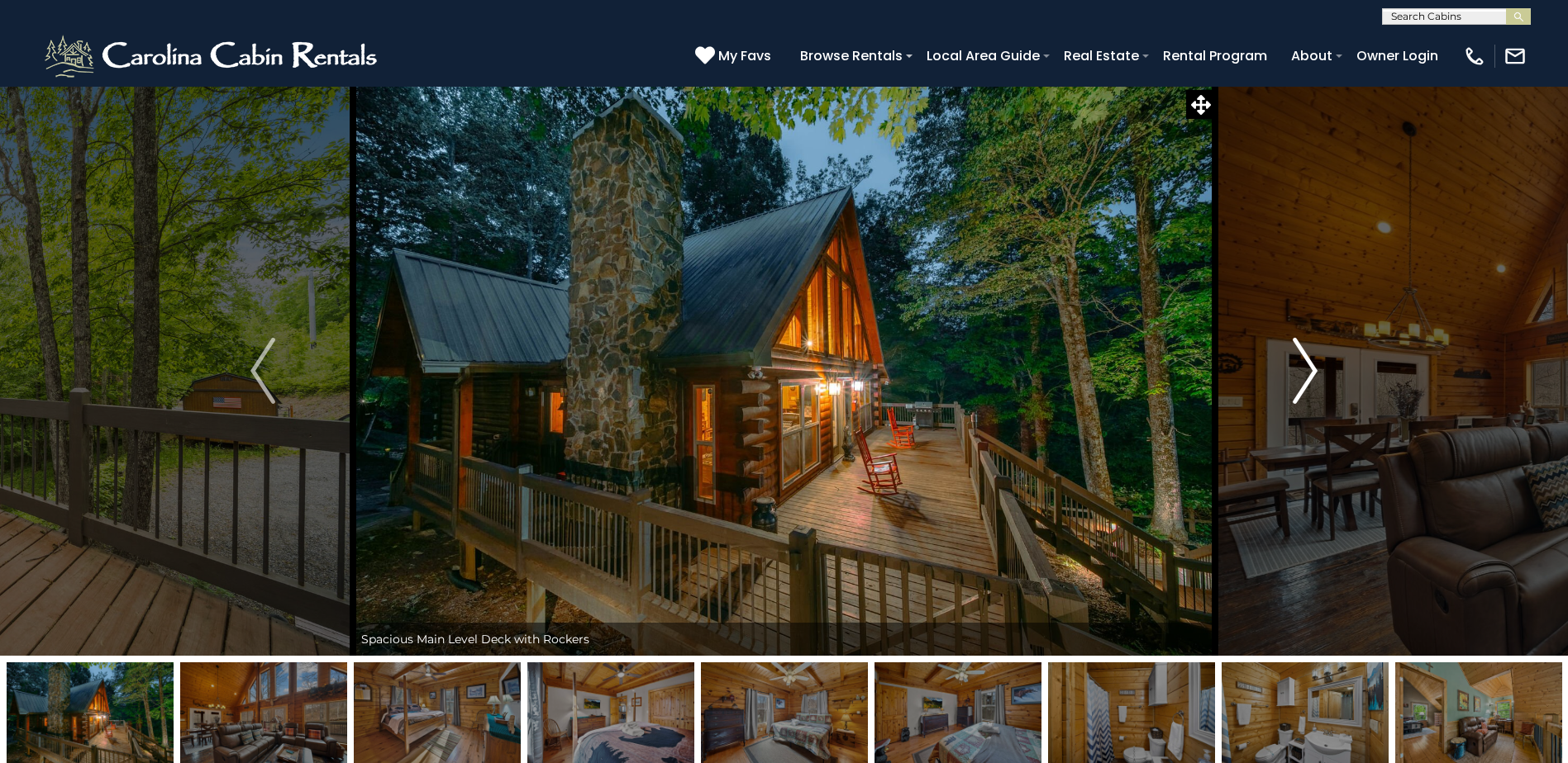
click at [1304, 360] on img "Next" at bounding box center [1304, 370] width 24 height 67
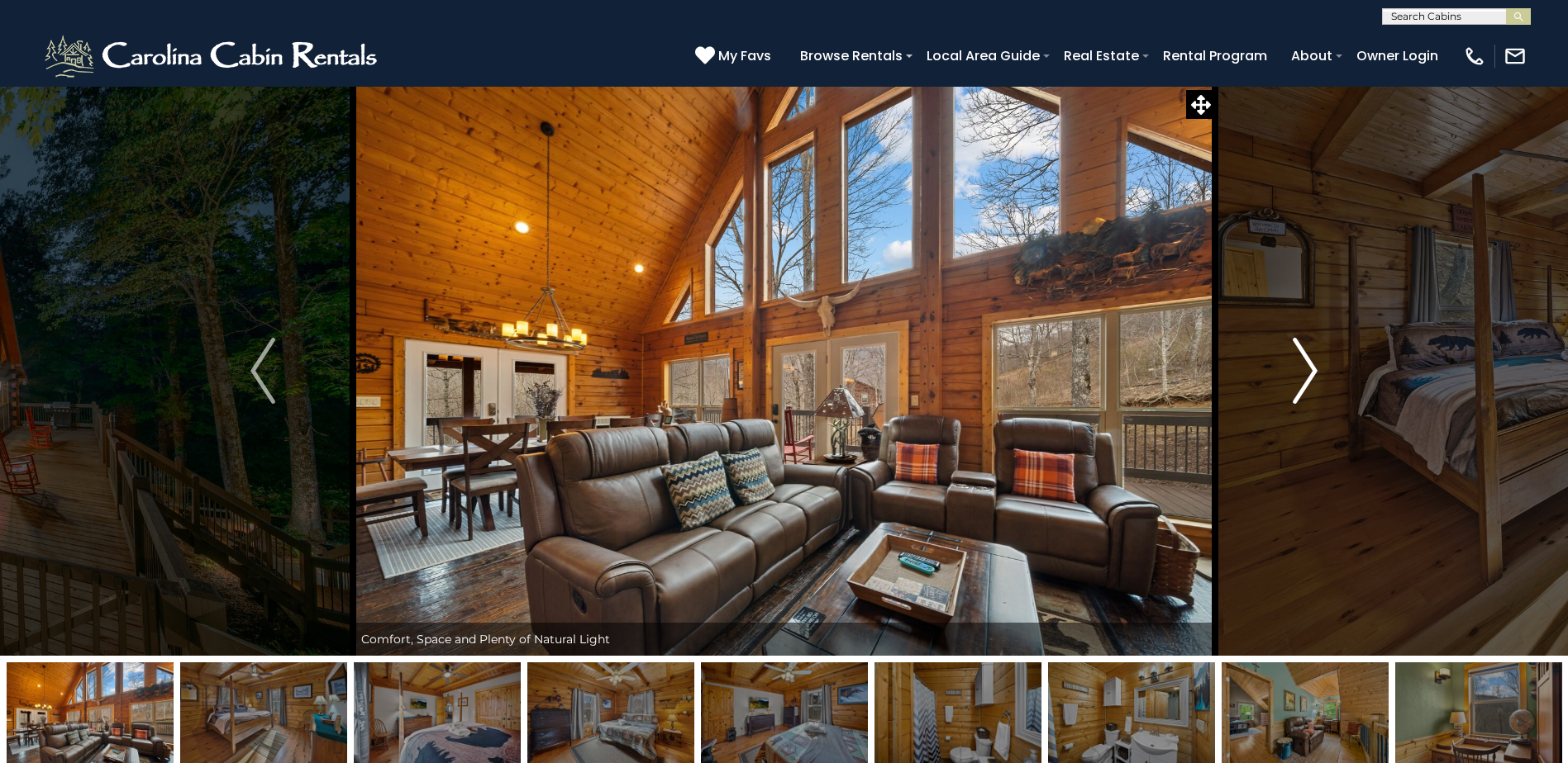
click at [1304, 360] on img "Next" at bounding box center [1304, 370] width 24 height 67
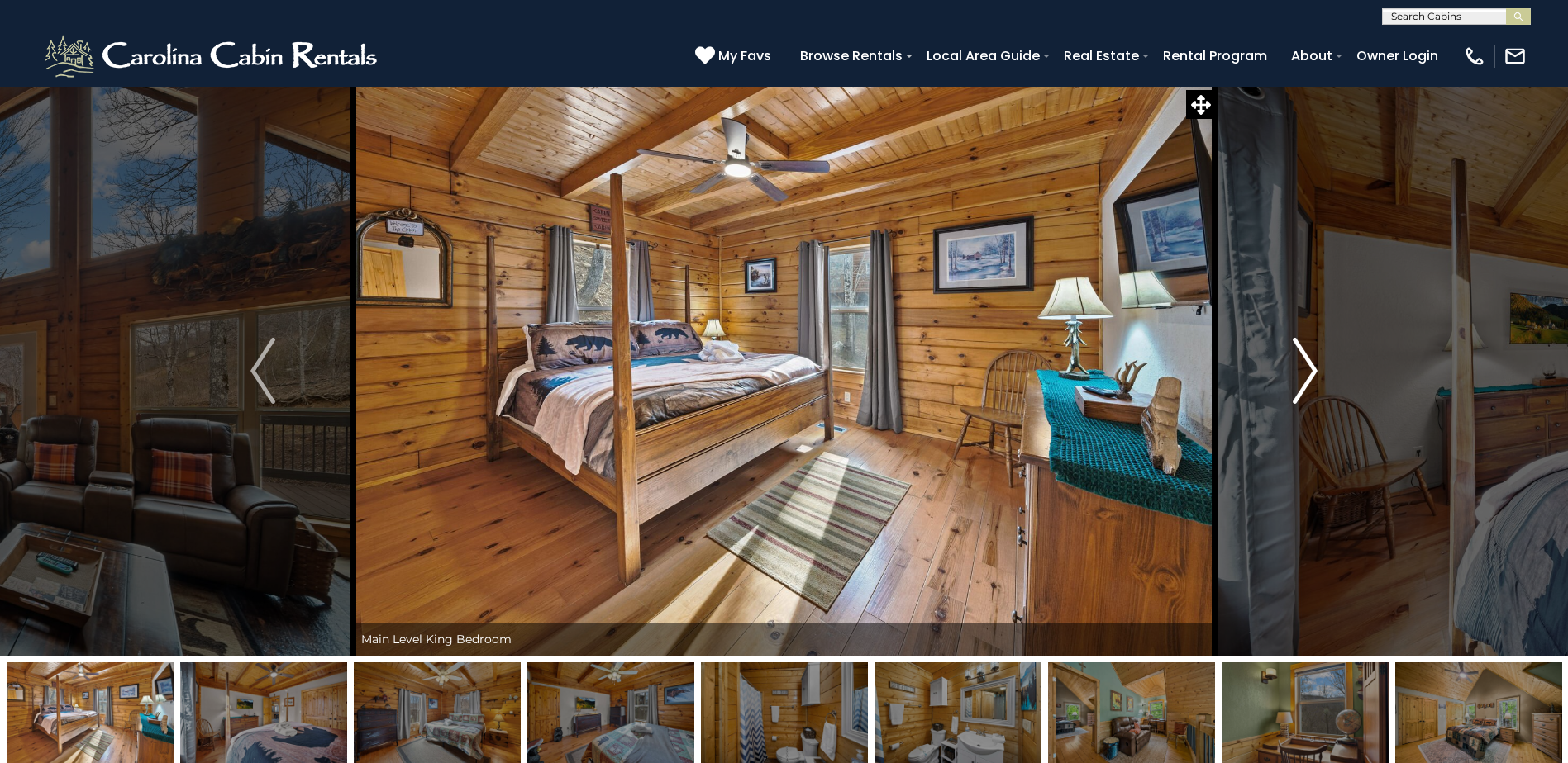
click at [1304, 360] on img "Next" at bounding box center [1304, 370] width 24 height 67
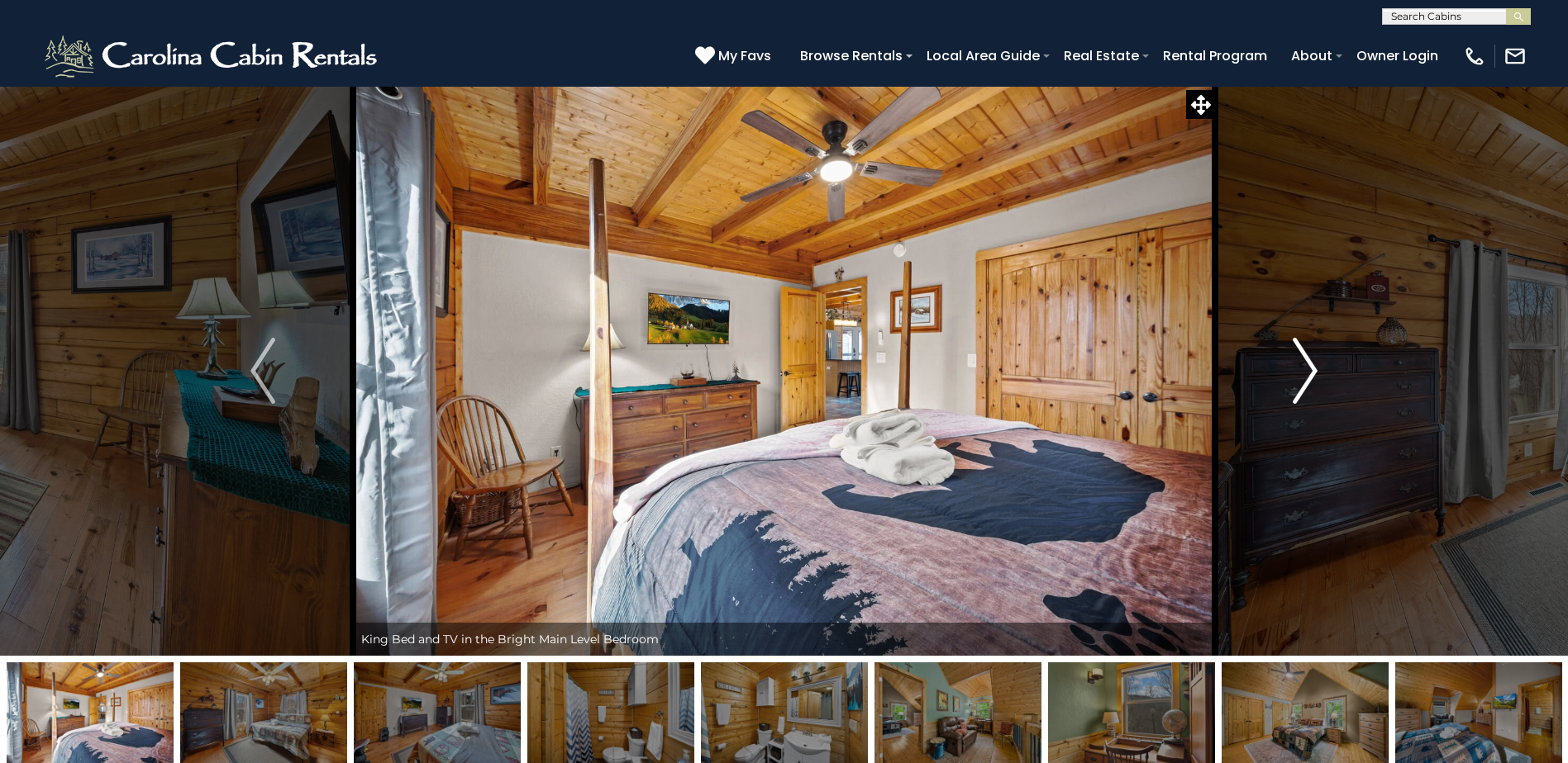
click at [1304, 360] on img "Next" at bounding box center [1304, 370] width 24 height 67
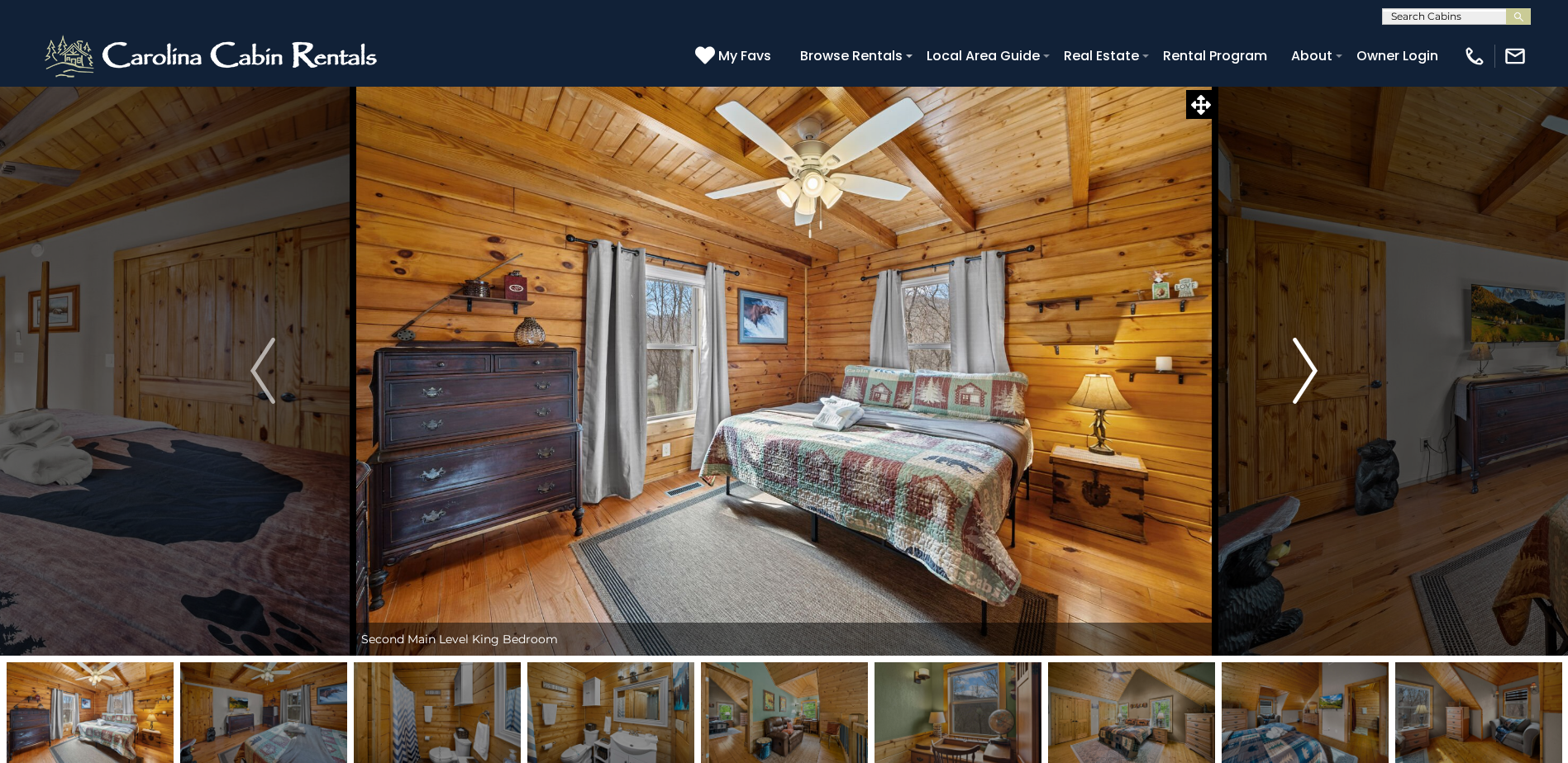
click at [1304, 360] on img "Next" at bounding box center [1304, 370] width 24 height 67
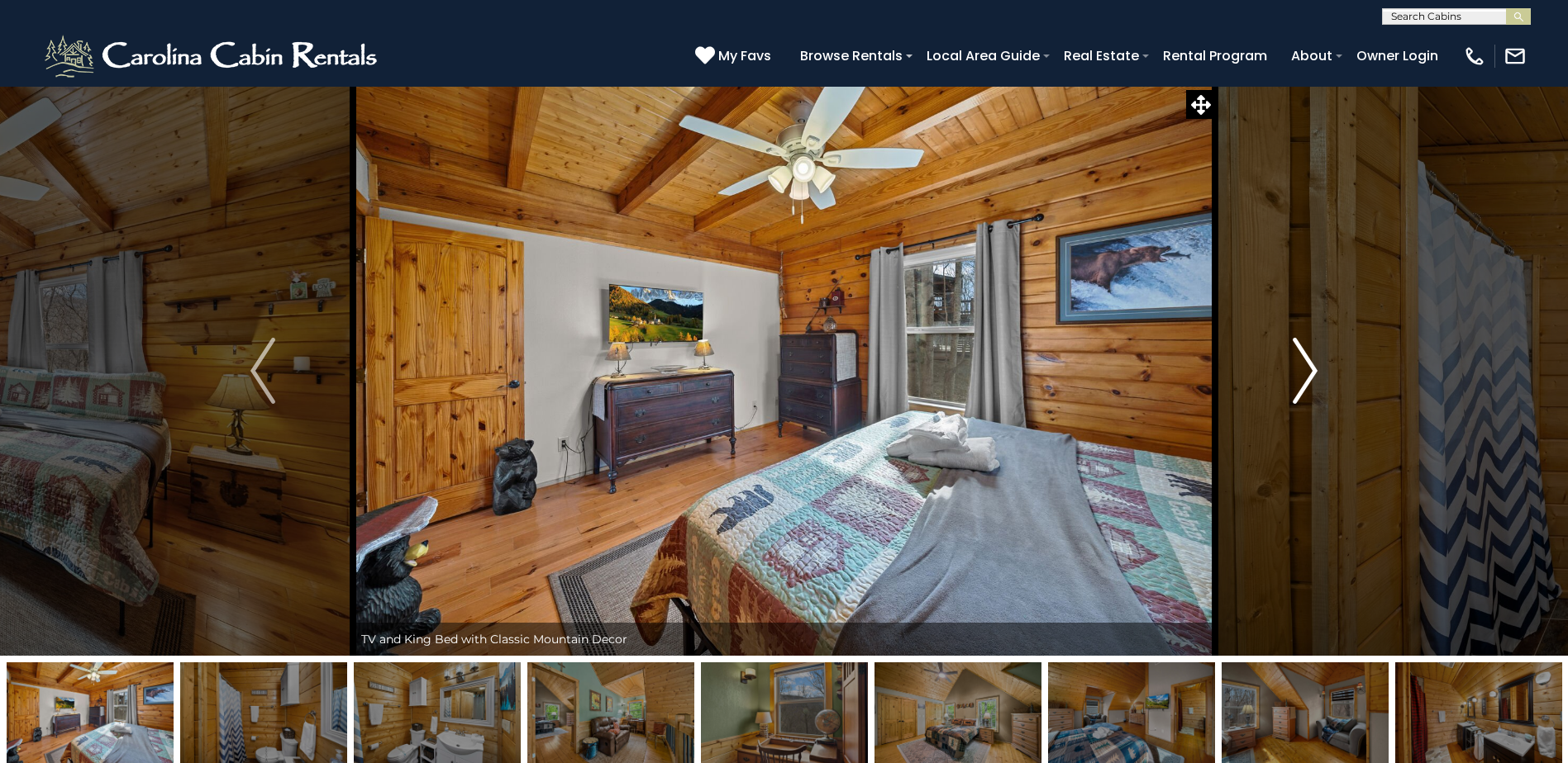
click at [1304, 360] on img "Next" at bounding box center [1304, 370] width 24 height 67
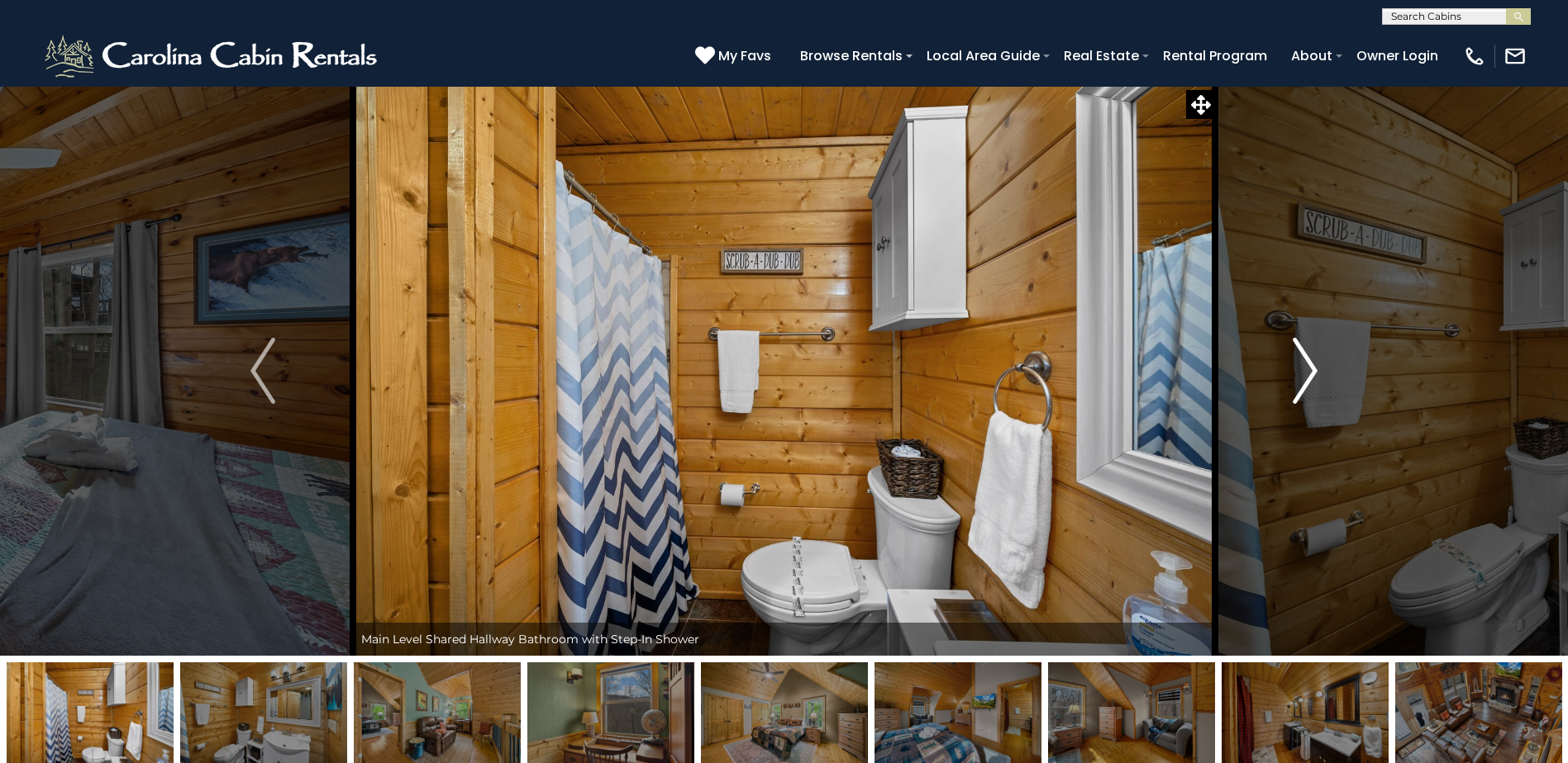
click at [1304, 360] on img "Next" at bounding box center [1304, 370] width 24 height 67
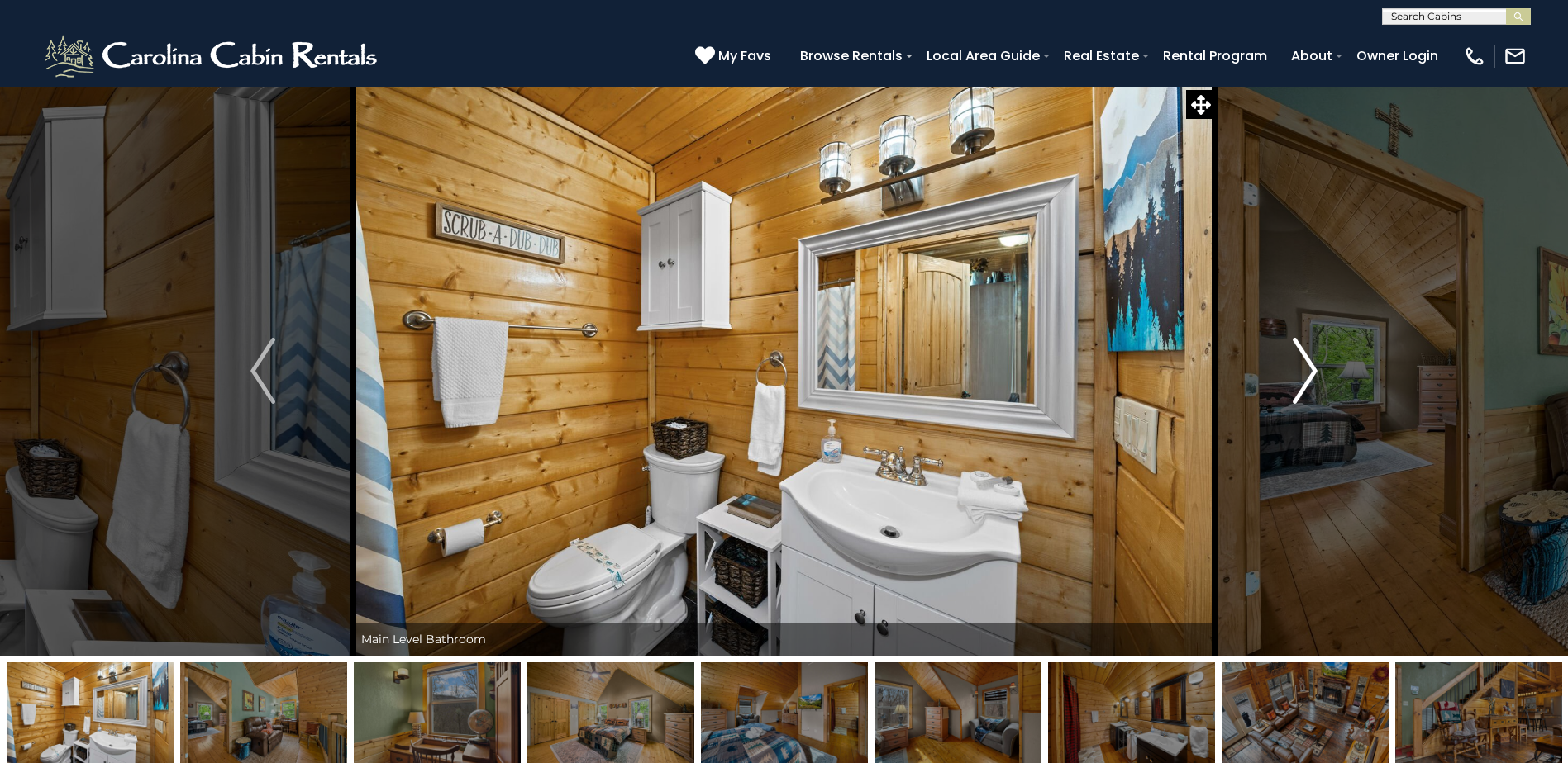
click at [1304, 360] on img "Next" at bounding box center [1304, 370] width 24 height 67
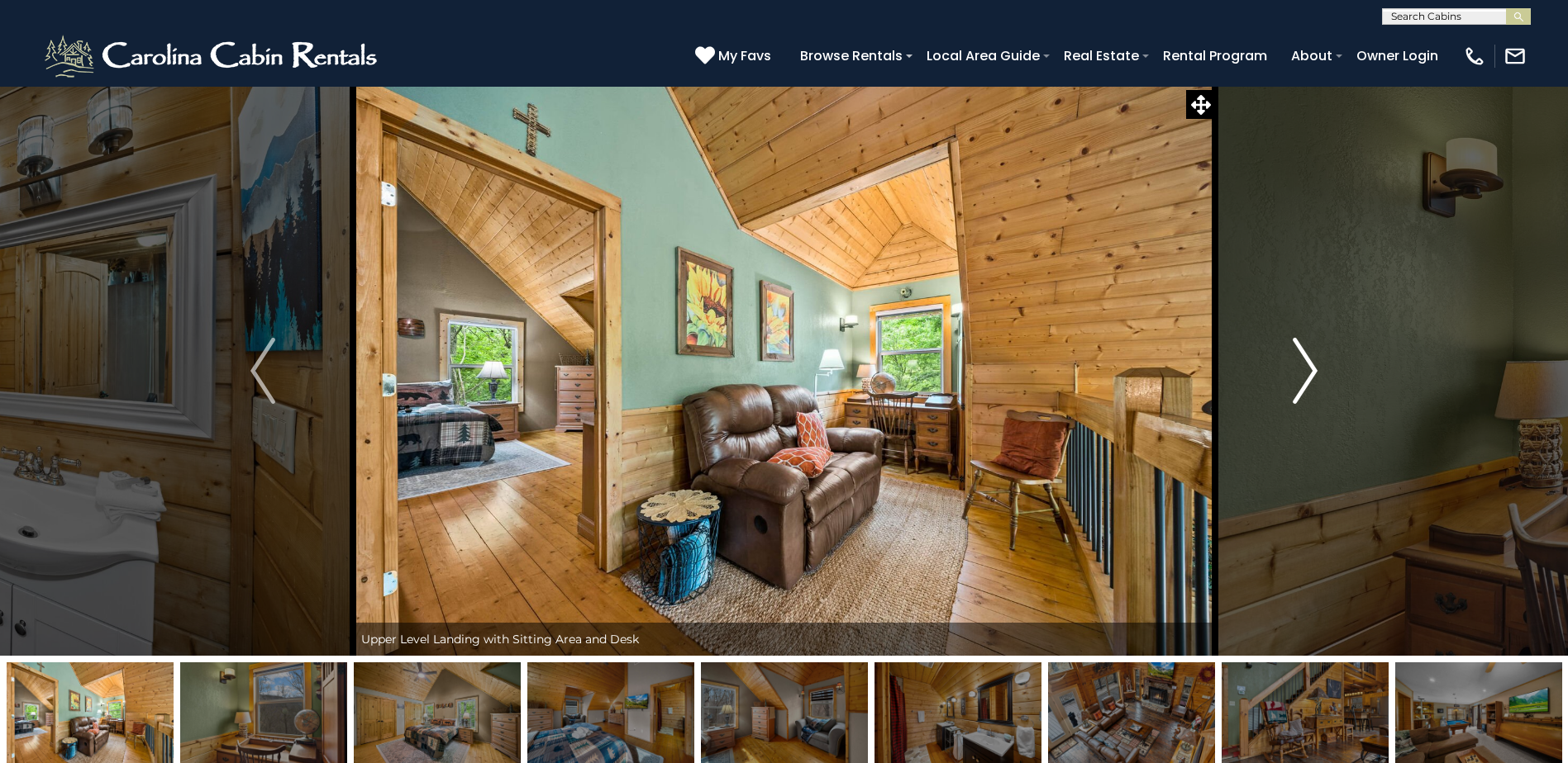
click at [1304, 360] on img "Next" at bounding box center [1304, 370] width 24 height 67
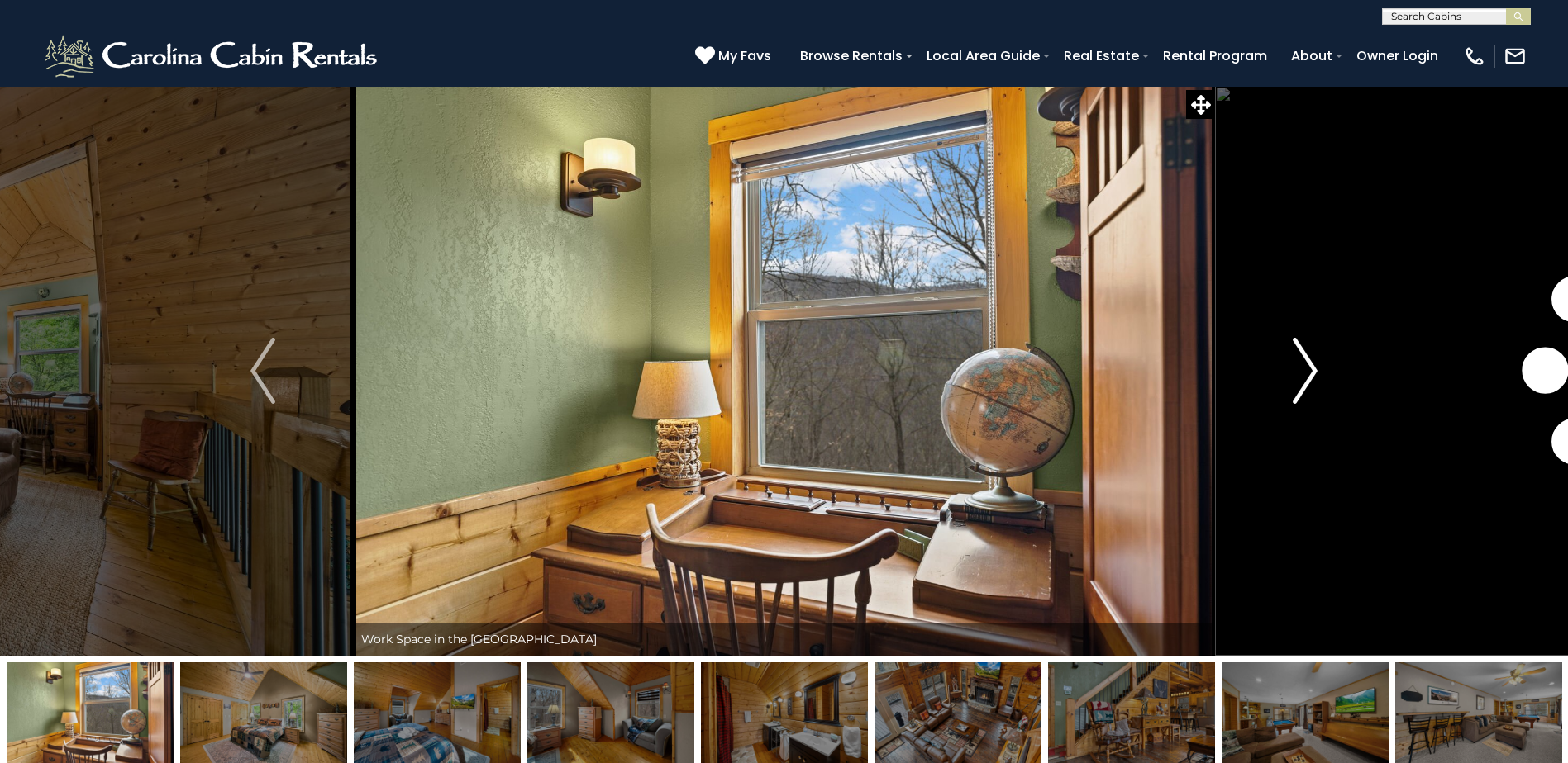
click at [1304, 360] on img "Next" at bounding box center [1304, 370] width 24 height 67
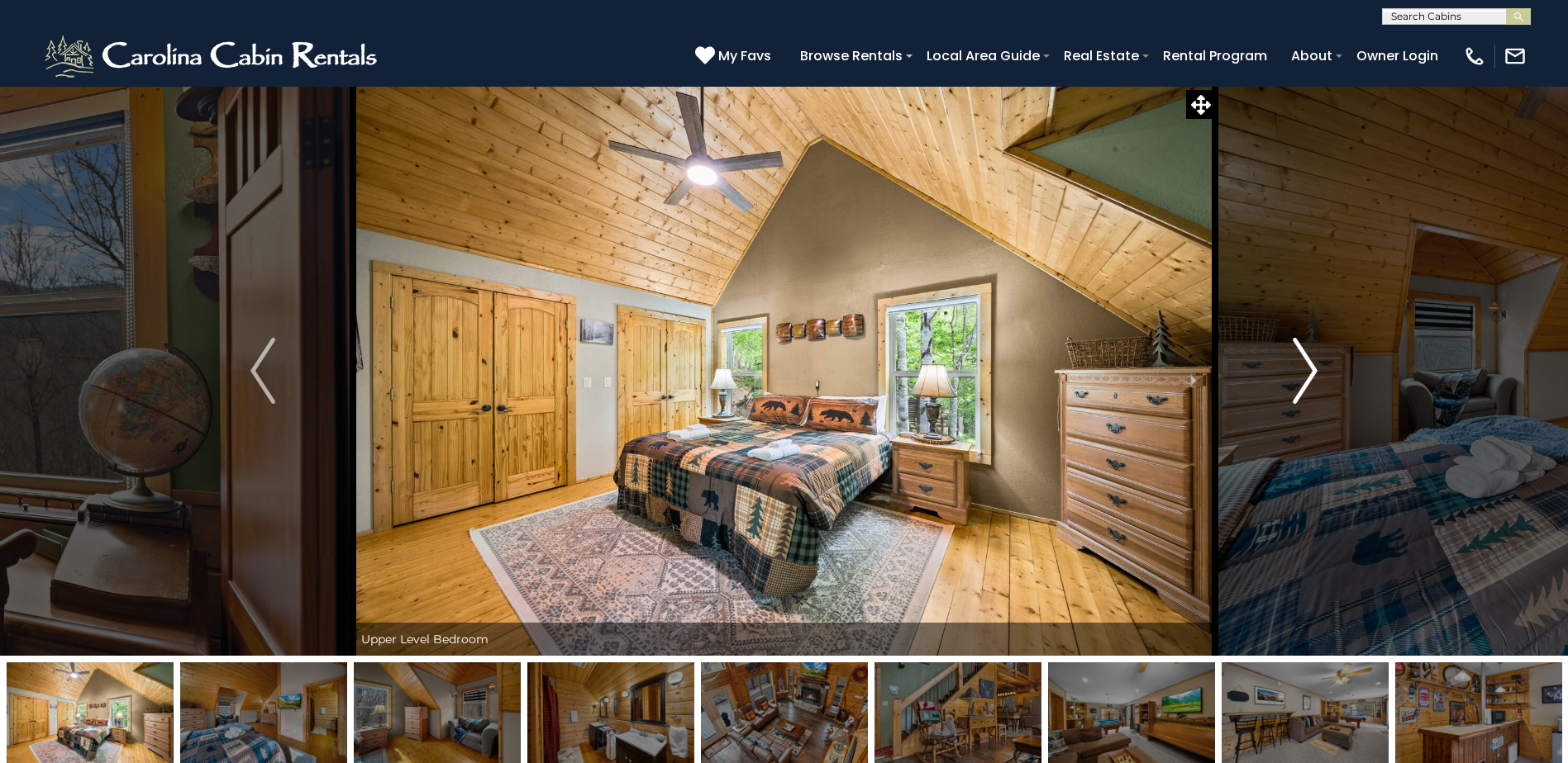
click at [1304, 360] on img "Next" at bounding box center [1304, 370] width 24 height 67
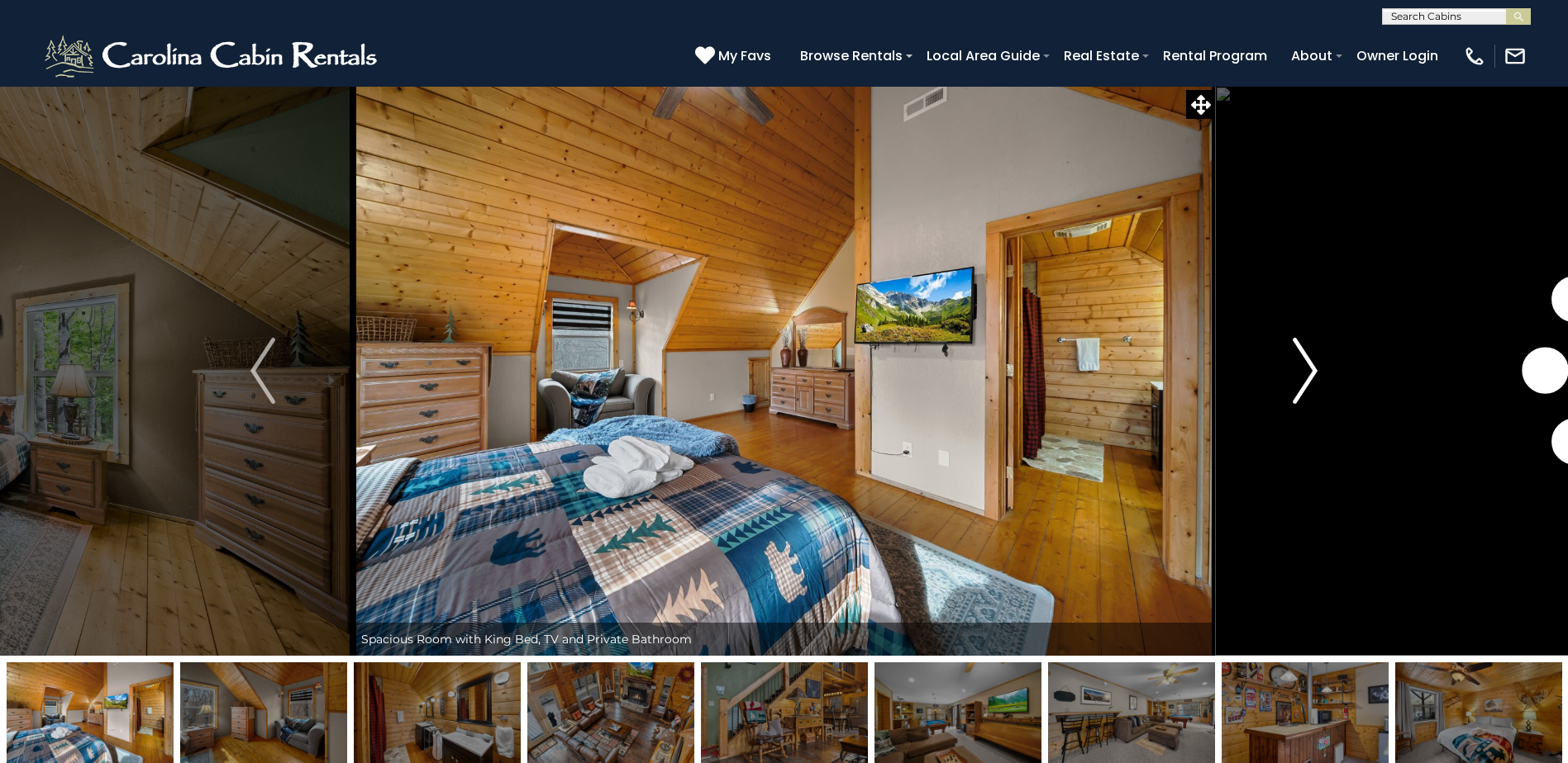
click at [1304, 360] on img "Next" at bounding box center [1304, 370] width 24 height 67
